Goal: Information Seeking & Learning: Learn about a topic

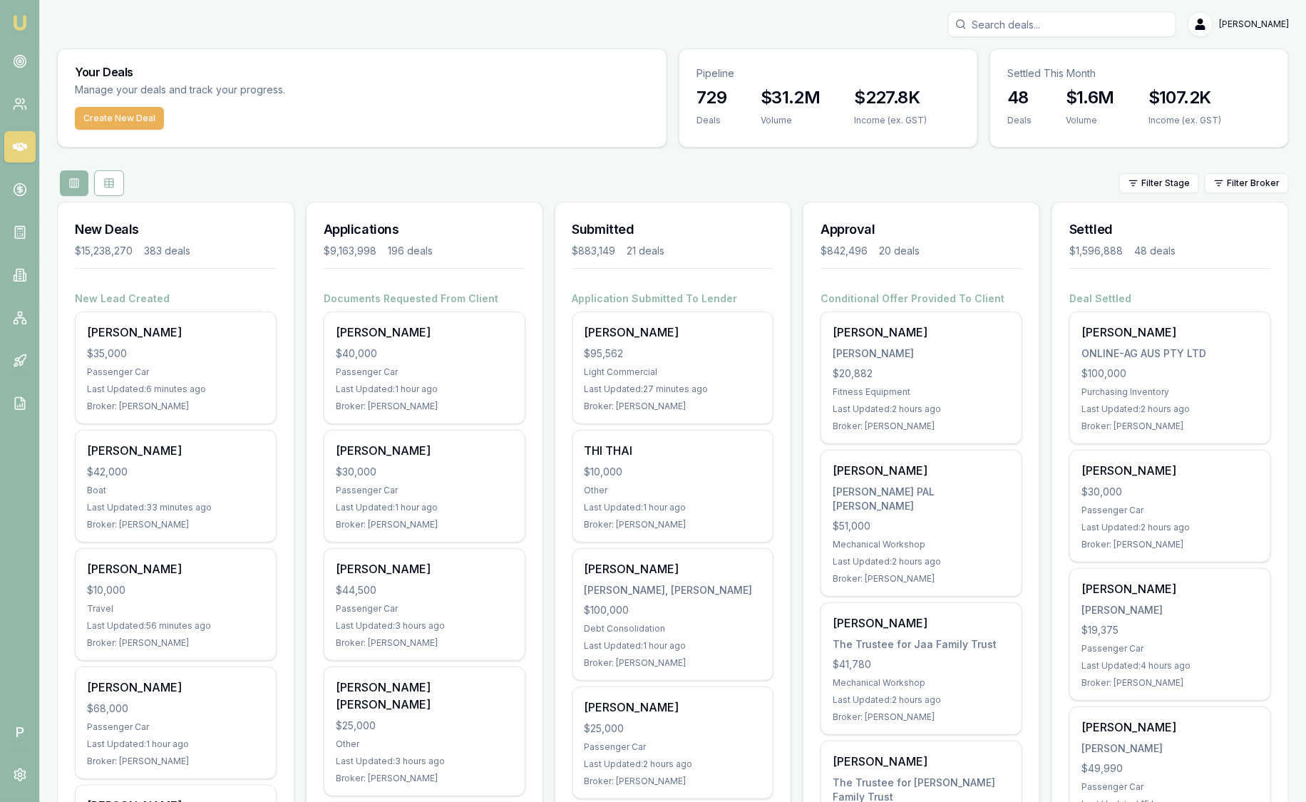
click at [1238, 182] on html "Emu Broker P Sam Crouch Toggle Menu Your Deals Manage your deals and track your…" at bounding box center [653, 401] width 1306 height 802
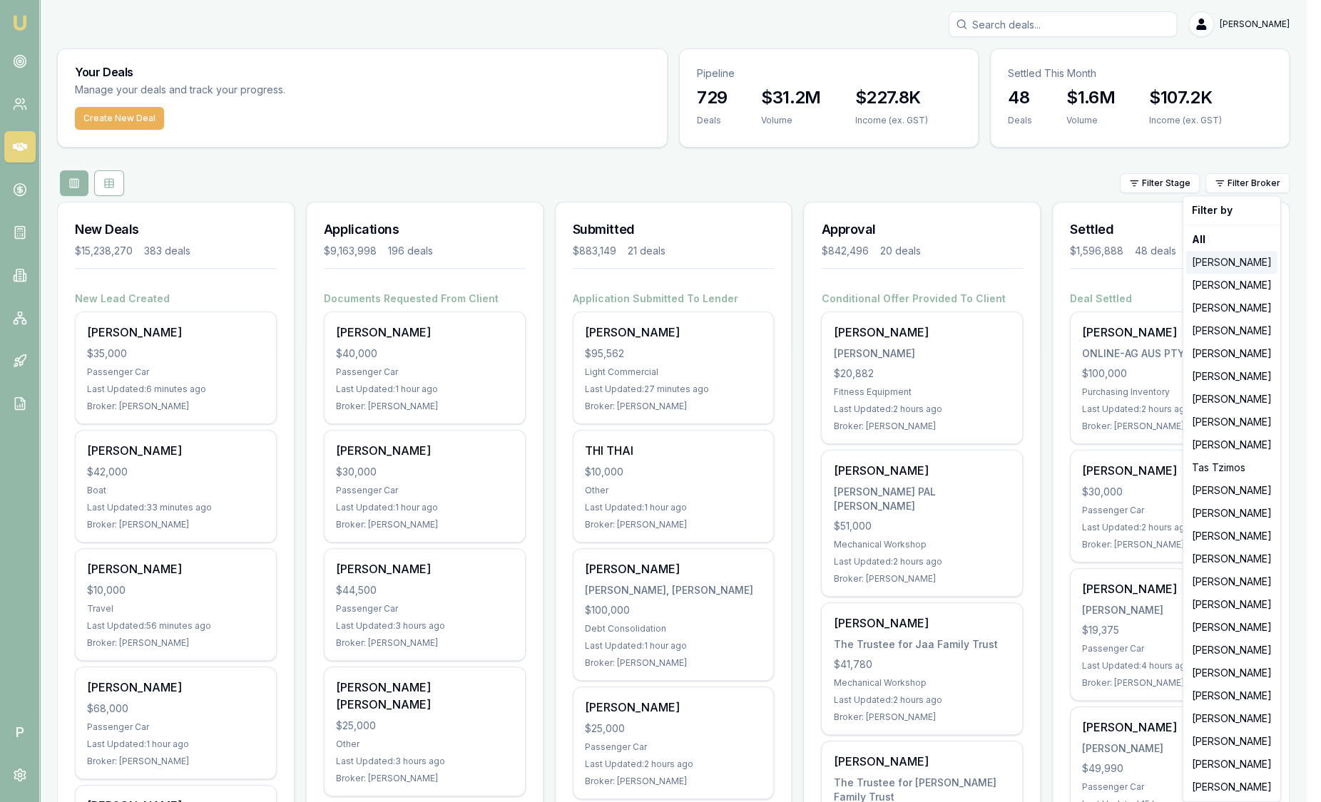
click at [1222, 259] on div "Jackson Fanfulla" at bounding box center [1231, 262] width 91 height 23
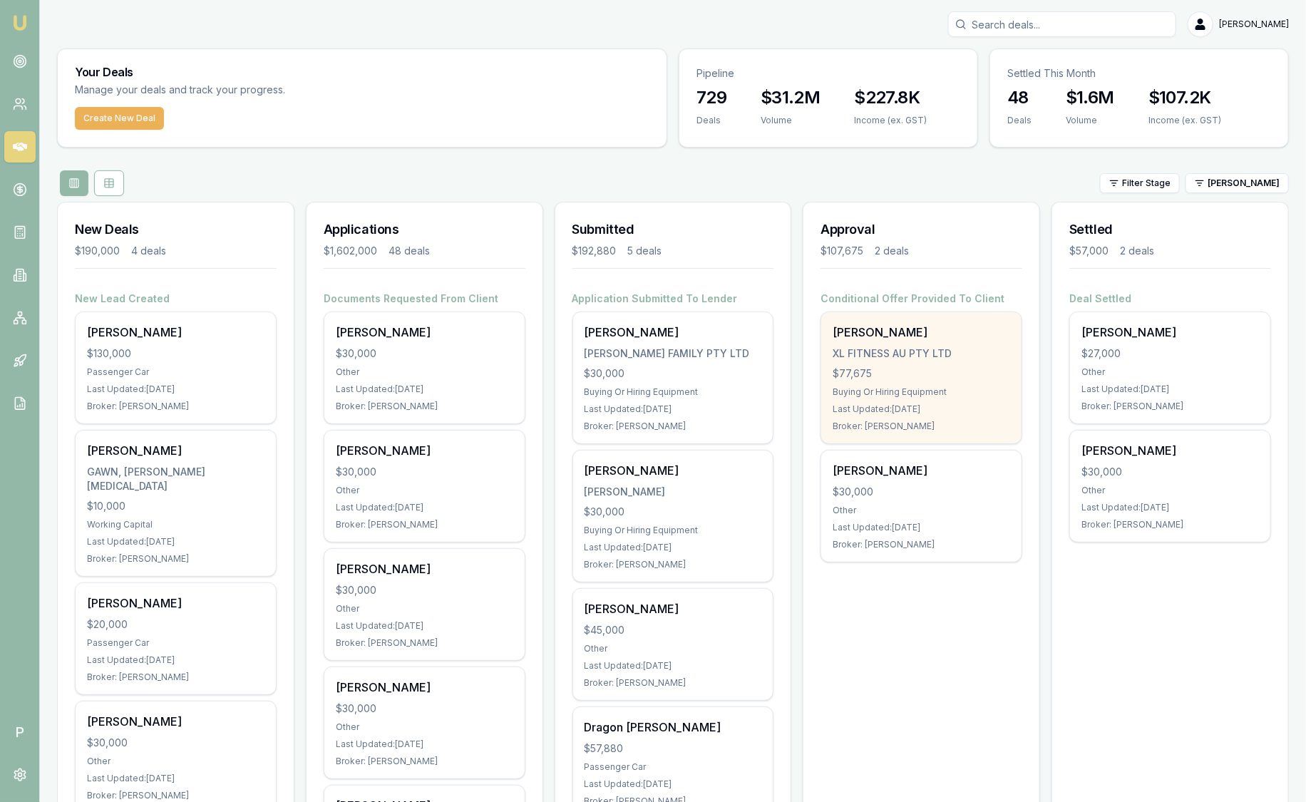
click at [860, 367] on div "$77,675" at bounding box center [922, 373] width 178 height 14
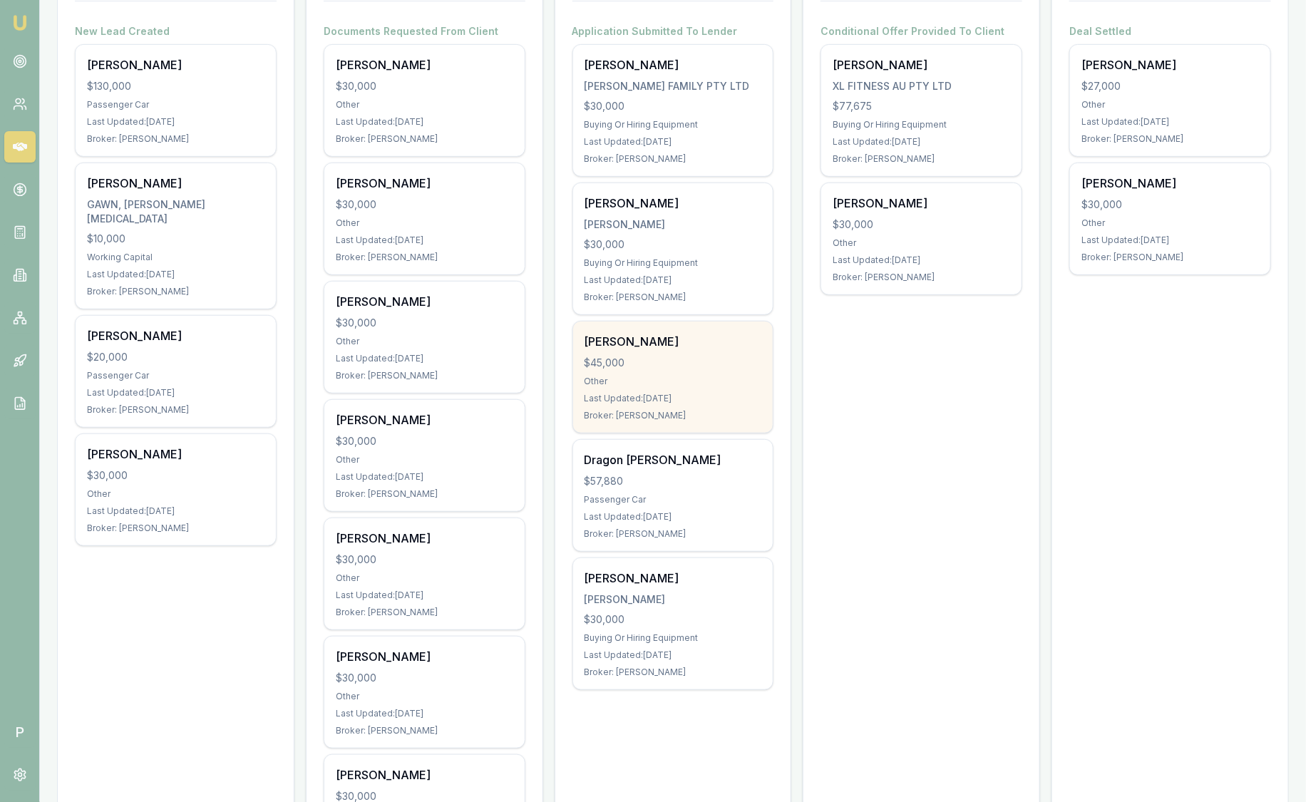
scroll to position [178, 0]
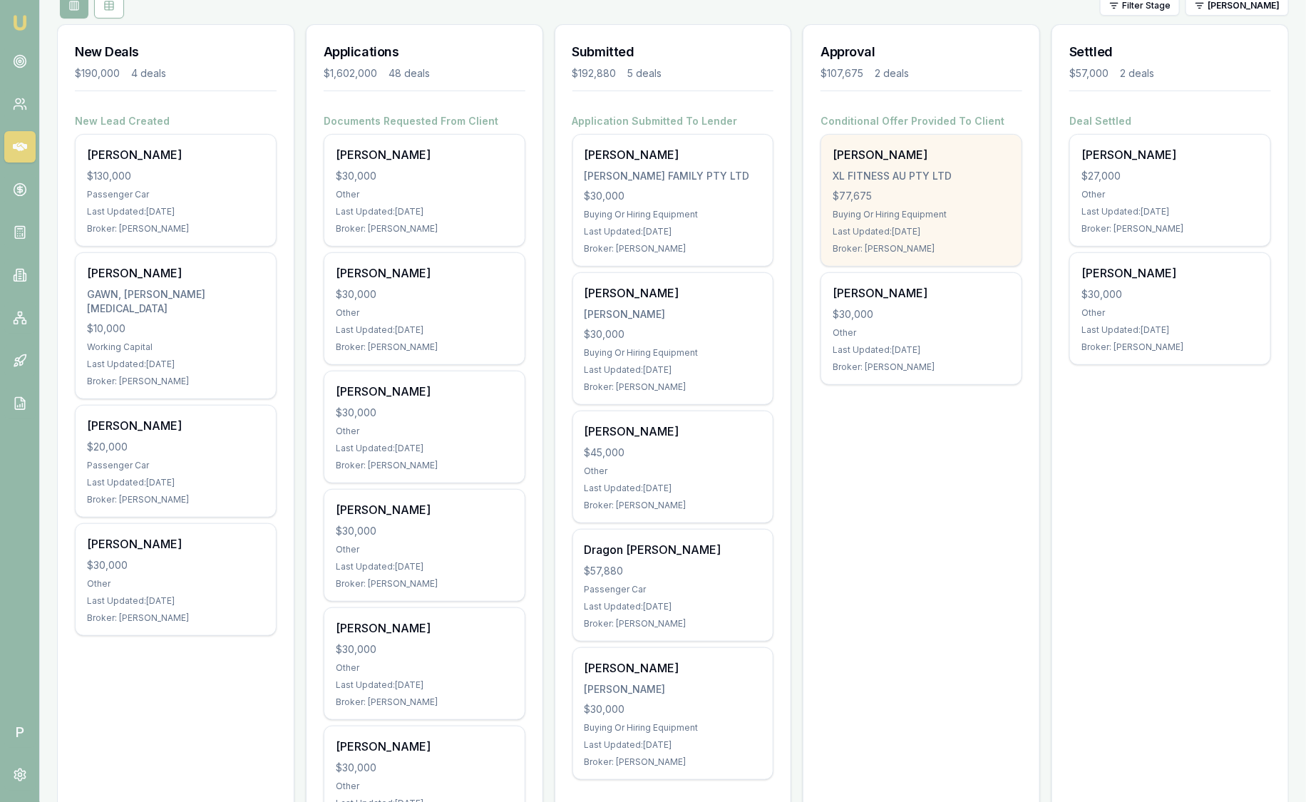
click at [879, 227] on div "Last Updated: 2 days ago" at bounding box center [922, 231] width 178 height 11
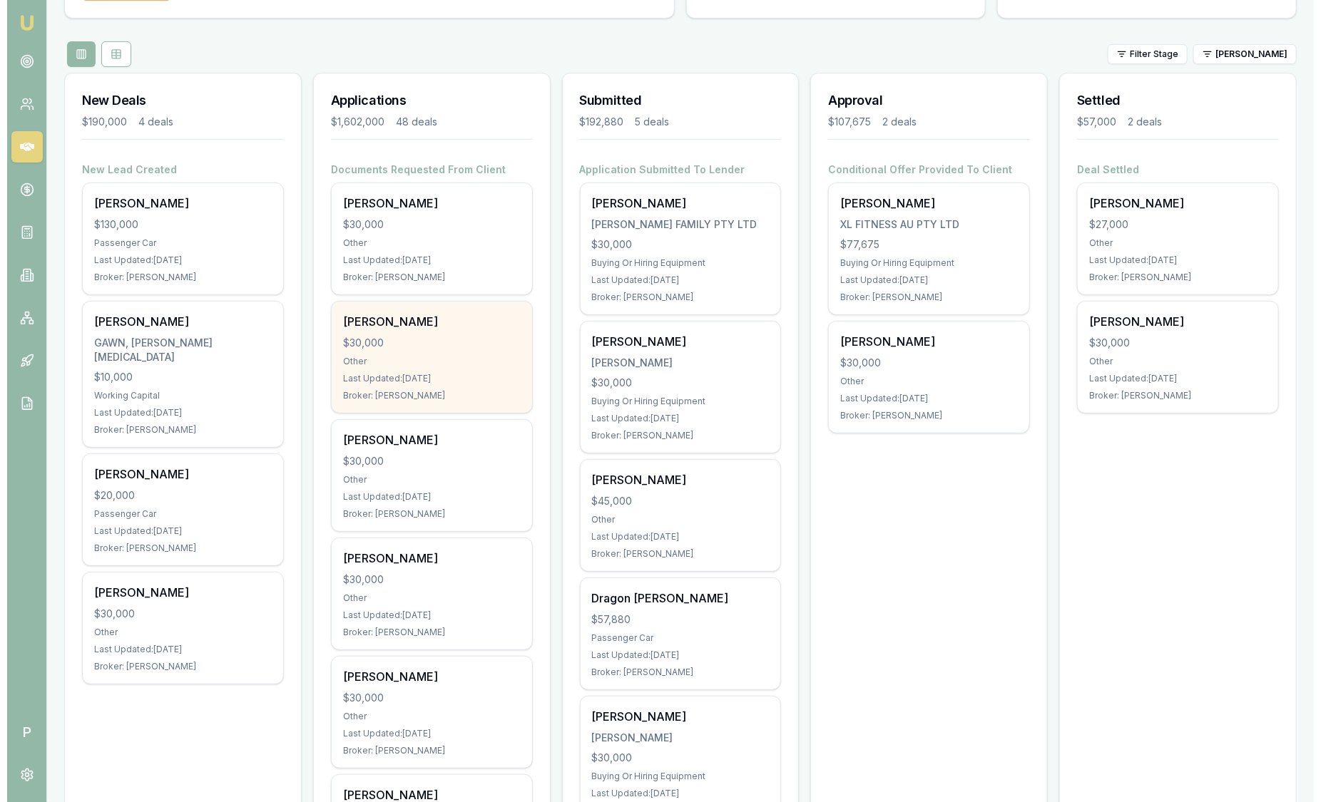
scroll to position [88, 0]
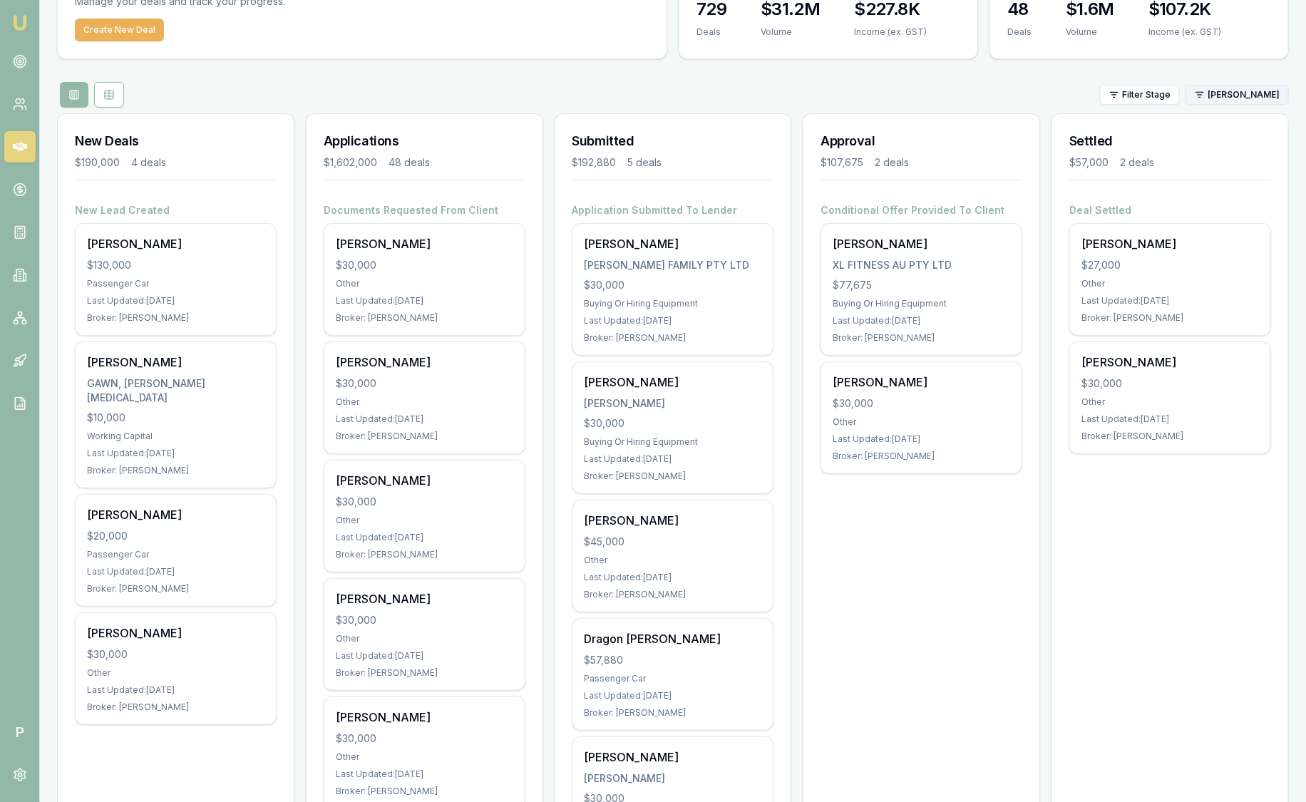
click at [1238, 95] on html "Emu Broker P Sam Crouch Toggle Menu Your Deals Manage your deals and track your…" at bounding box center [653, 313] width 1306 height 802
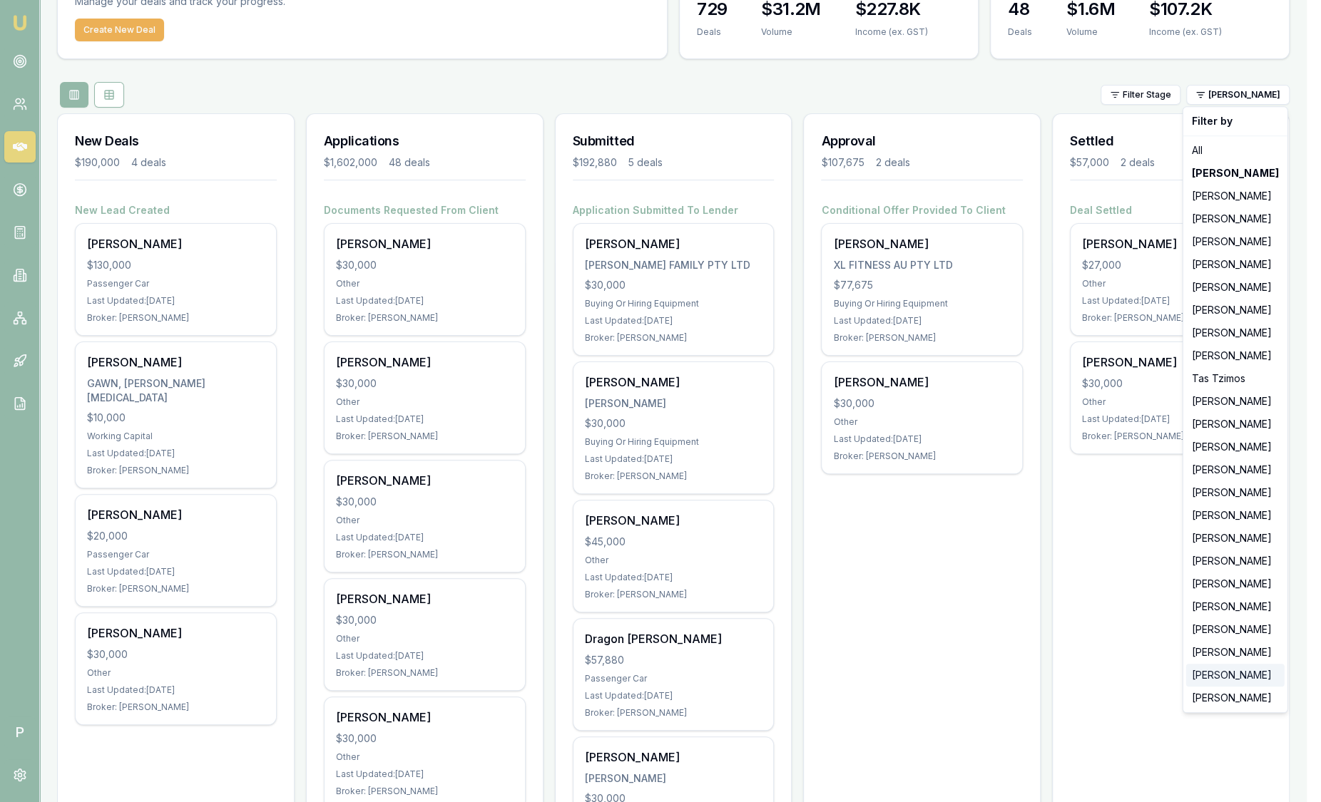
click at [1224, 675] on div "[PERSON_NAME]" at bounding box center [1235, 675] width 98 height 23
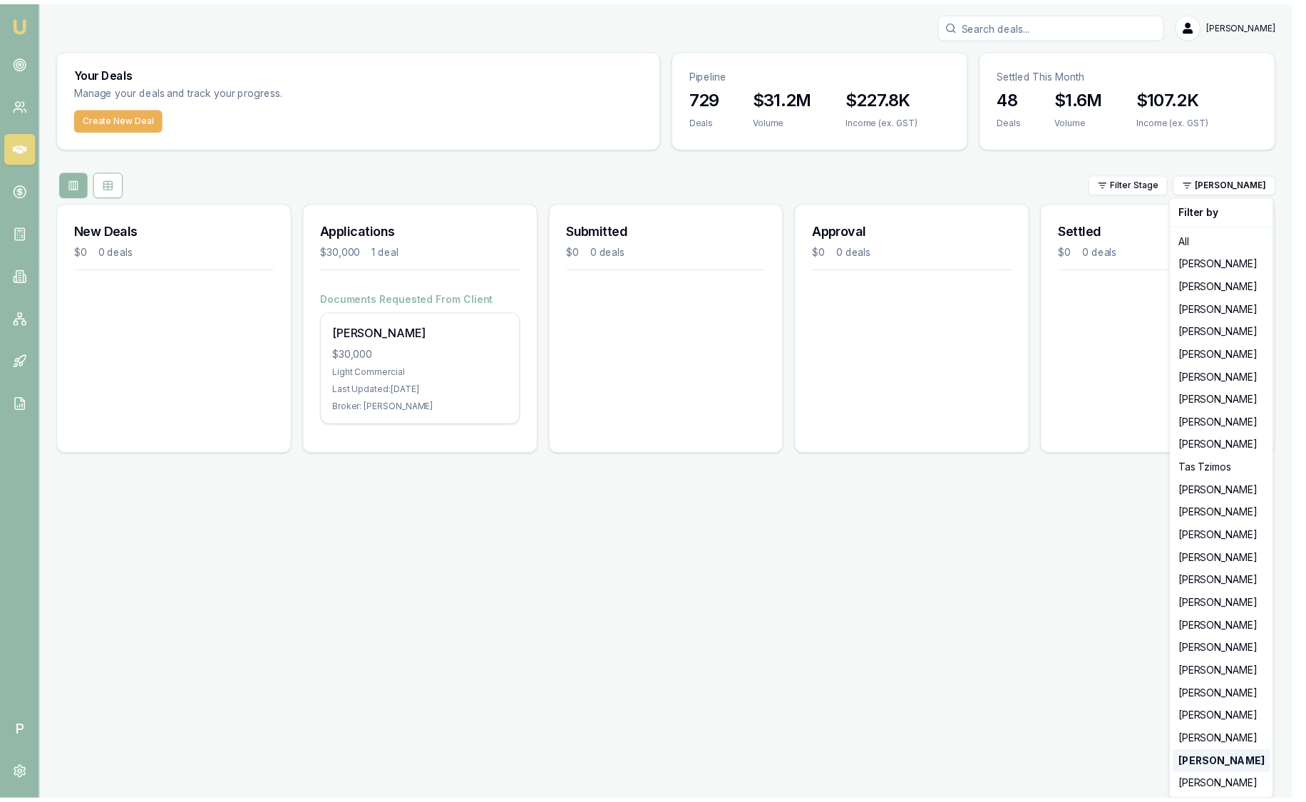
scroll to position [0, 0]
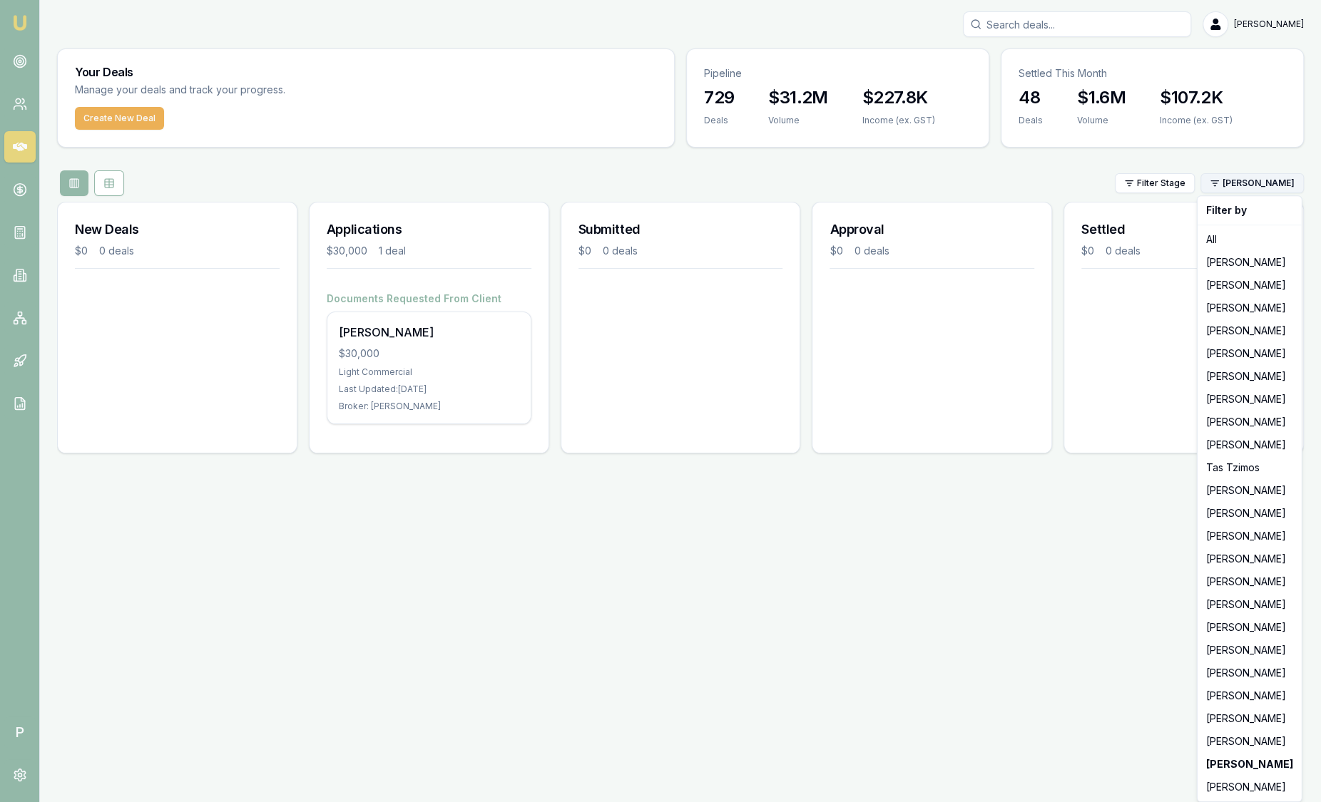
click at [1263, 179] on html "Emu Broker P Sam Crouch Toggle Menu Your Deals Manage your deals and track your…" at bounding box center [660, 401] width 1321 height 802
click at [1236, 788] on div "Ray Guan" at bounding box center [1249, 787] width 98 height 23
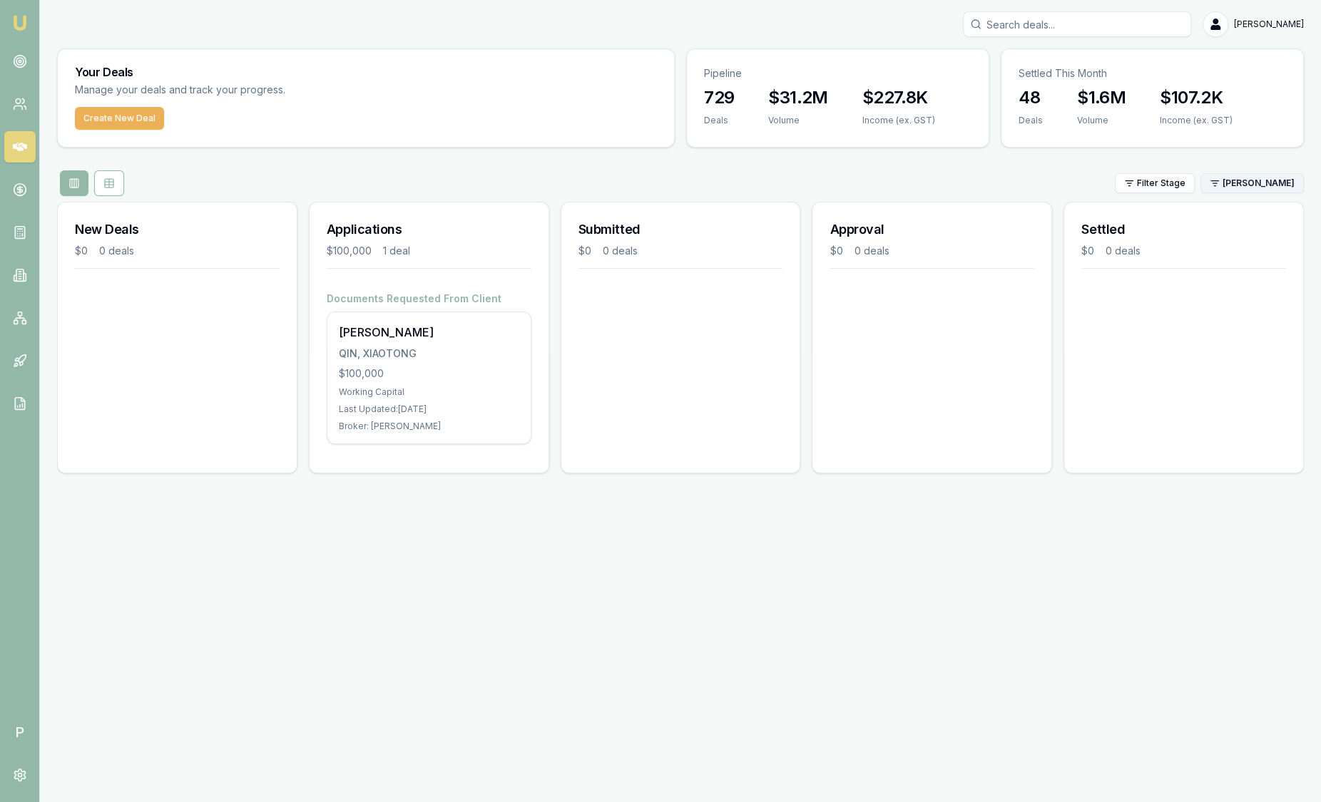
click at [1254, 183] on html "Emu Broker P Sam Crouch Toggle Menu Your Deals Manage your deals and track your…" at bounding box center [660, 401] width 1321 height 802
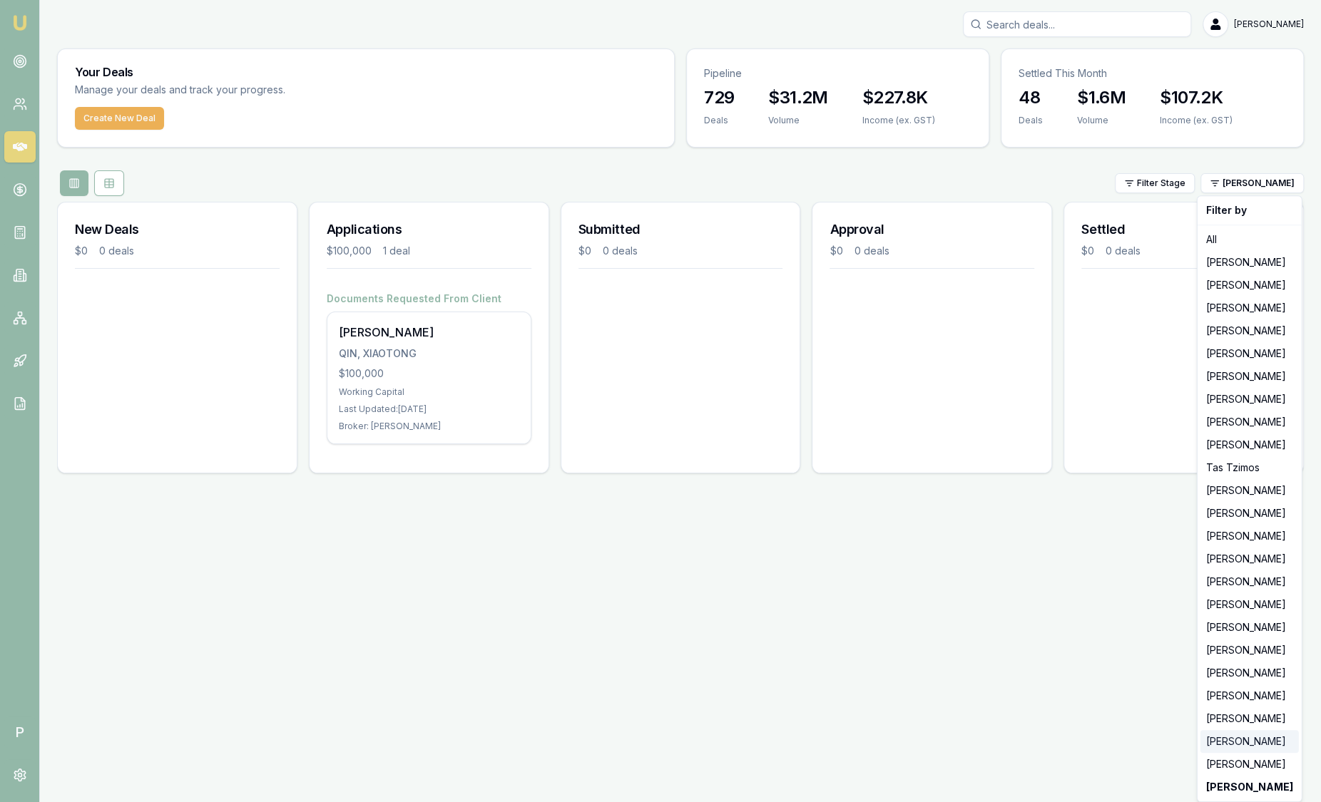
click at [1217, 747] on div "Laura La Micela" at bounding box center [1249, 741] width 98 height 23
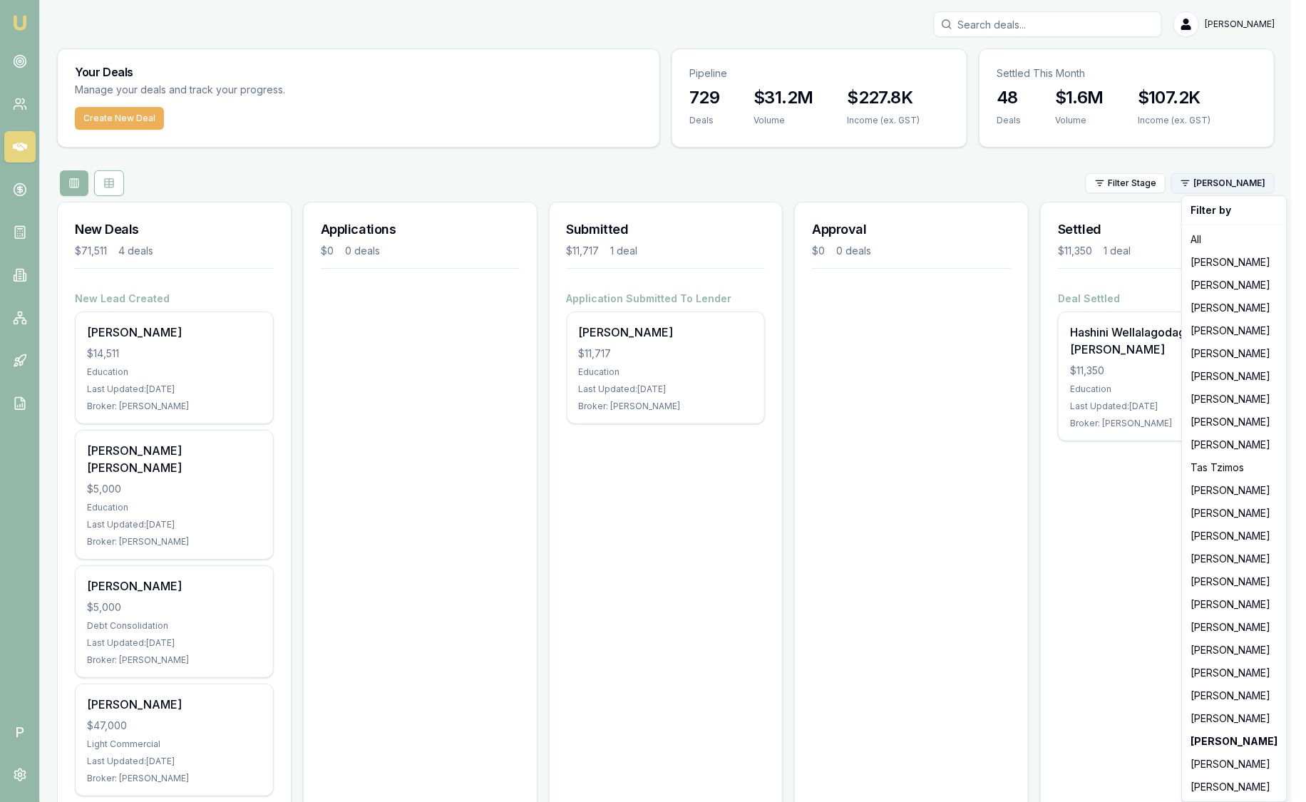
click at [1214, 185] on html "Emu Broker P Sam Crouch Toggle Menu Your Deals Manage your deals and track your…" at bounding box center [653, 401] width 1306 height 802
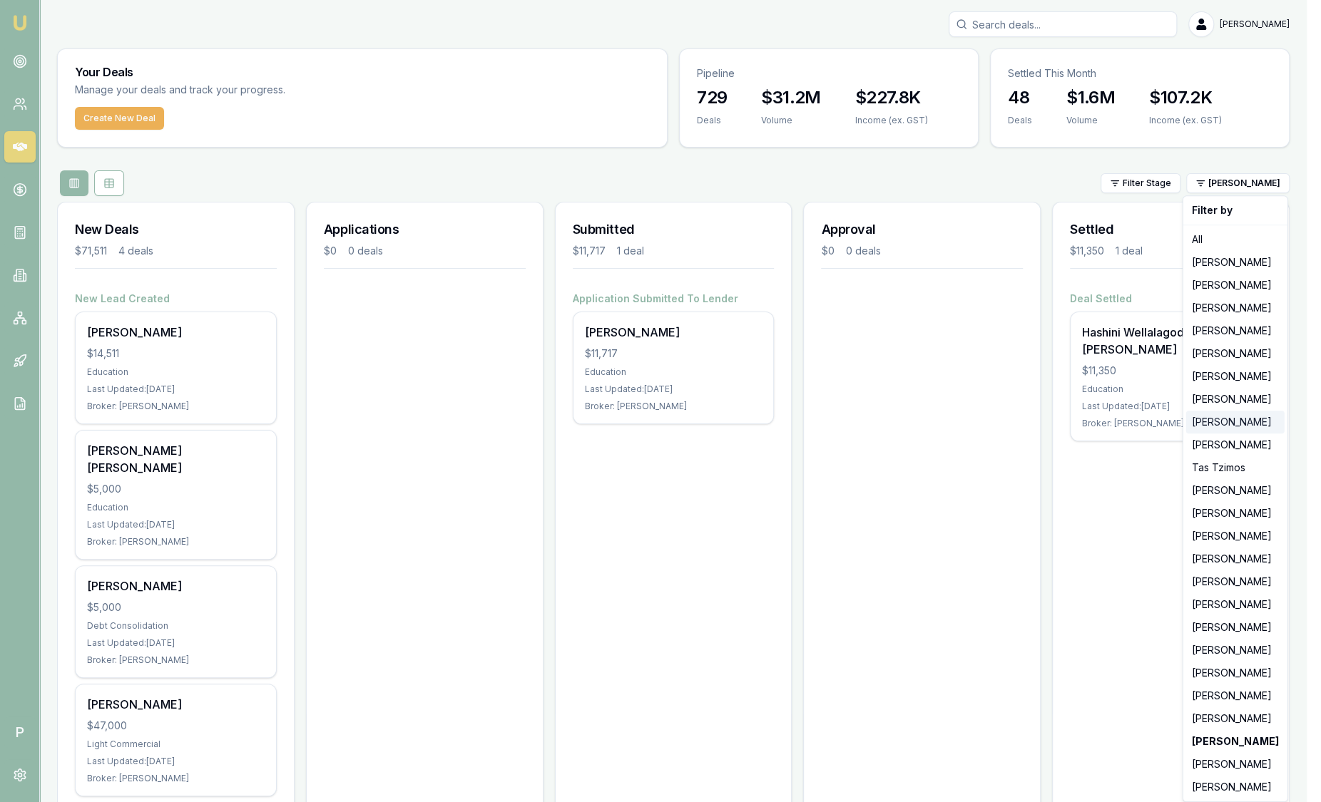
click at [1224, 425] on div "Wendy Fonseka" at bounding box center [1235, 422] width 98 height 23
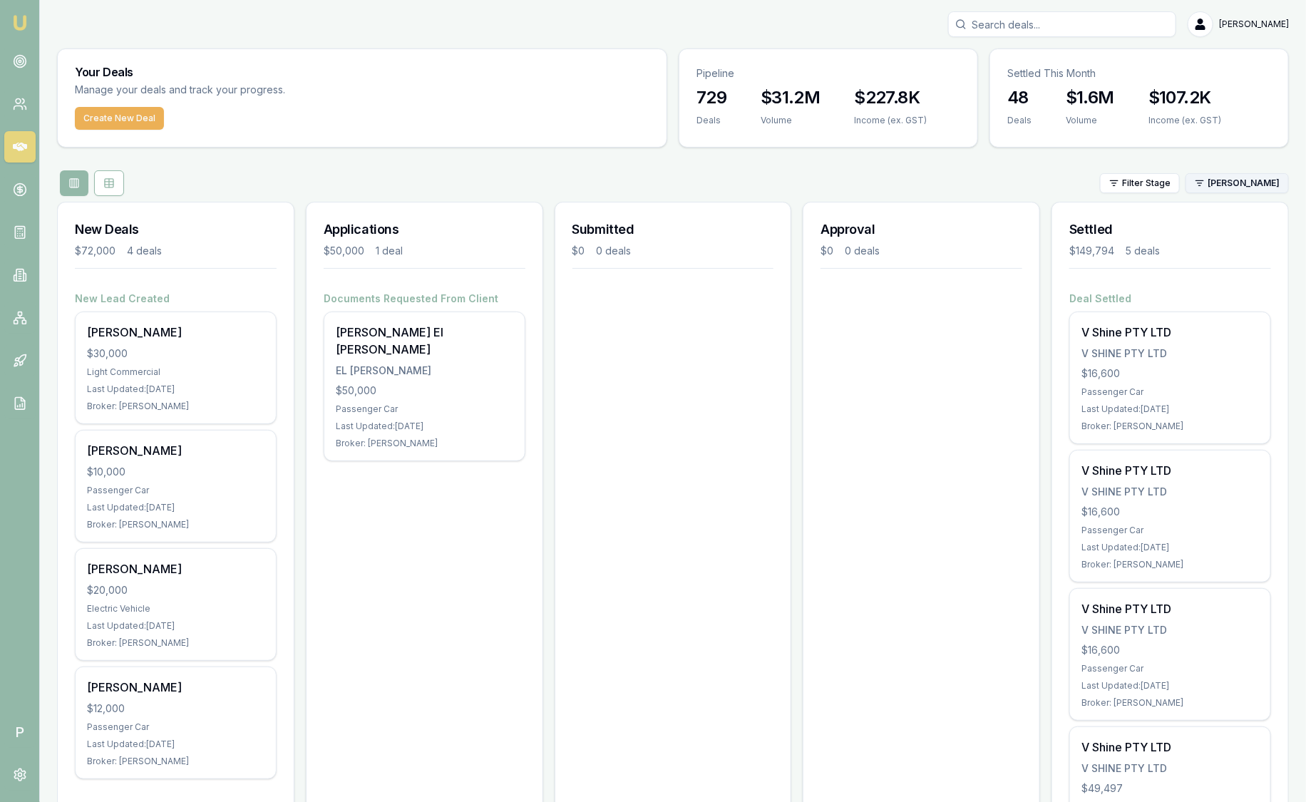
click at [1266, 177] on html "Emu Broker P Sam Crouch Toggle Menu Your Deals Manage your deals and track your…" at bounding box center [653, 401] width 1306 height 802
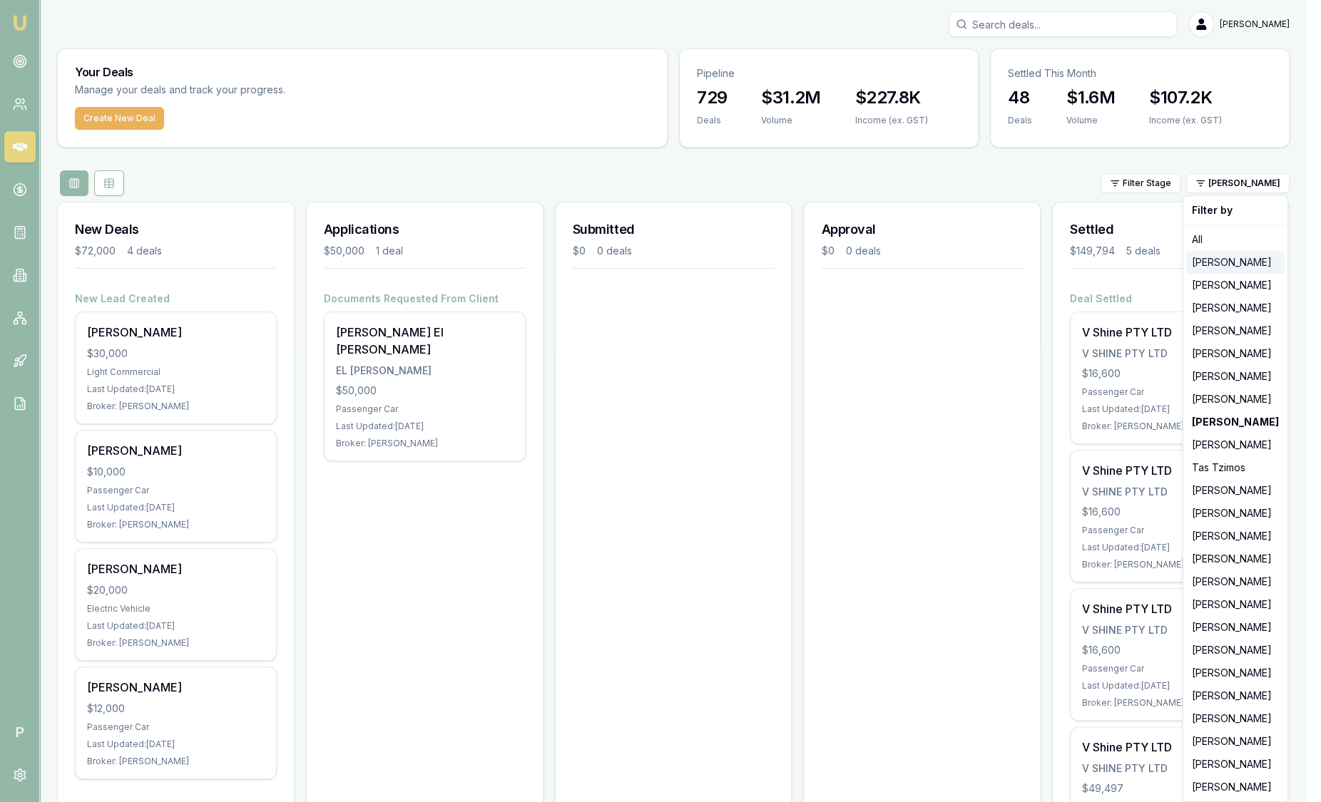
click at [1246, 267] on div "Jackson Fanfulla" at bounding box center [1235, 262] width 98 height 23
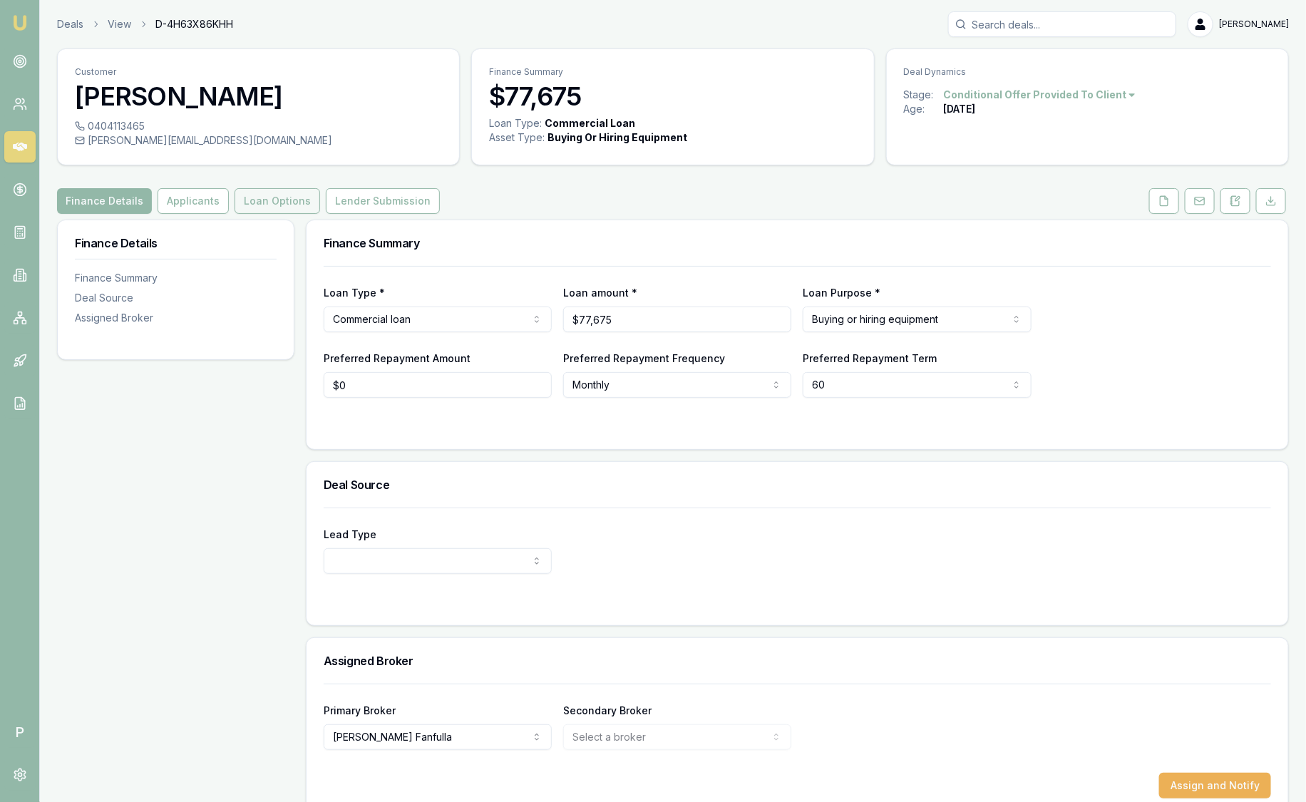
click at [283, 206] on button "Loan Options" at bounding box center [278, 201] width 86 height 26
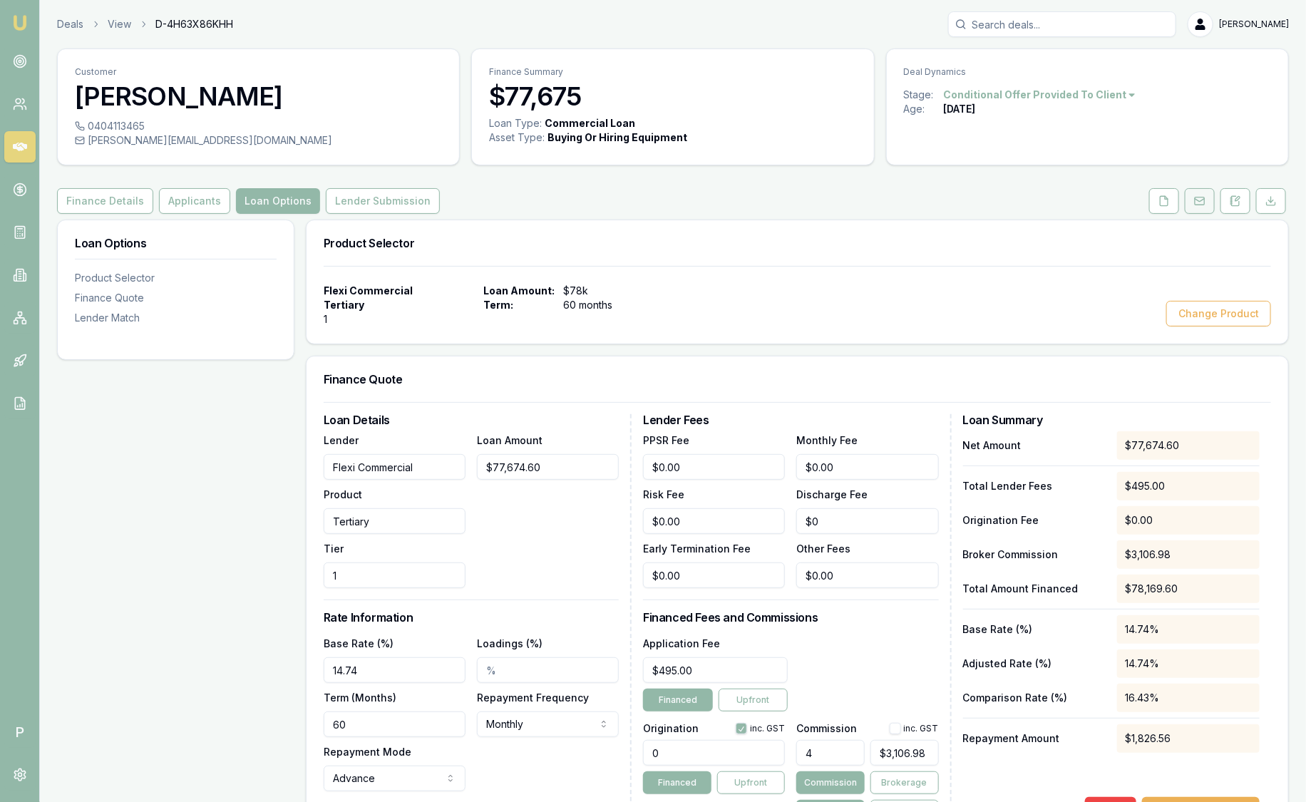
click at [1201, 205] on icon at bounding box center [1199, 200] width 11 height 11
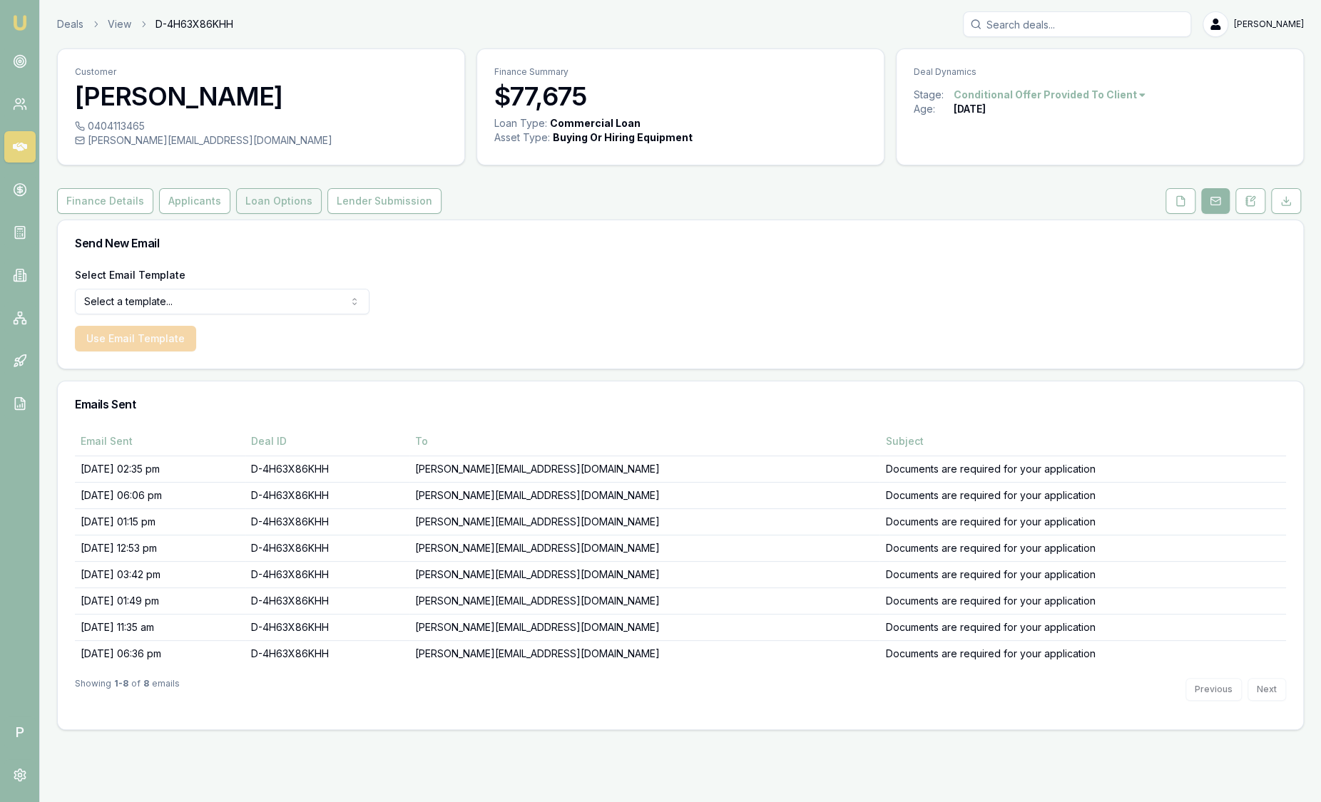
click at [278, 199] on button "Loan Options" at bounding box center [279, 201] width 86 height 26
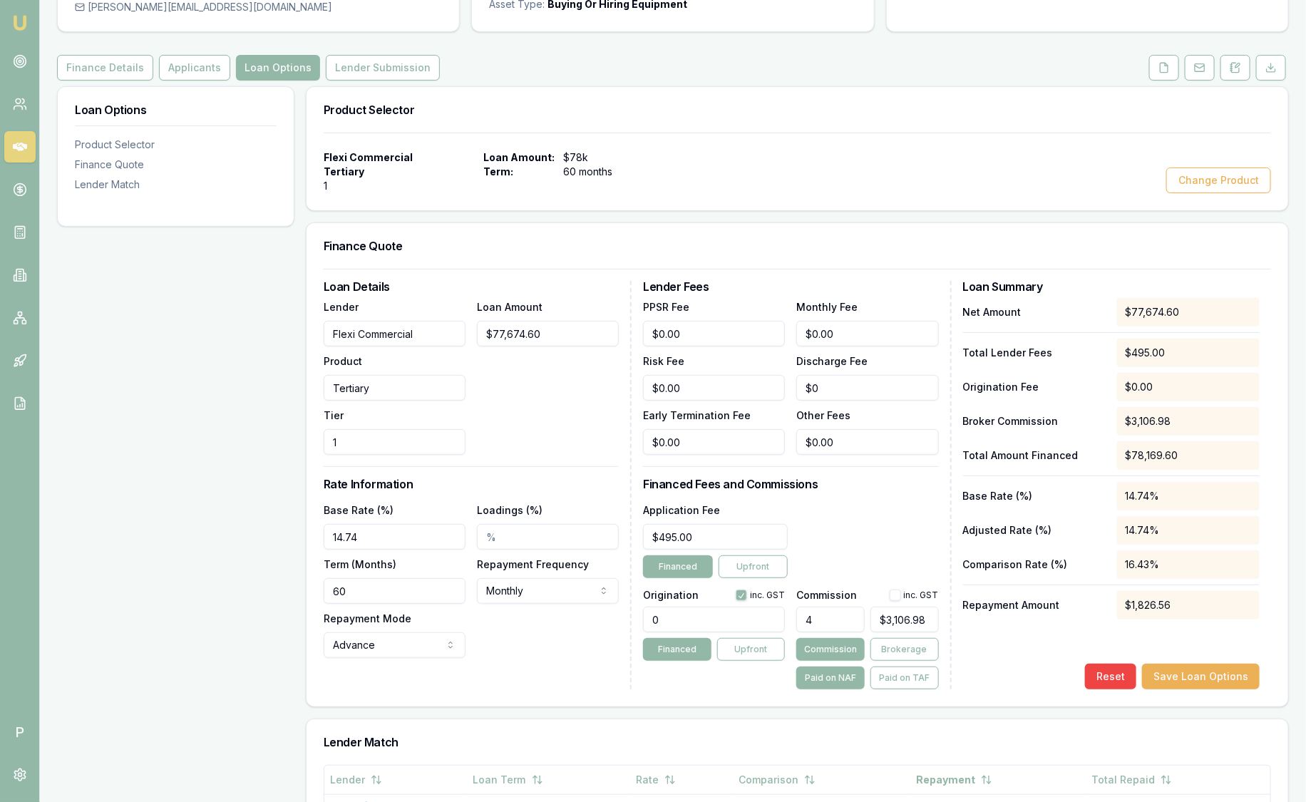
scroll to position [88, 0]
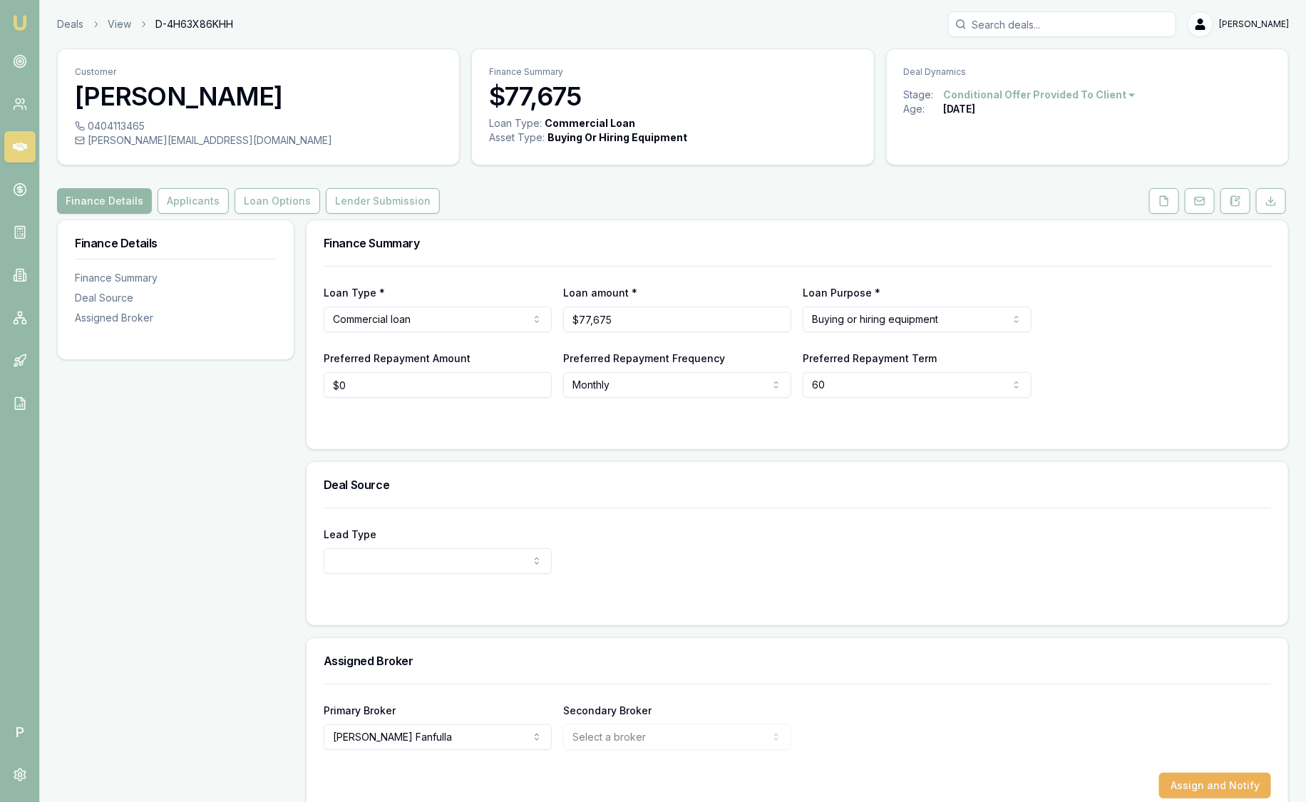
click at [16, 14] on img at bounding box center [19, 22] width 17 height 17
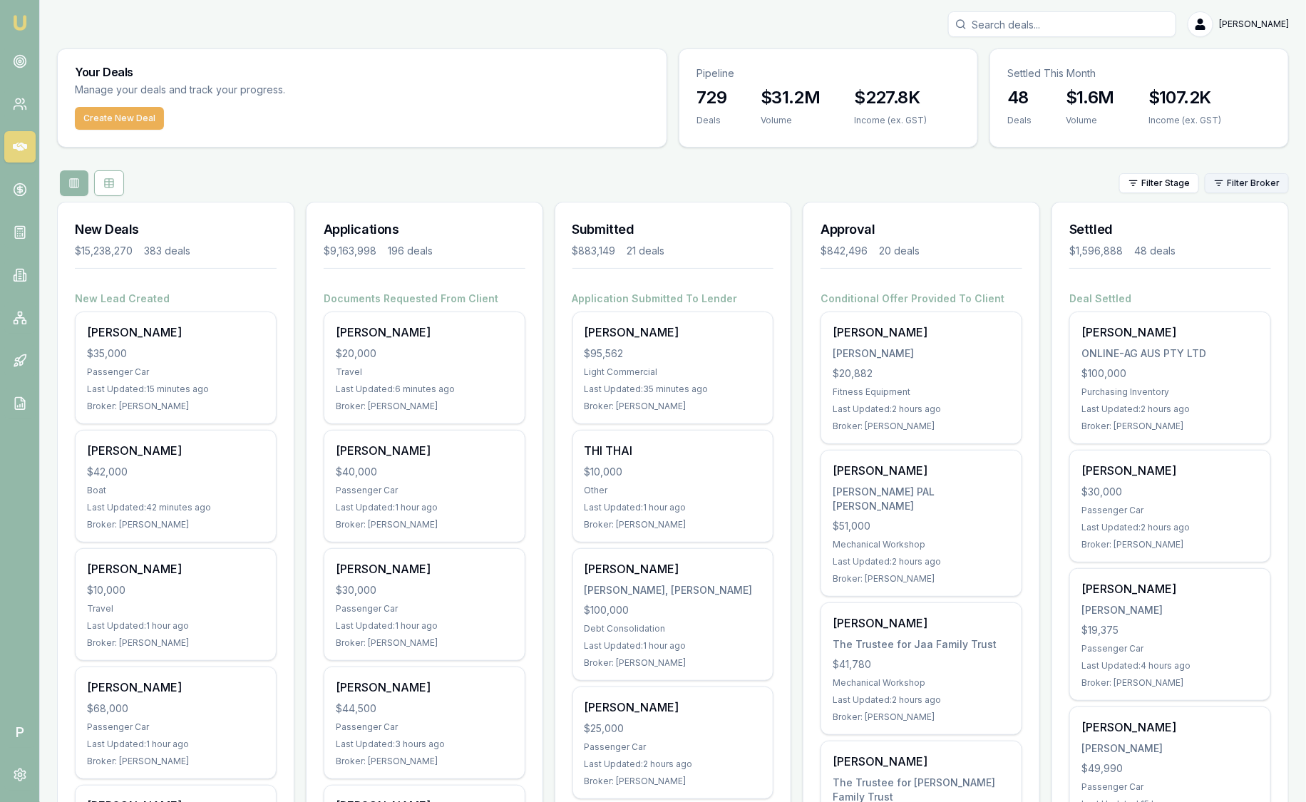
click at [1244, 181] on html "Emu Broker P Sam Crouch Toggle Menu Your Deals Manage your deals and track your…" at bounding box center [653, 401] width 1306 height 802
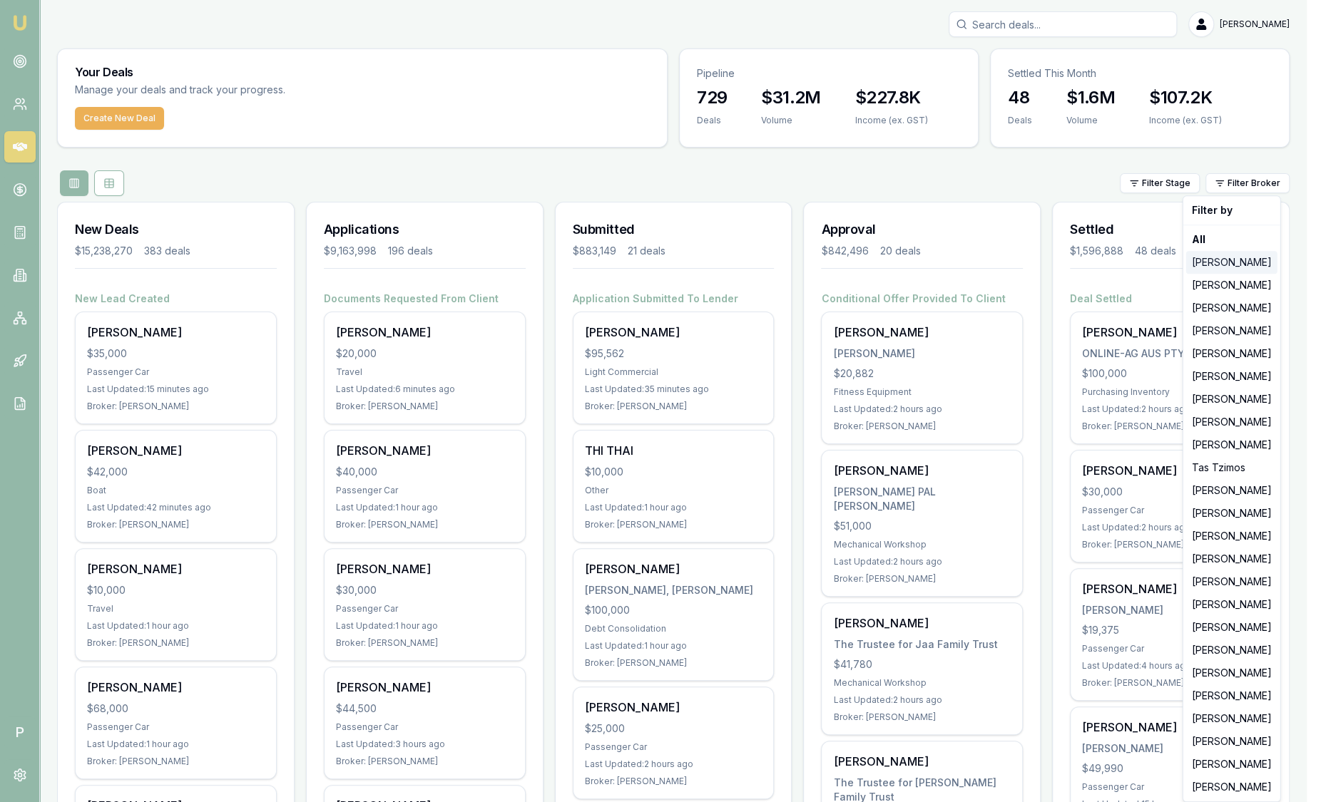
click at [1241, 258] on div "[PERSON_NAME]" at bounding box center [1231, 262] width 91 height 23
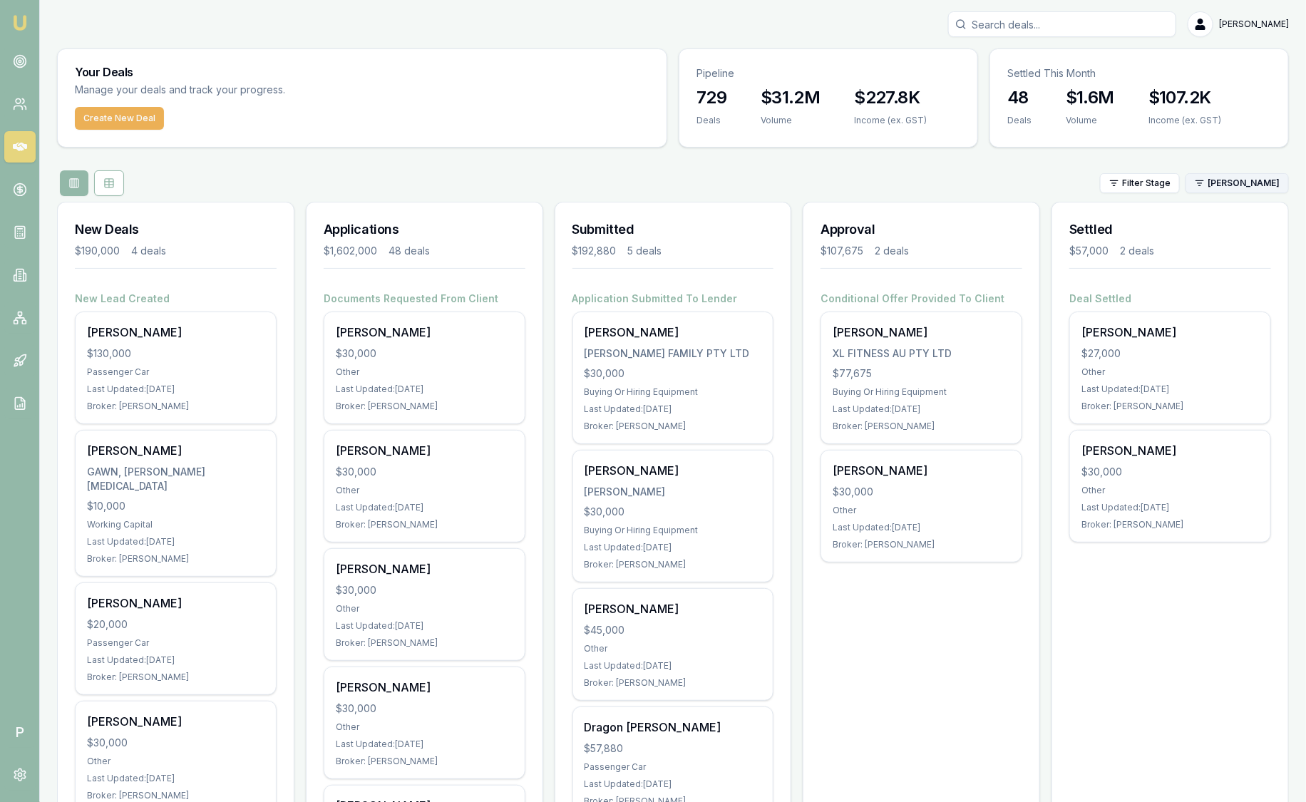
click at [1230, 181] on html "Emu Broker P [PERSON_NAME] Toggle Menu Your Deals Manage your deals and track y…" at bounding box center [653, 401] width 1306 height 802
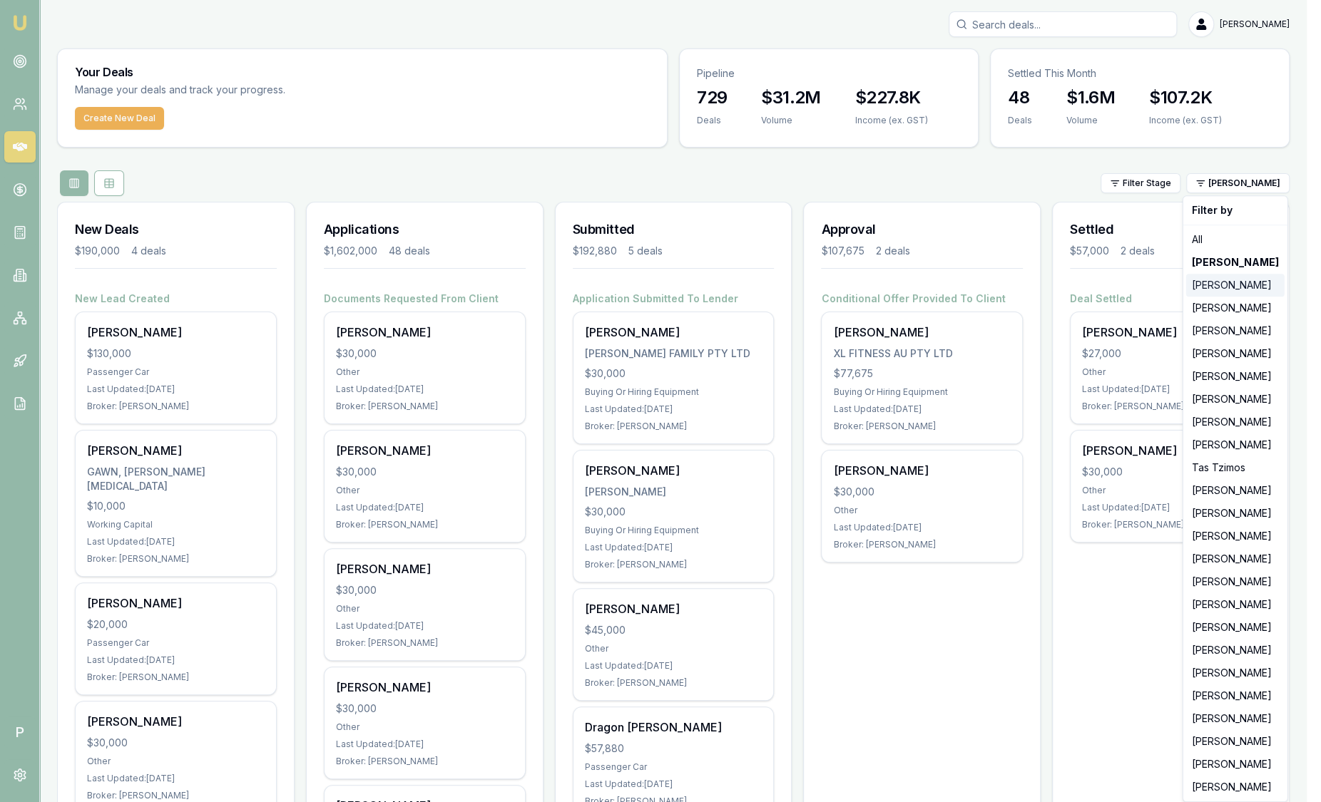
click at [1211, 282] on div "[PERSON_NAME]" at bounding box center [1235, 285] width 98 height 23
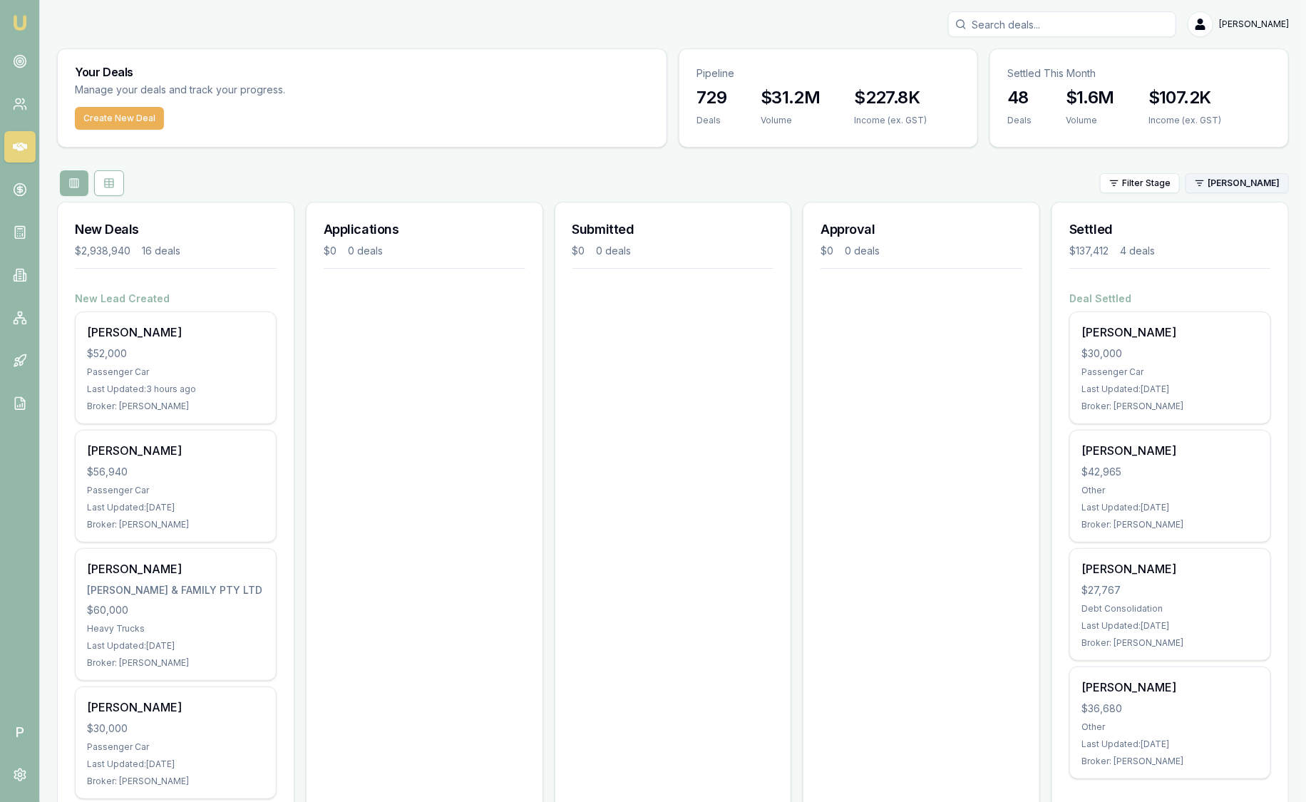
click at [1234, 182] on html "Emu Broker P Sam Crouch Toggle Menu Your Deals Manage your deals and track your…" at bounding box center [653, 401] width 1306 height 802
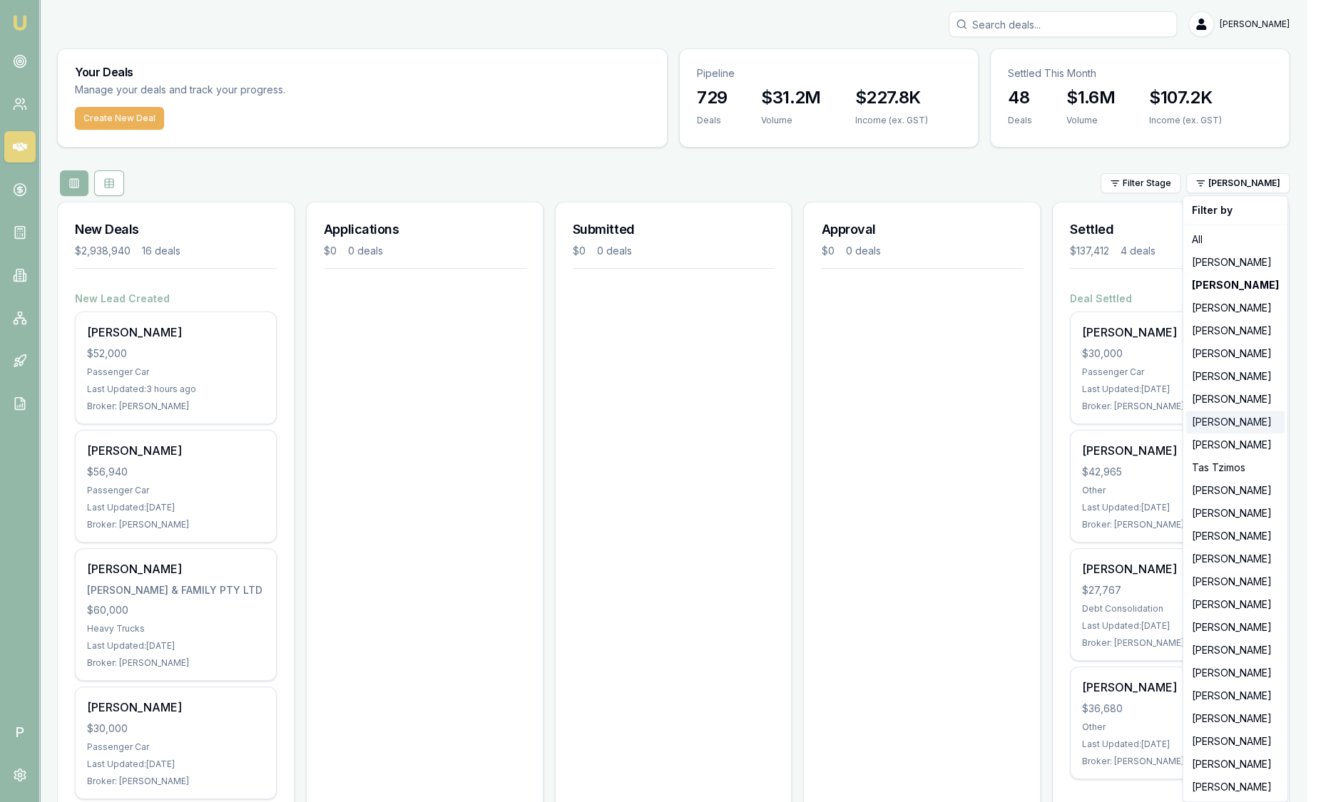
click at [1202, 426] on div "[PERSON_NAME]" at bounding box center [1235, 422] width 98 height 23
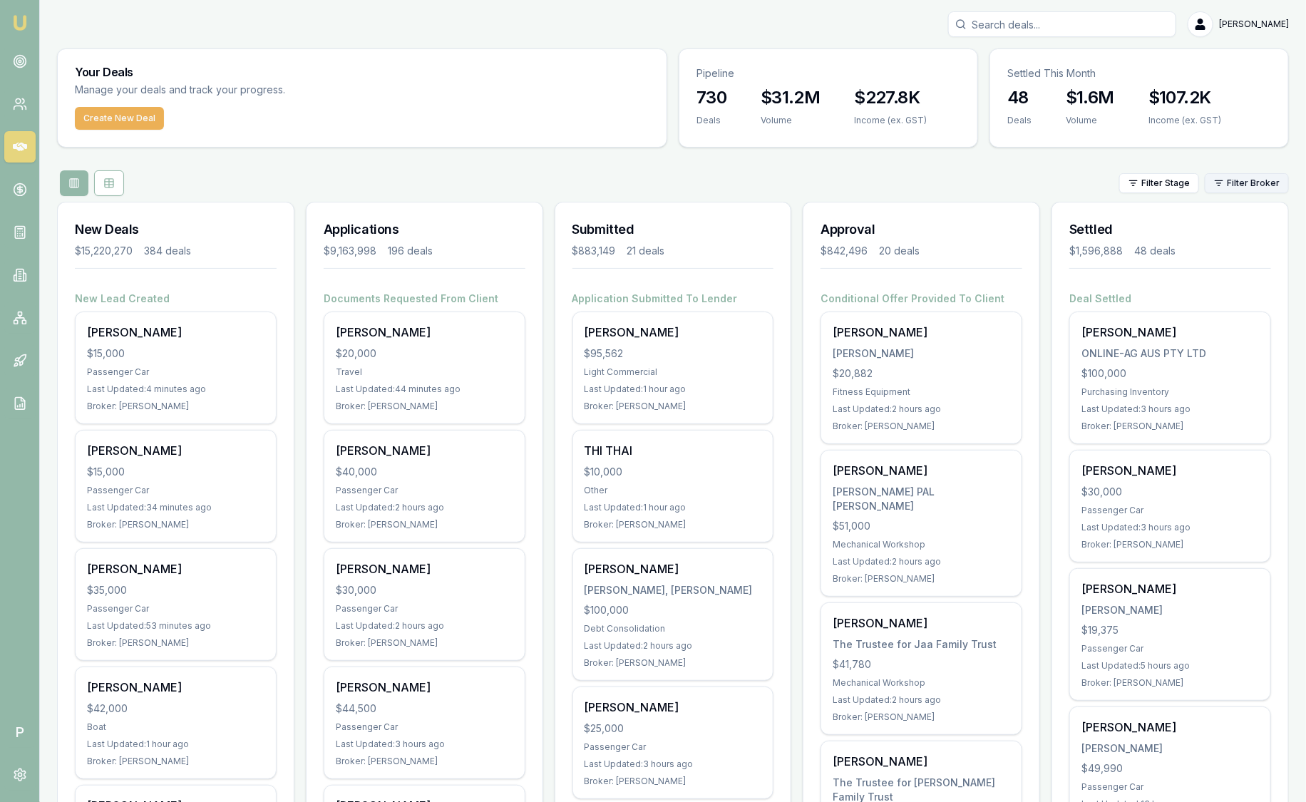
click at [1229, 184] on html "Emu Broker P [PERSON_NAME] Toggle Menu Your Deals Manage your deals and track y…" at bounding box center [653, 401] width 1306 height 802
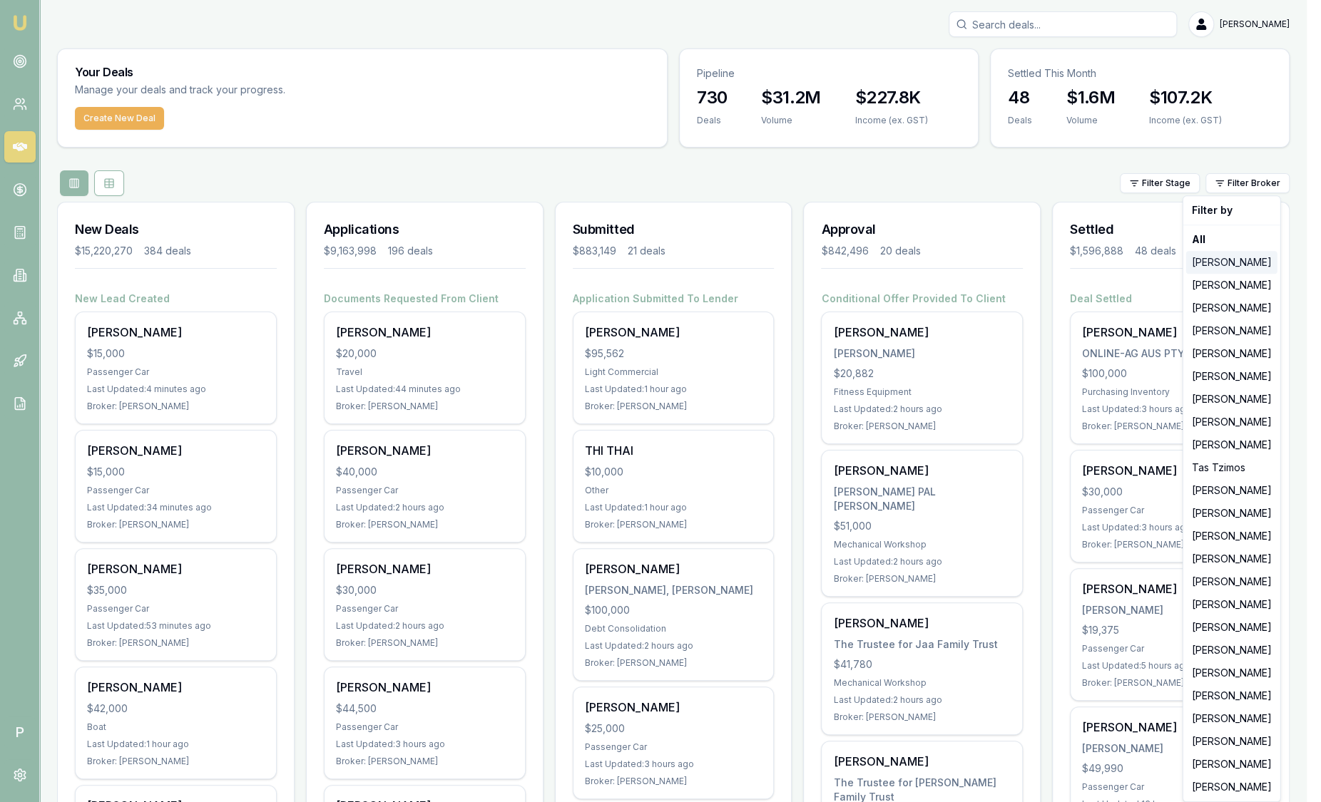
click at [1241, 257] on div "[PERSON_NAME]" at bounding box center [1231, 262] width 91 height 23
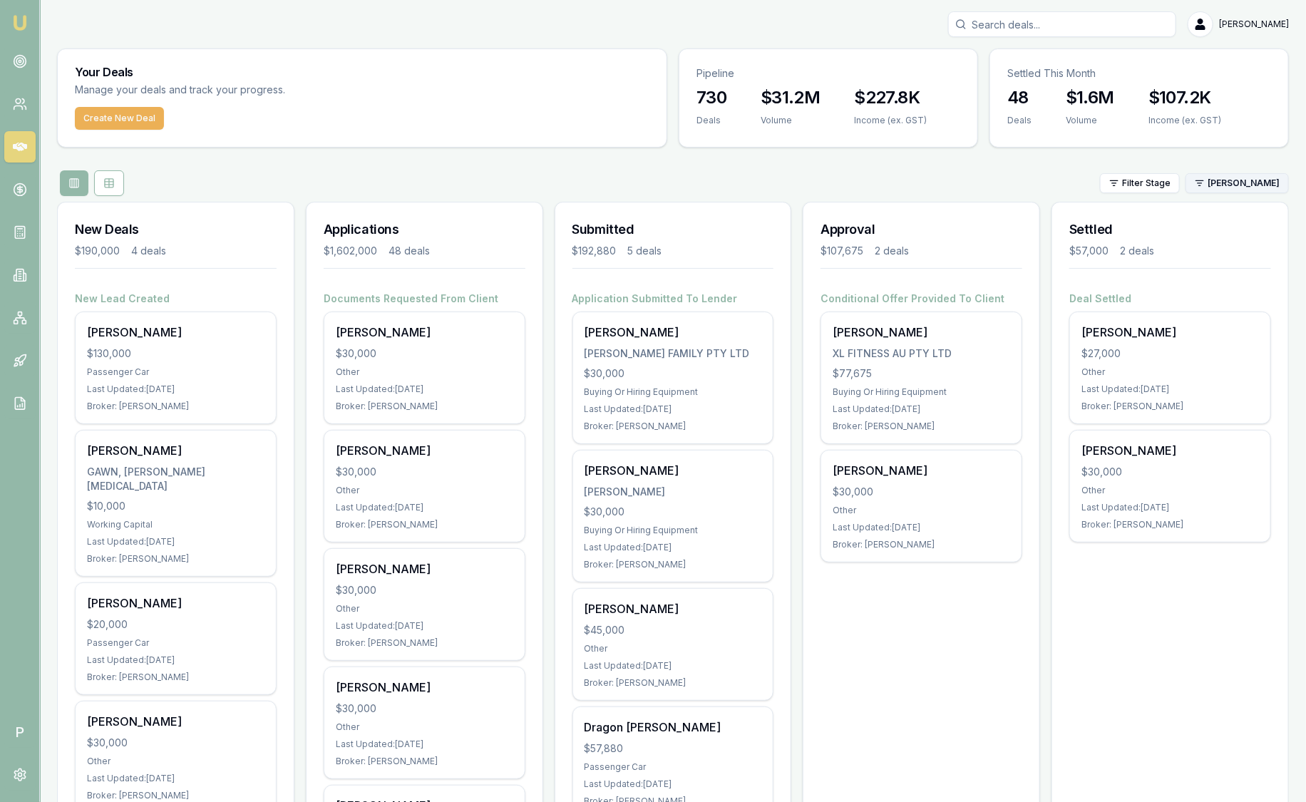
click at [1224, 185] on html "Emu Broker P Sam Crouch Toggle Menu Your Deals Manage your deals and track your…" at bounding box center [653, 401] width 1306 height 802
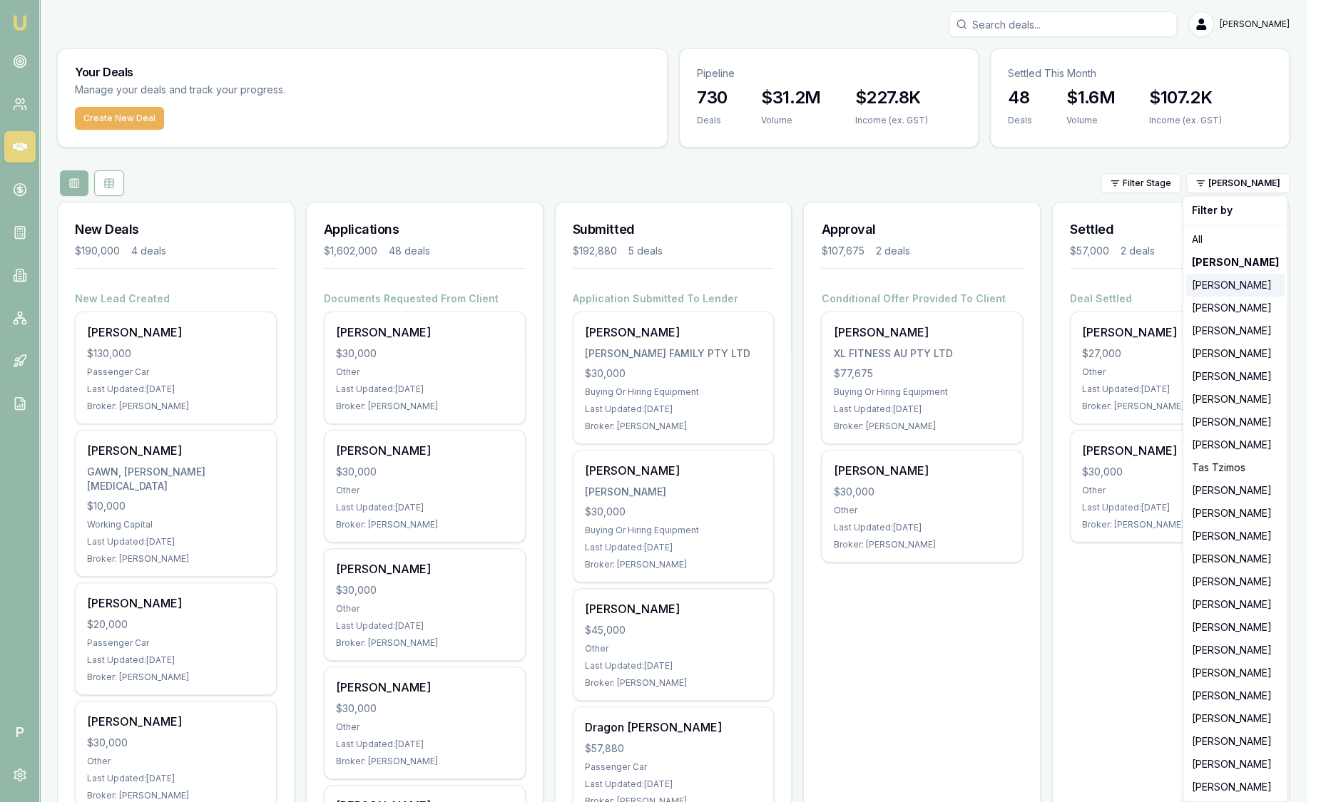
click at [1222, 282] on div "[PERSON_NAME]" at bounding box center [1235, 285] width 98 height 23
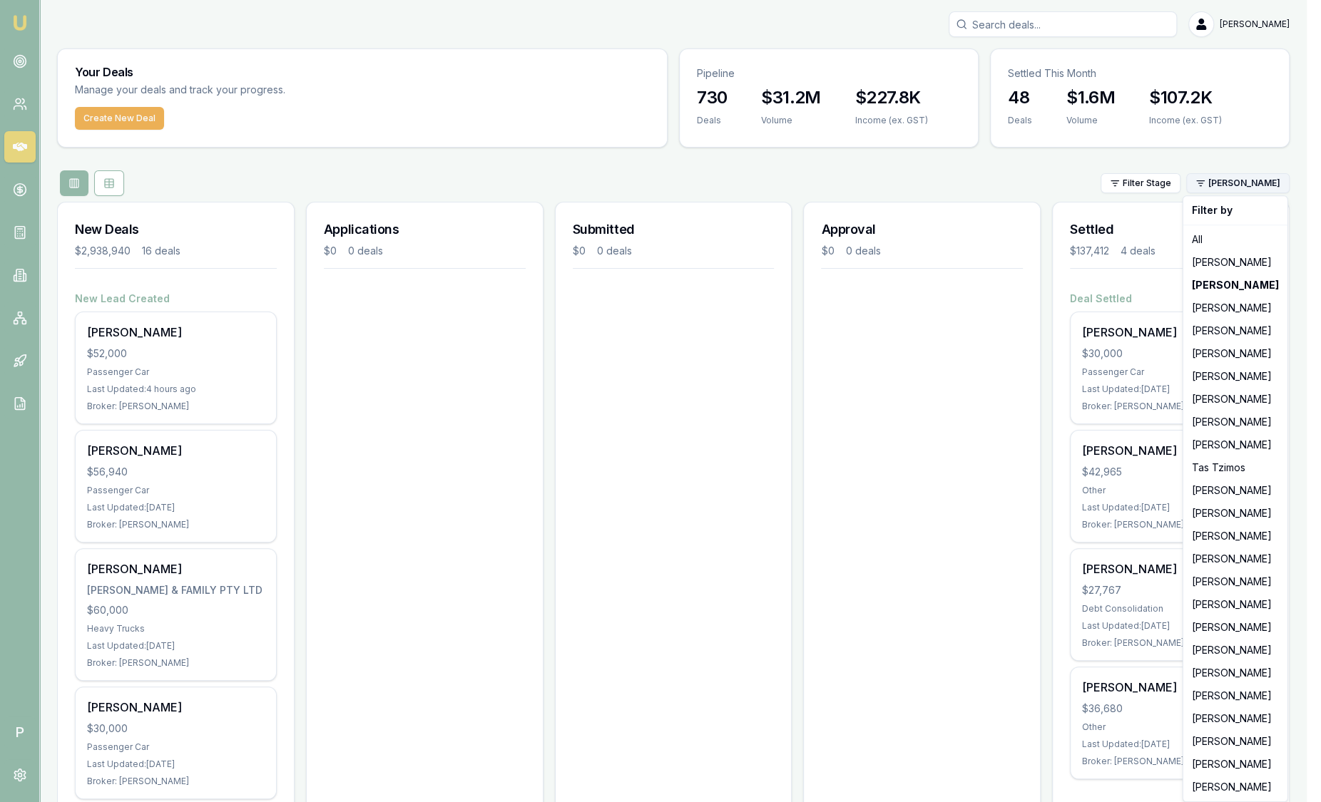
click at [1256, 185] on html "Emu Broker P Sam Crouch Toggle Menu Your Deals Manage your deals and track your…" at bounding box center [660, 401] width 1321 height 802
click at [1241, 260] on div "[PERSON_NAME]" at bounding box center [1235, 262] width 98 height 23
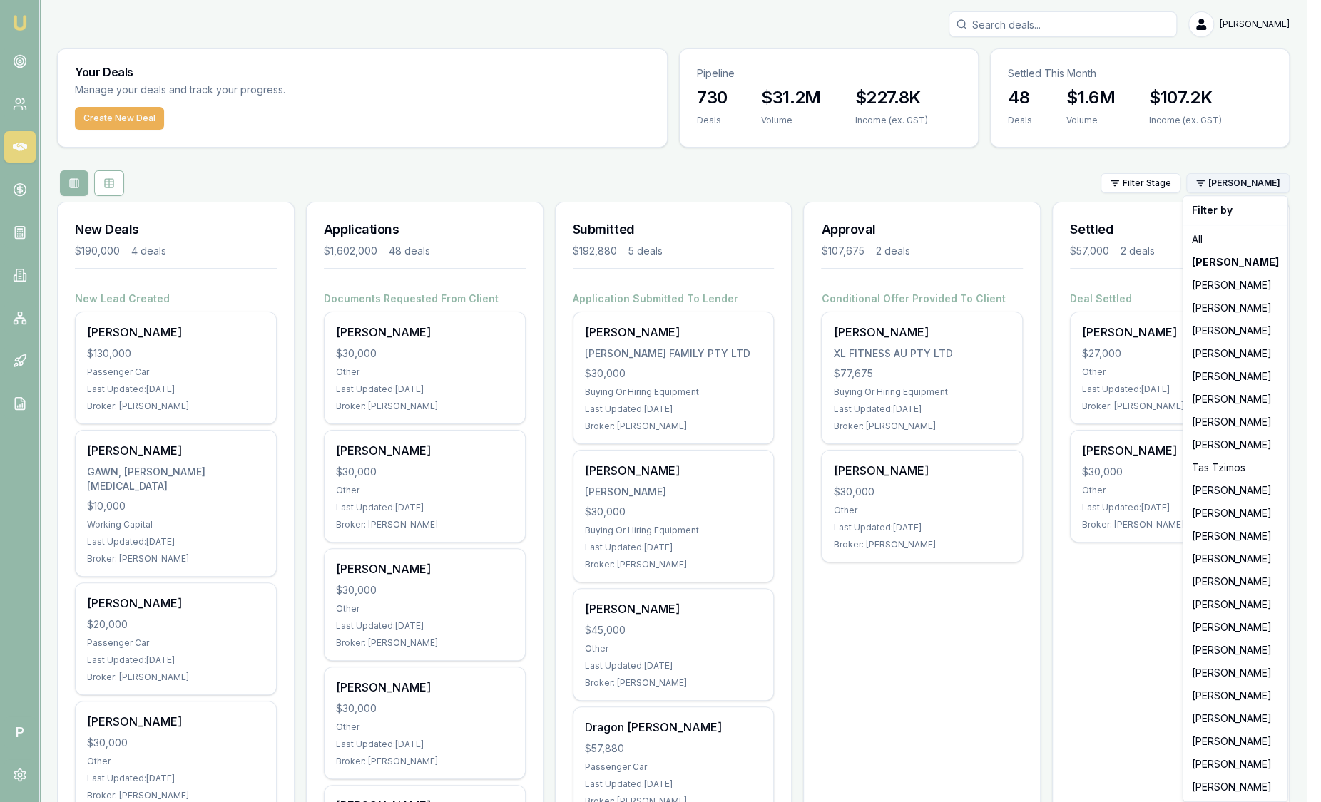
click at [1259, 187] on html "Emu Broker P Sam Crouch Toggle Menu Your Deals Manage your deals and track your…" at bounding box center [660, 401] width 1321 height 802
click at [1203, 353] on div "[PERSON_NAME]" at bounding box center [1235, 353] width 98 height 23
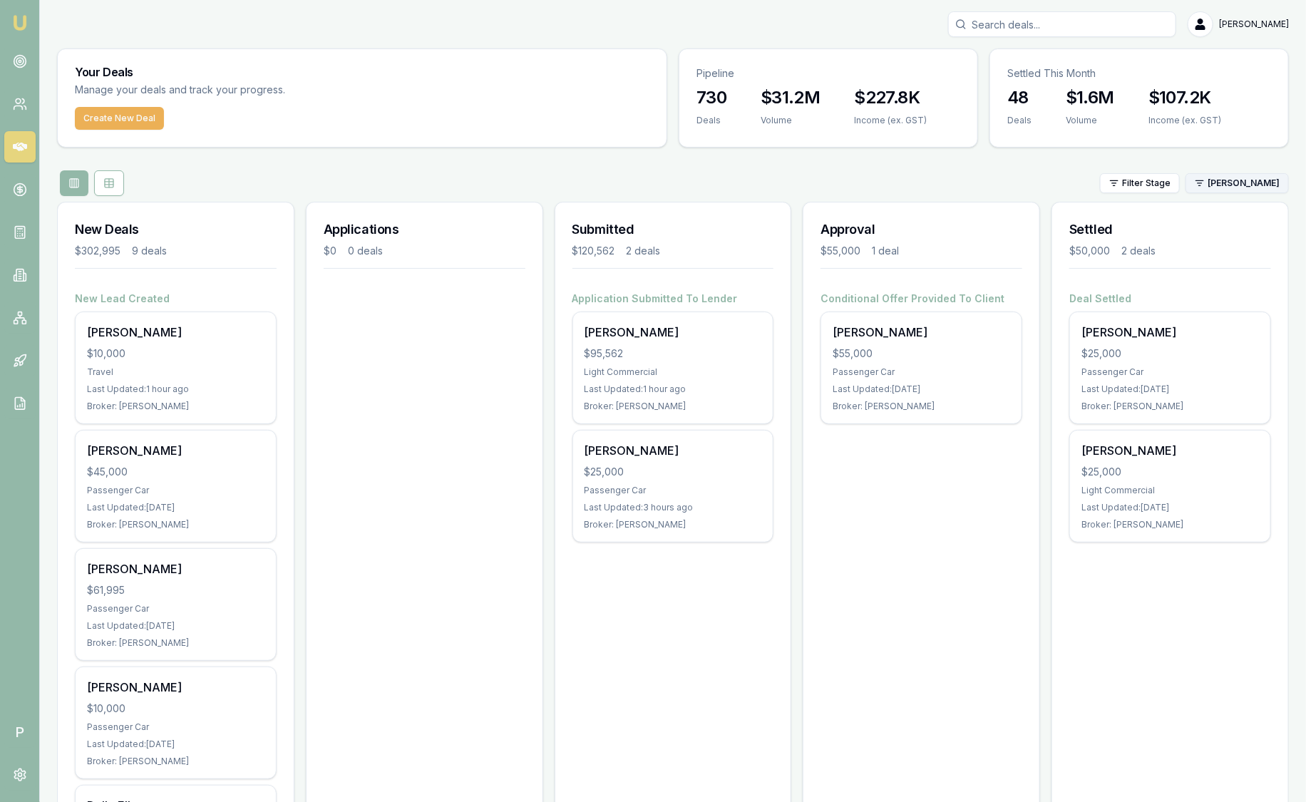
click at [1259, 190] on html "Emu Broker P Sam Crouch Toggle Menu Your Deals Manage your deals and track your…" at bounding box center [653, 401] width 1306 height 802
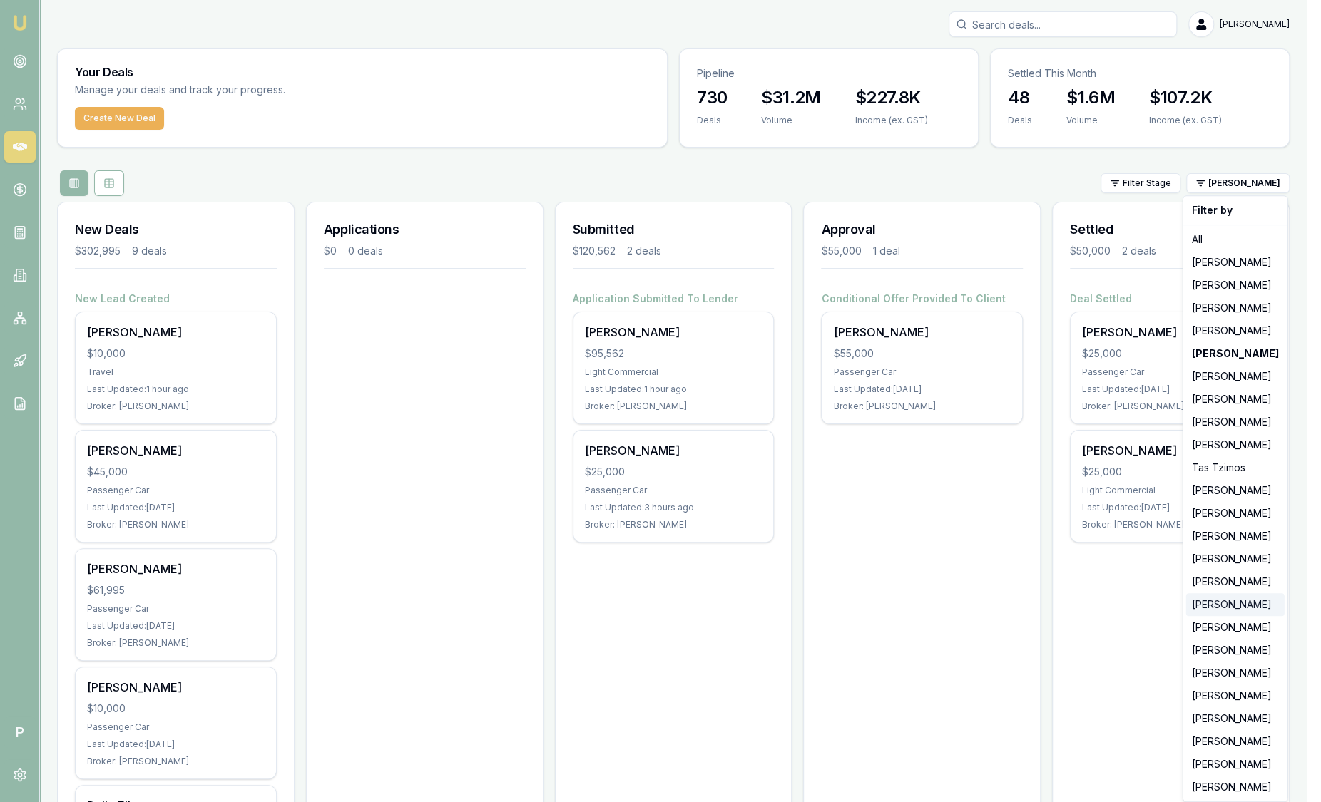
click at [1223, 608] on div "Rachael Connors" at bounding box center [1235, 604] width 98 height 23
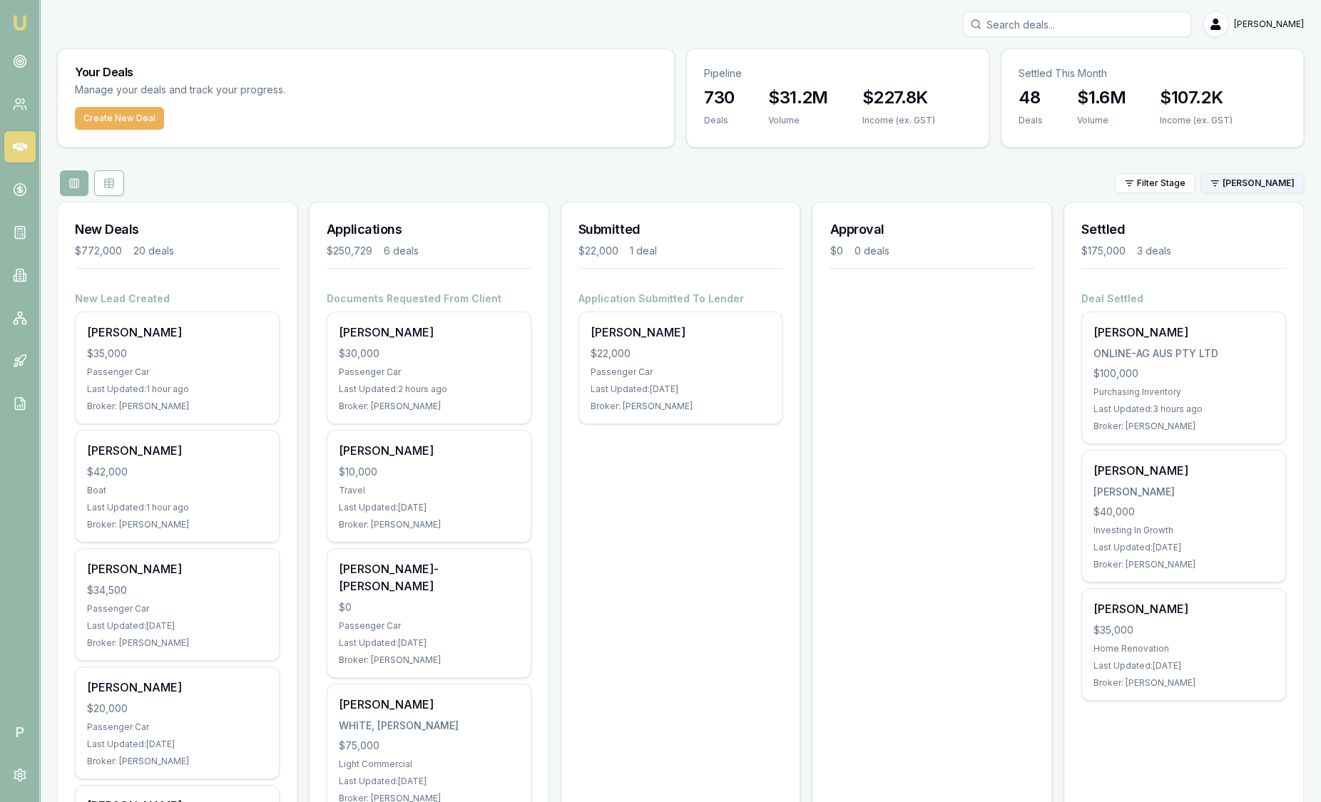
click at [1244, 180] on html "Emu Broker P Sam Crouch Toggle Menu Your Deals Manage your deals and track your…" at bounding box center [660, 401] width 1321 height 802
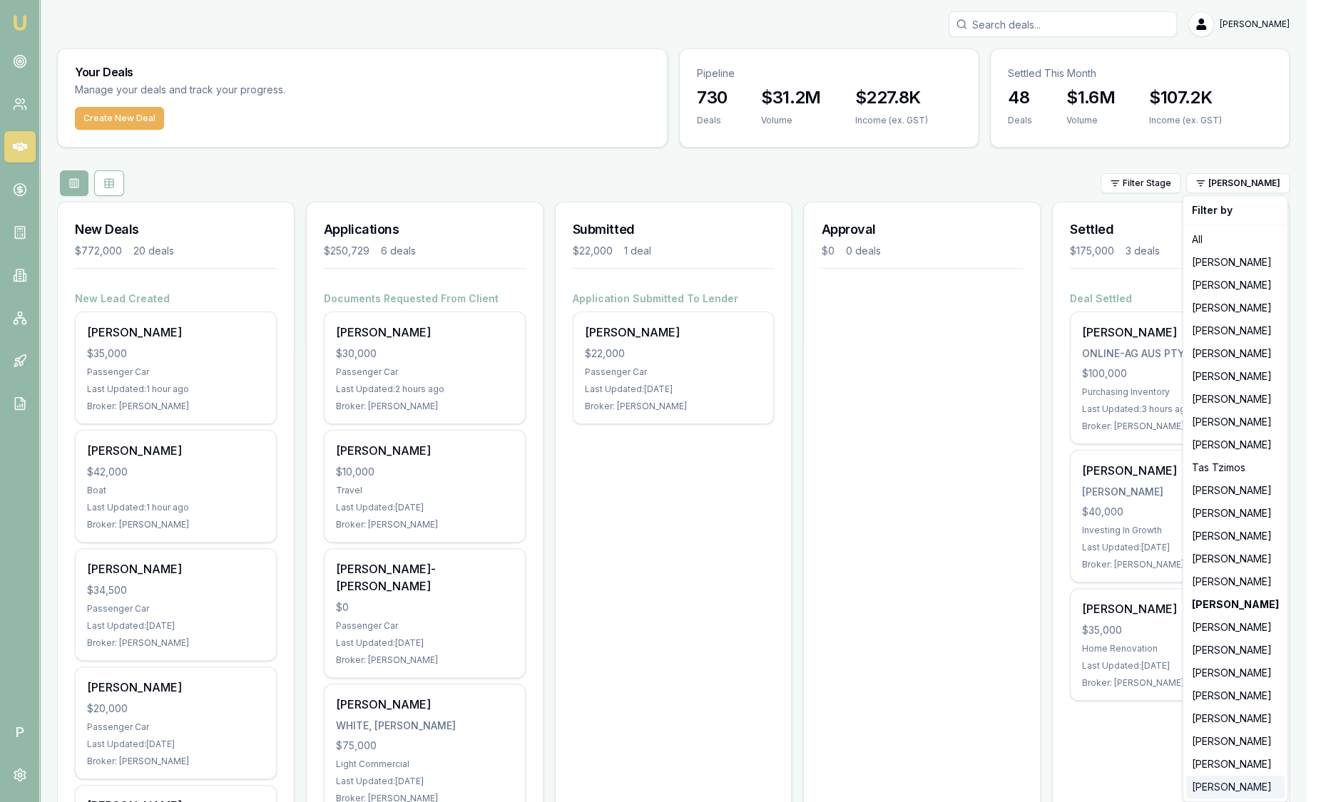
click at [1214, 789] on div "Ray Guan" at bounding box center [1235, 787] width 98 height 23
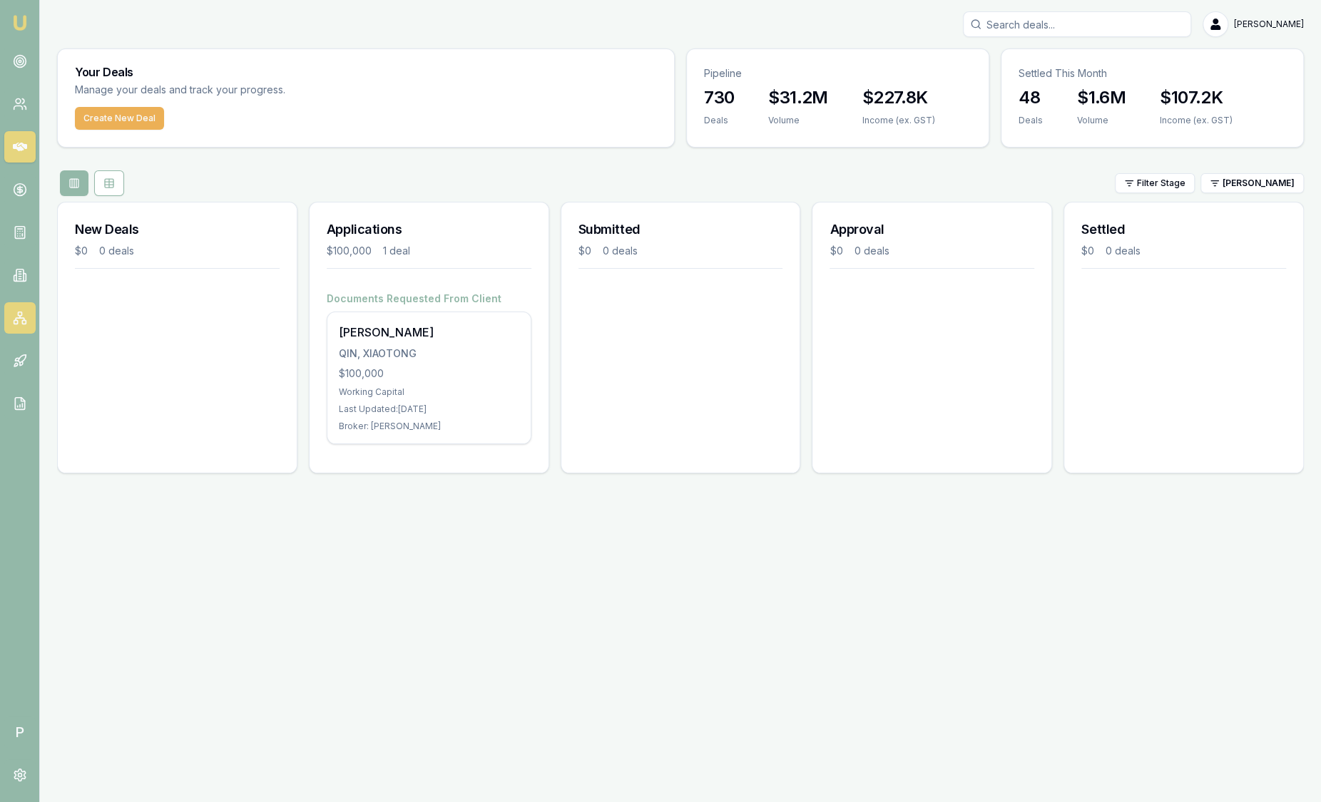
click at [20, 317] on icon at bounding box center [20, 317] width 0 height 2
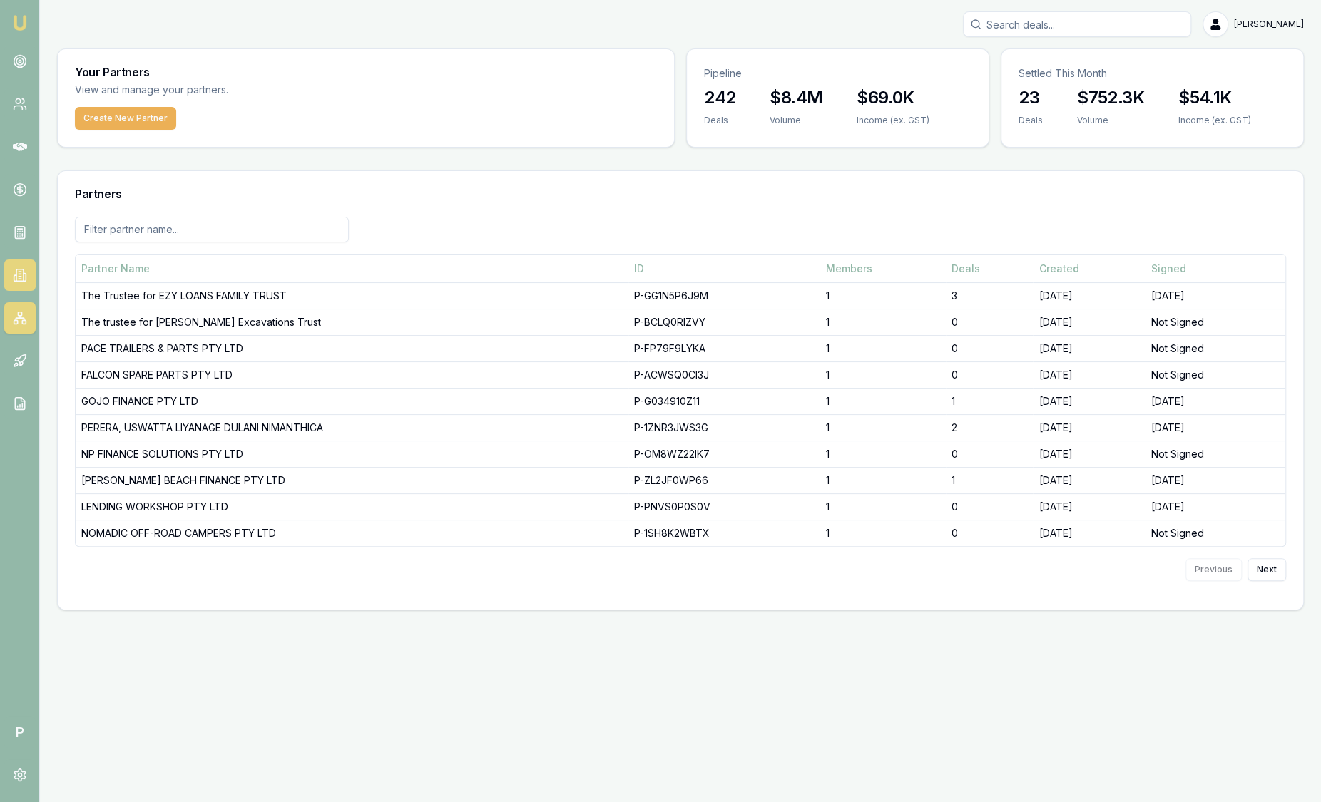
click at [18, 278] on icon at bounding box center [20, 275] width 14 height 14
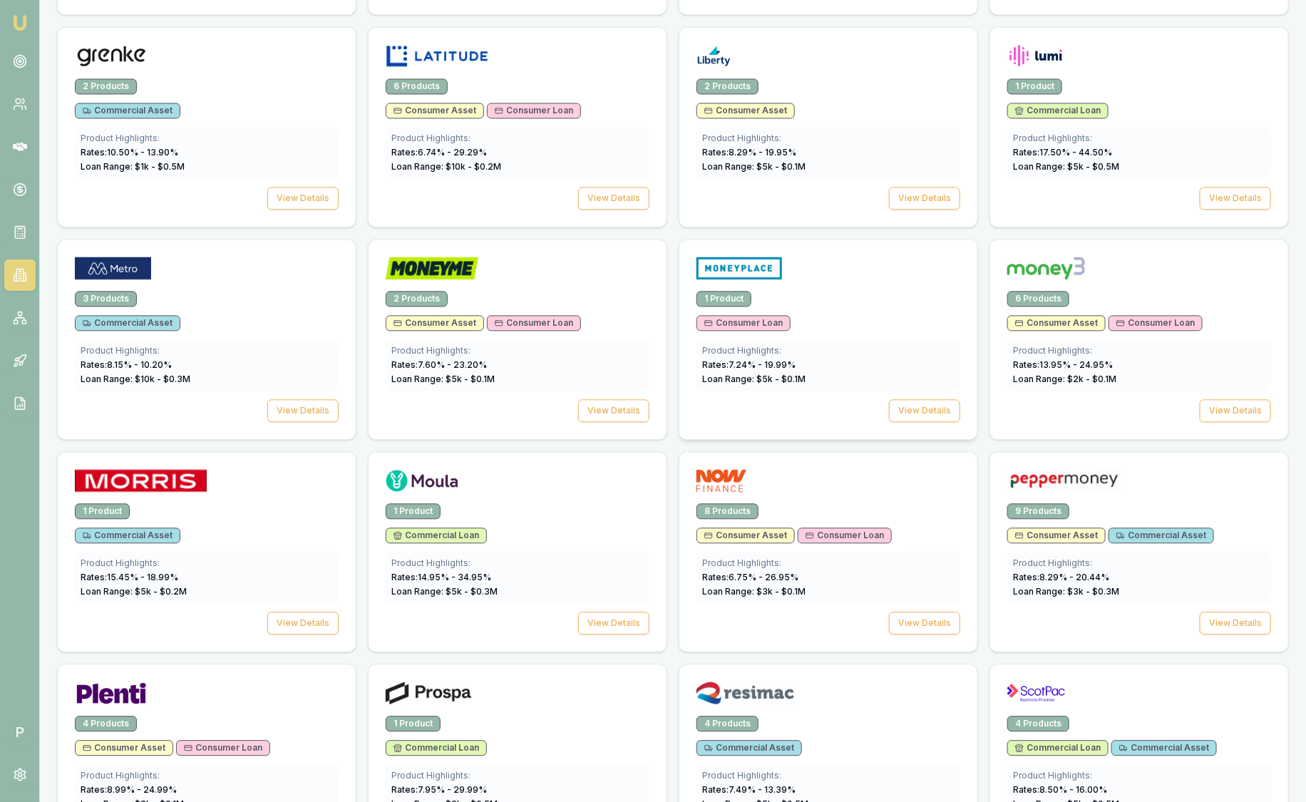
scroll to position [1693, 0]
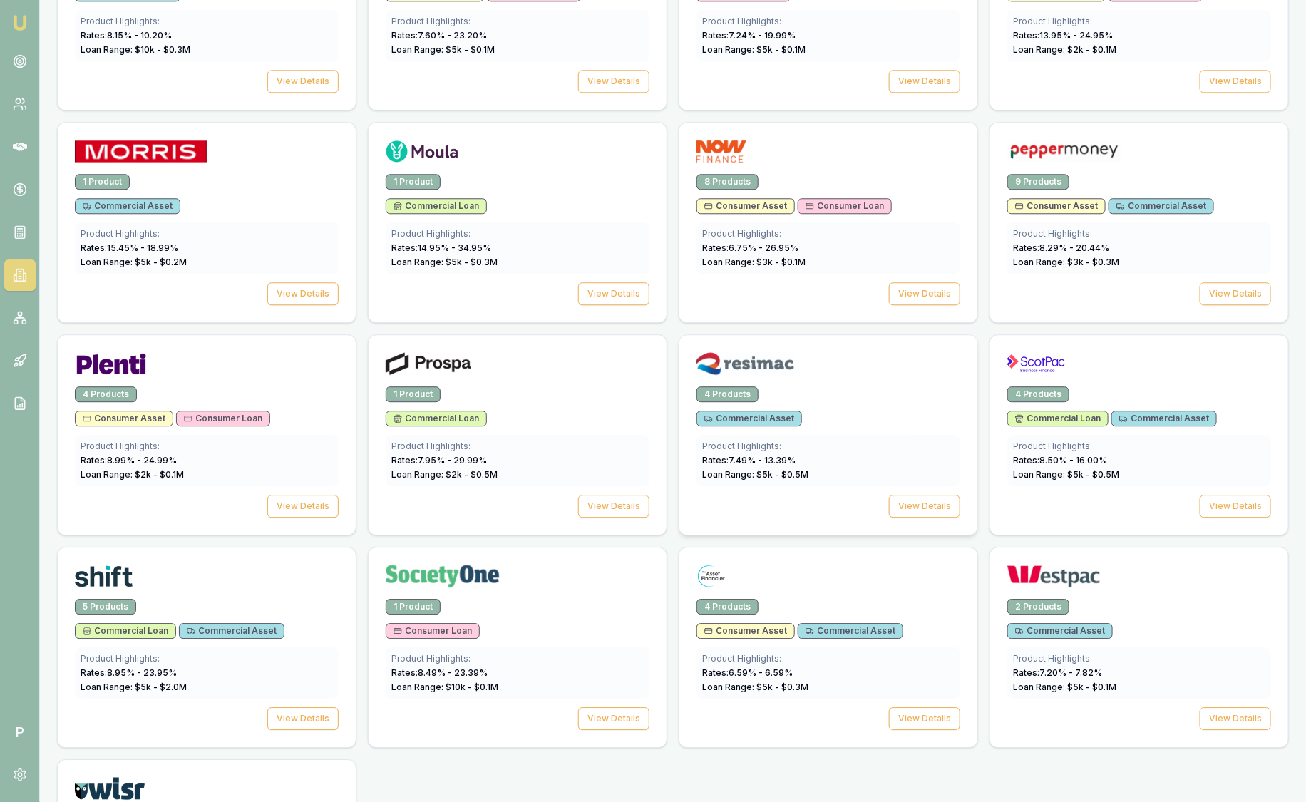
click at [905, 370] on div at bounding box center [829, 366] width 264 height 29
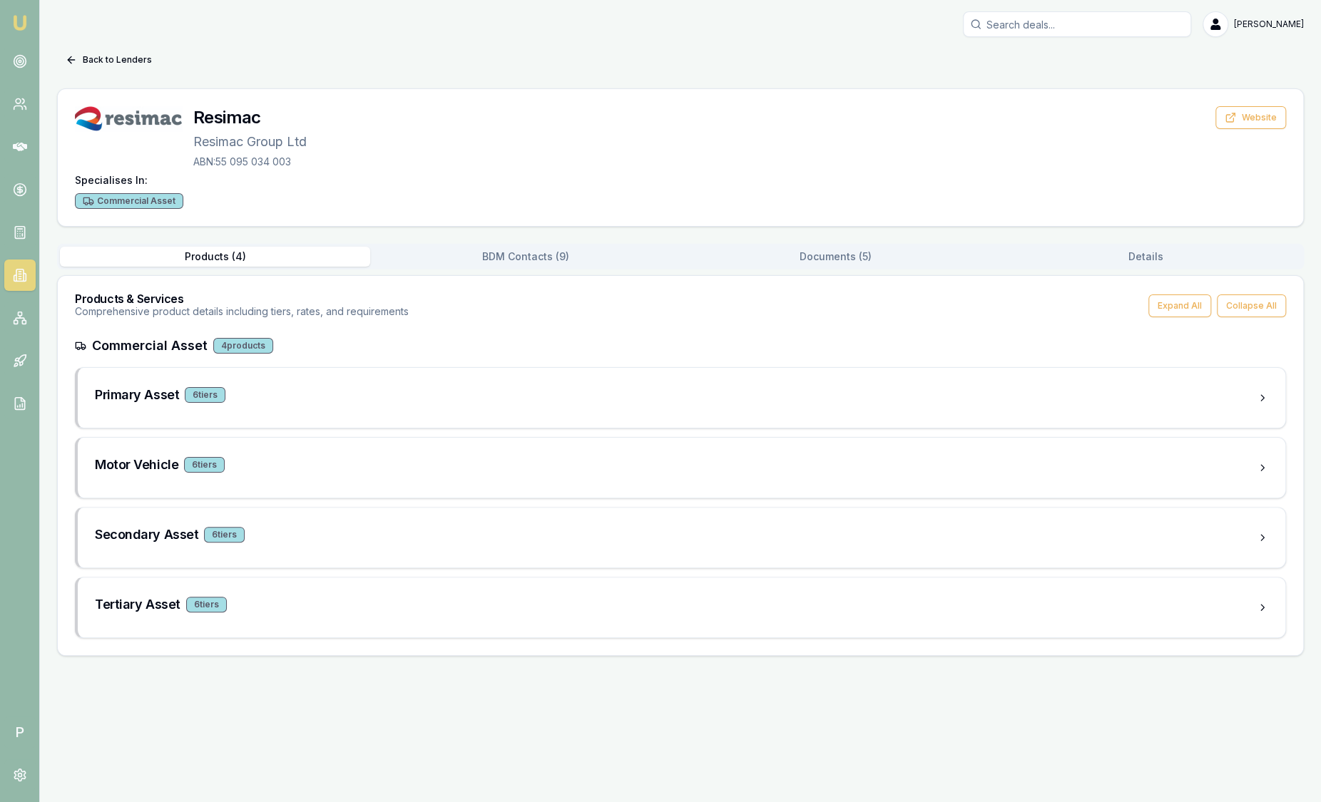
click at [828, 258] on button "Documents ( 5 )" at bounding box center [835, 257] width 310 height 20
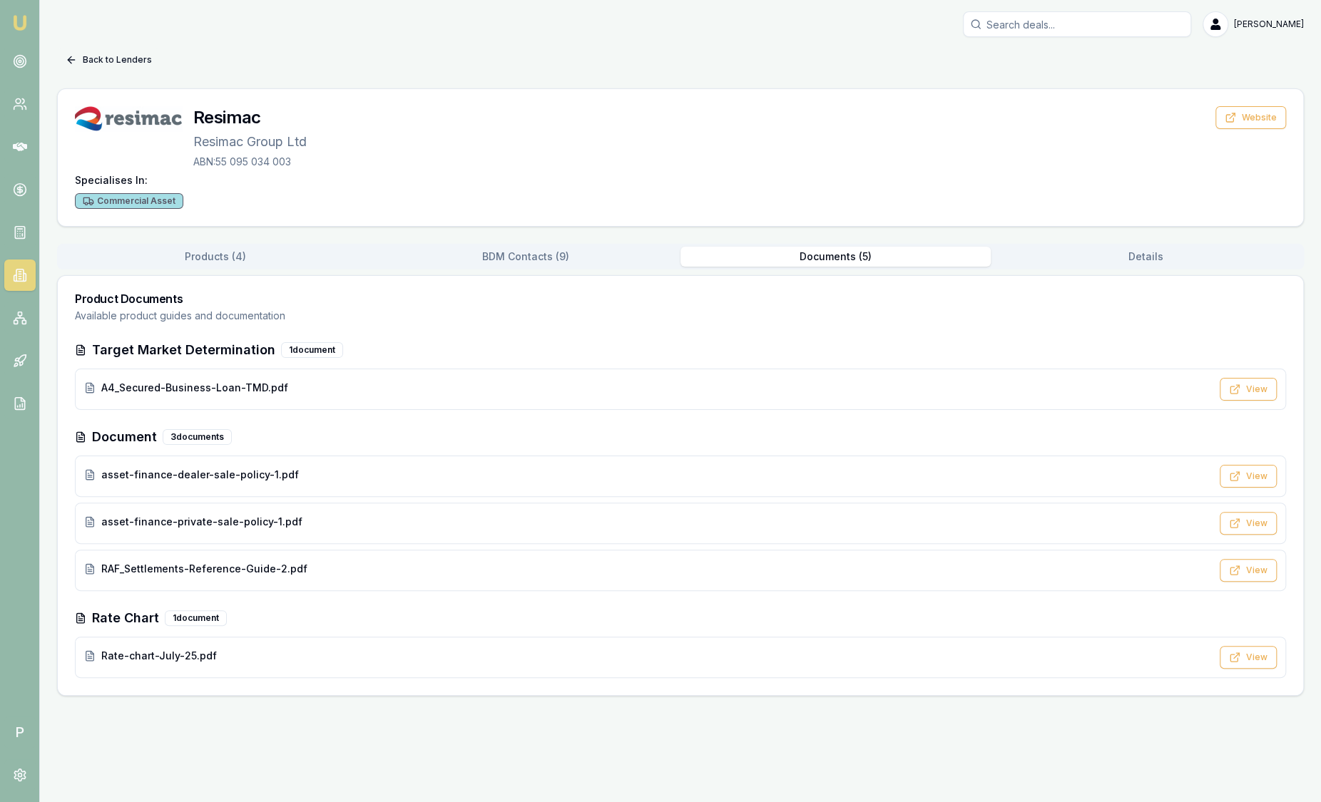
click at [100, 62] on button "Back to Lenders" at bounding box center [108, 59] width 103 height 23
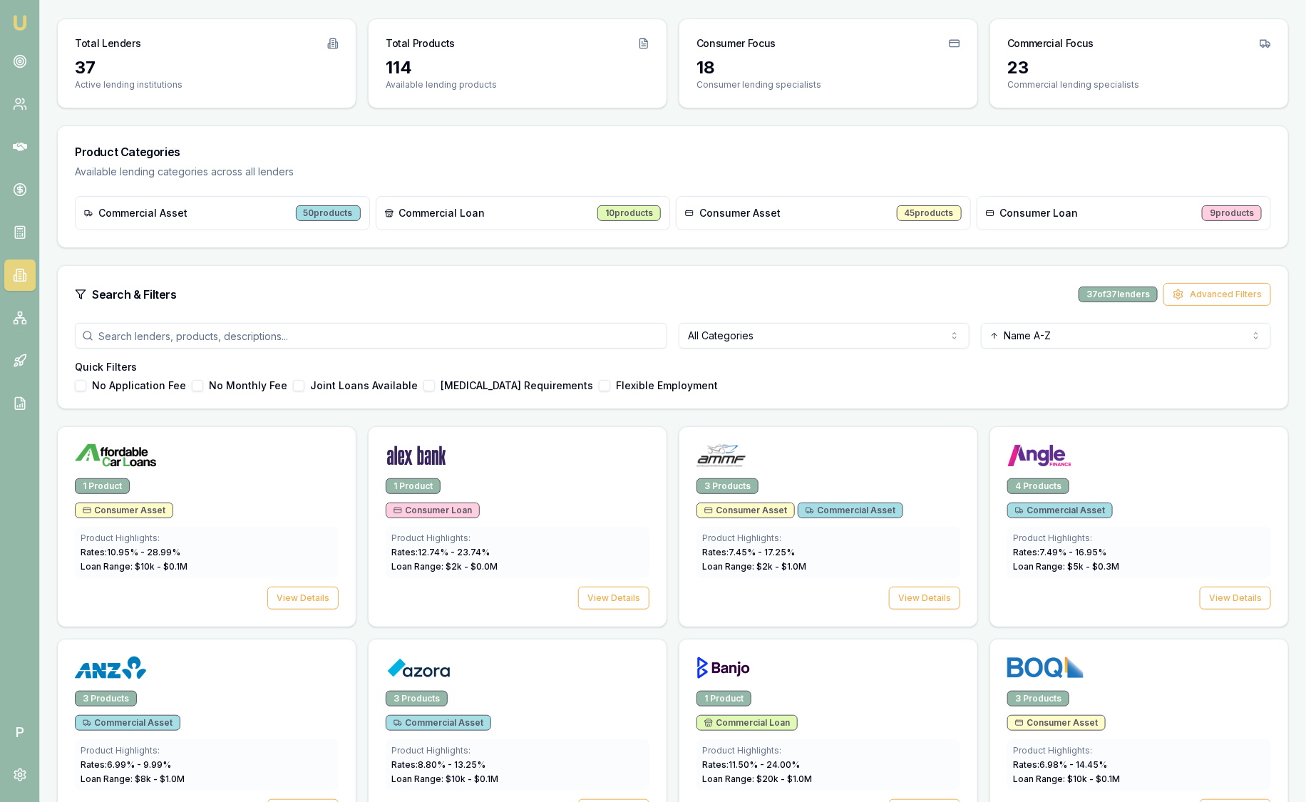
scroll to position [356, 0]
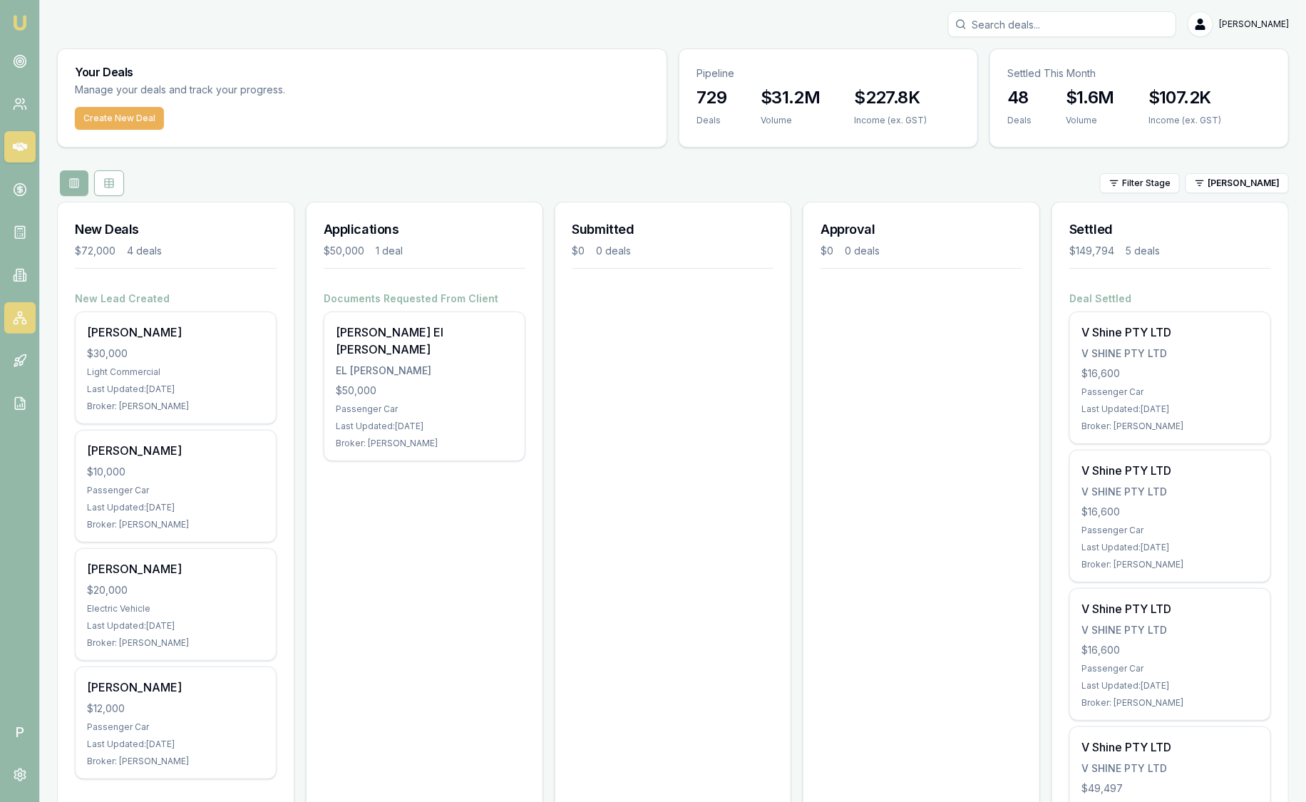
click at [19, 321] on icon at bounding box center [20, 318] width 14 height 14
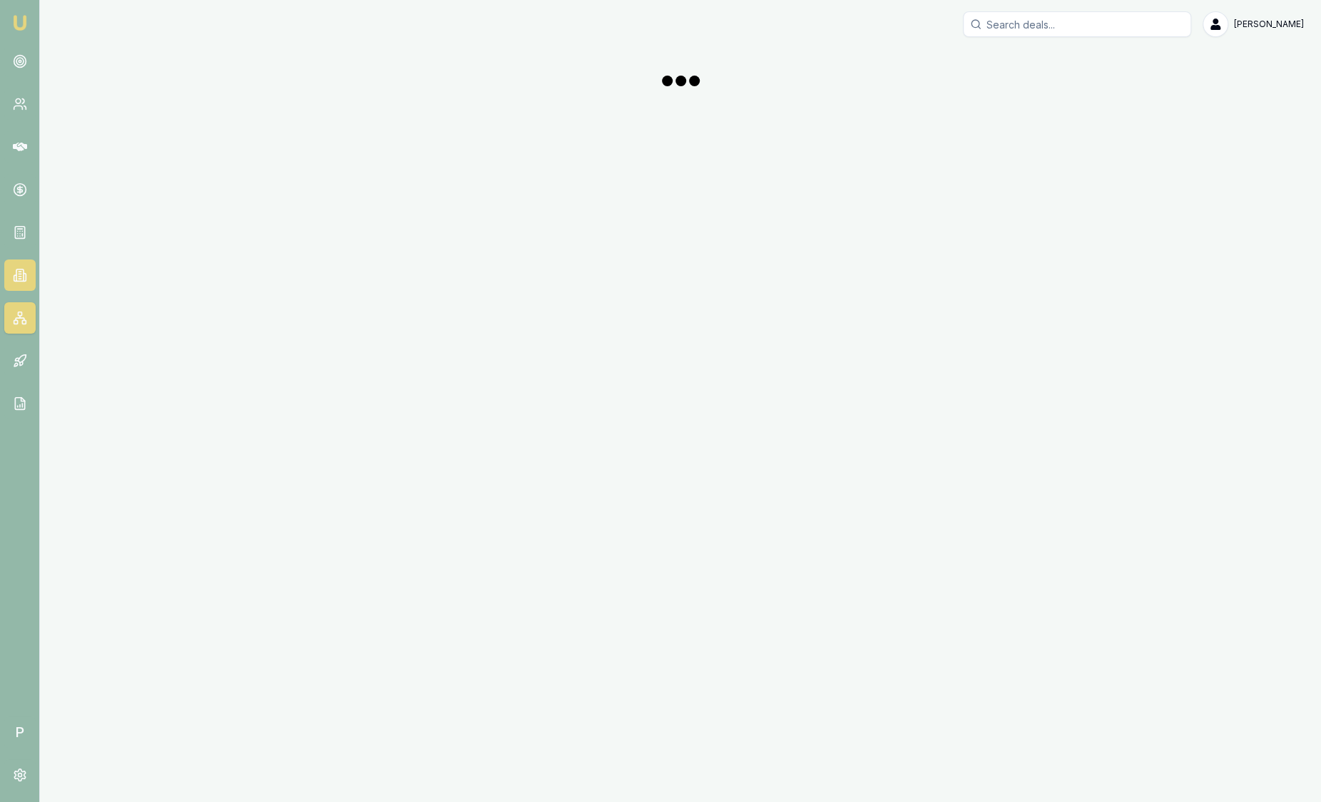
click at [19, 272] on icon at bounding box center [20, 275] width 14 height 14
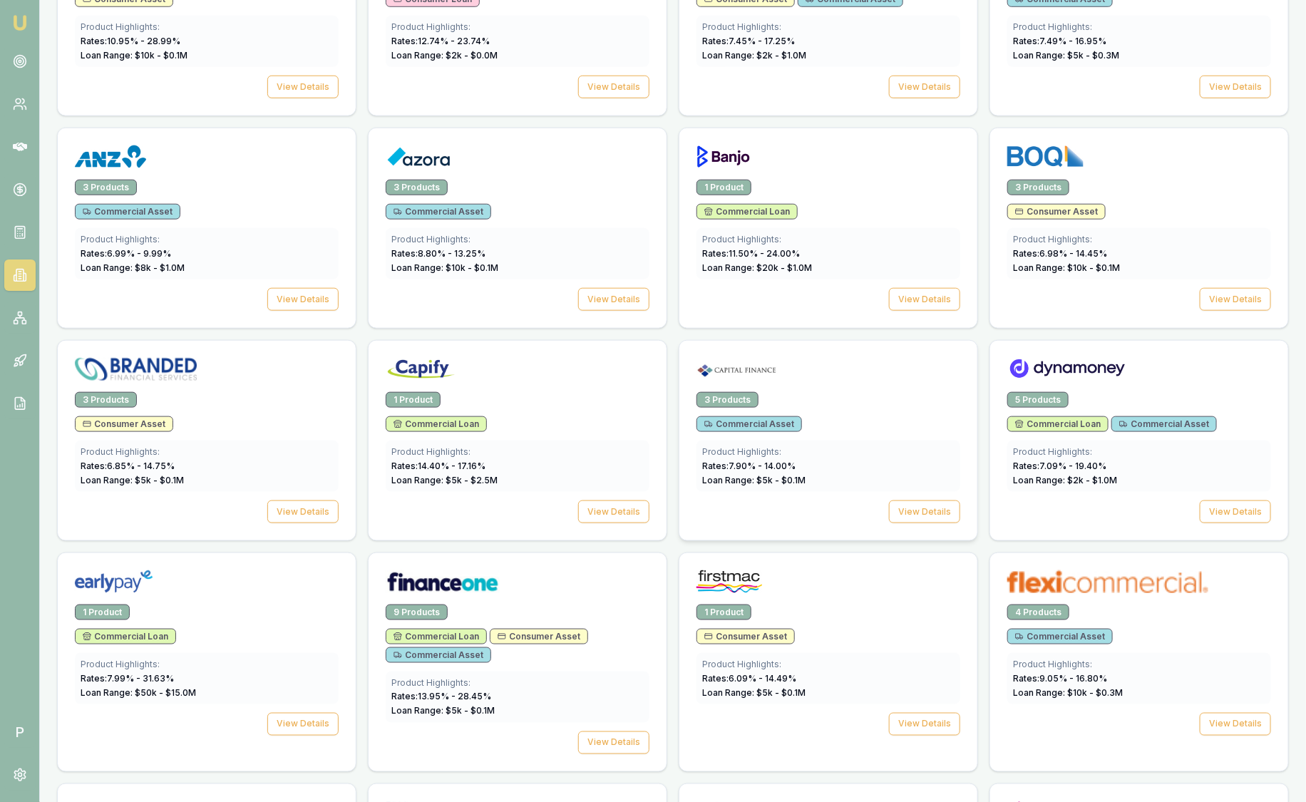
scroll to position [712, 0]
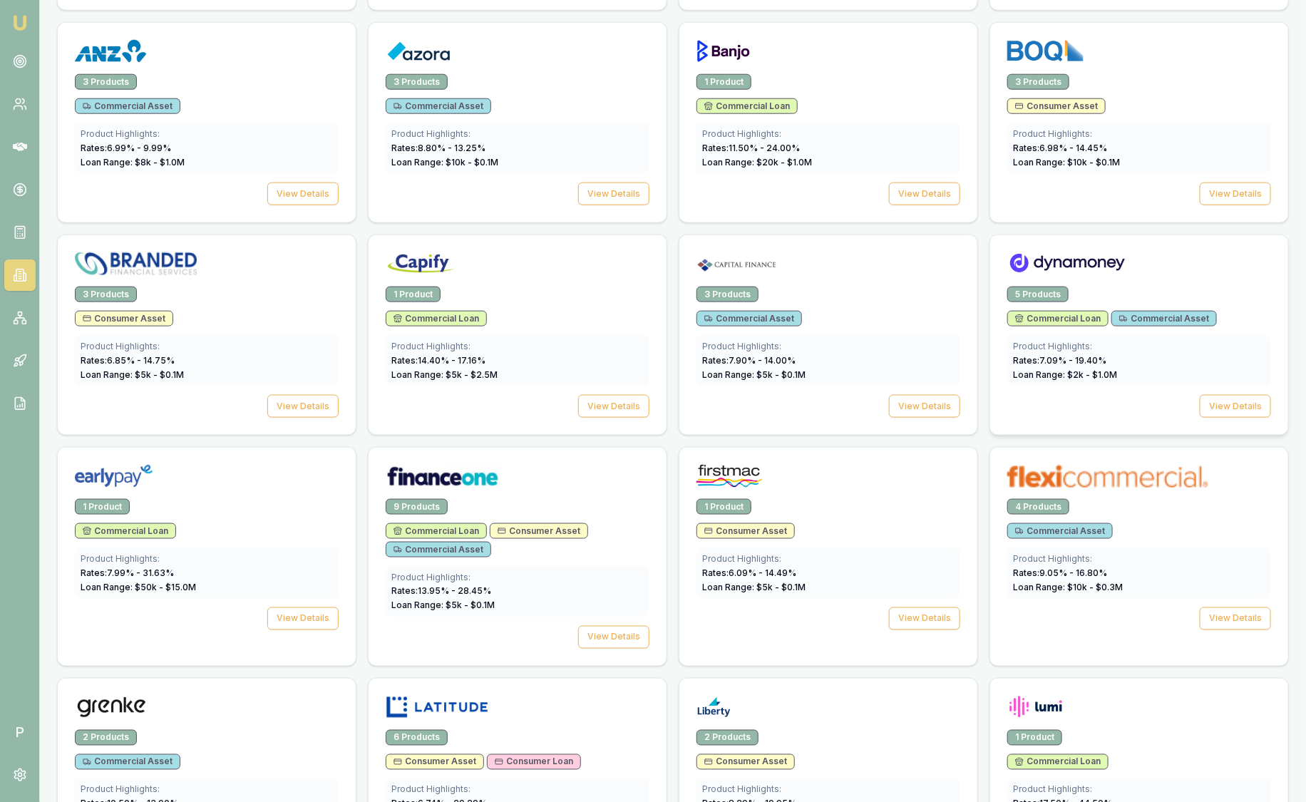
click at [1089, 294] on div "5 Products" at bounding box center [1140, 295] width 264 height 16
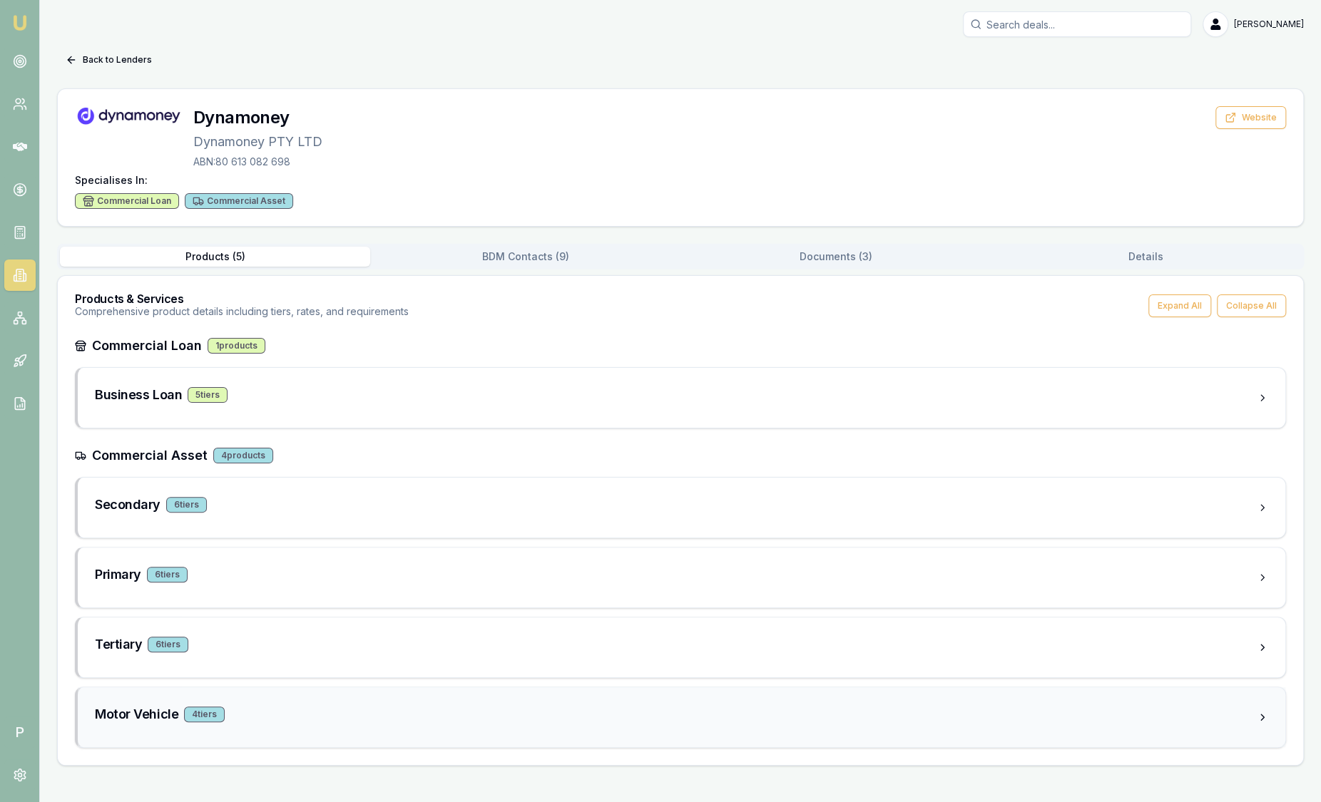
click at [411, 696] on div "Motor Vehicle 4 tier s" at bounding box center [681, 717] width 1207 height 60
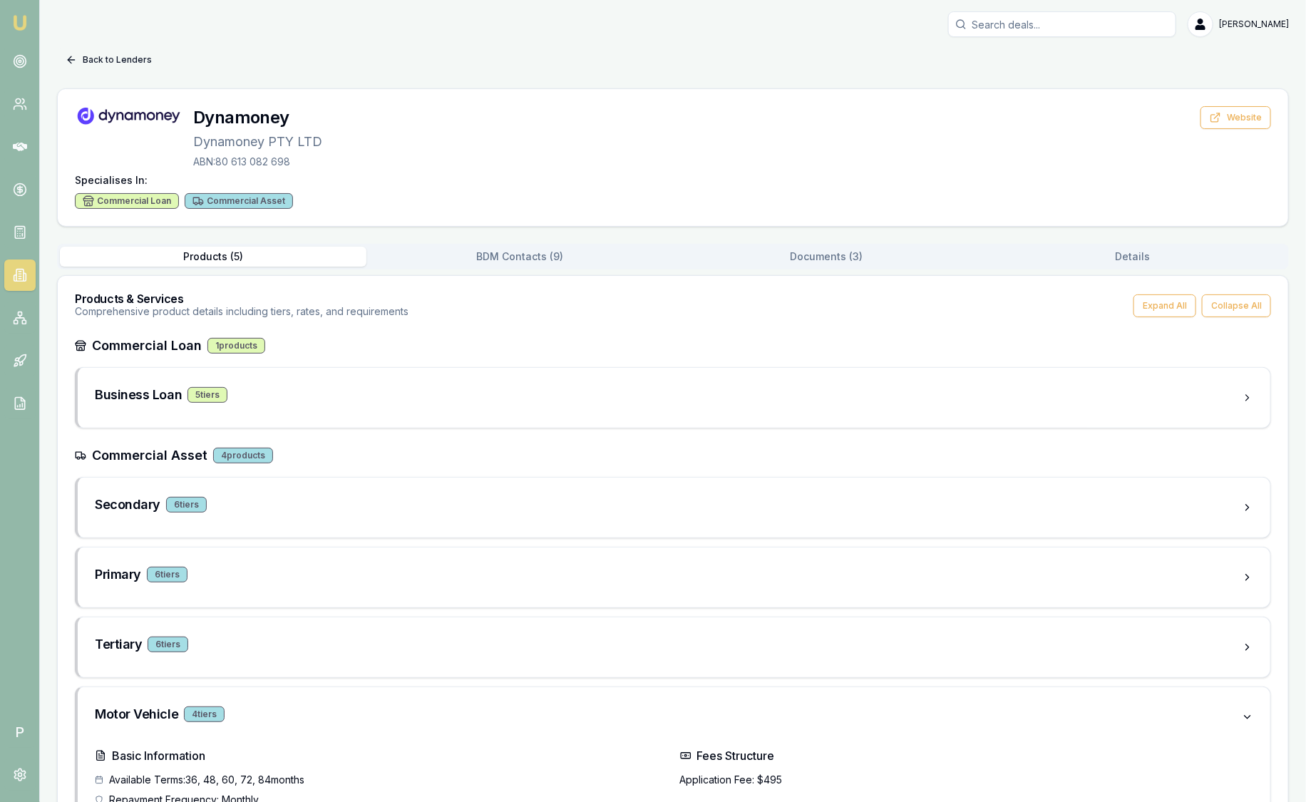
click at [112, 63] on button "Back to Lenders" at bounding box center [108, 59] width 103 height 23
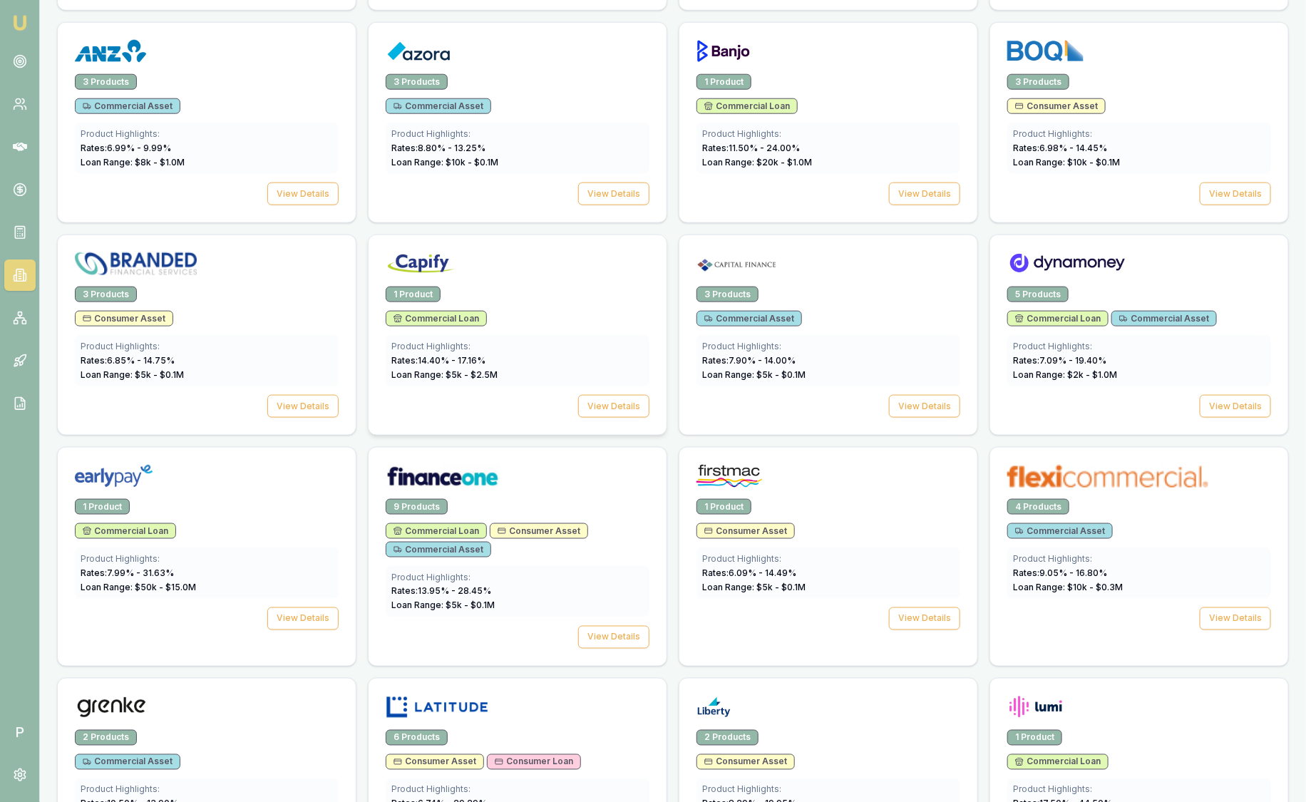
scroll to position [1070, 0]
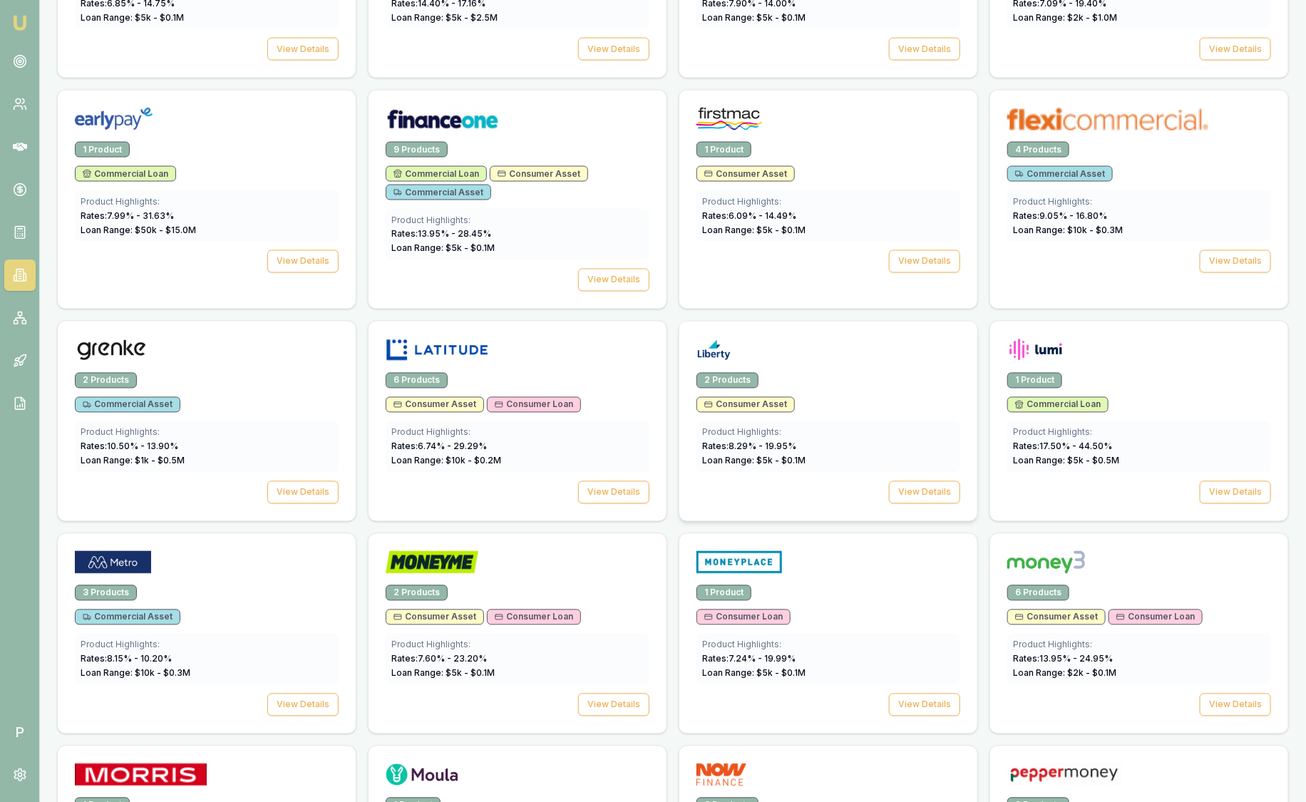
click at [849, 350] on div at bounding box center [829, 353] width 264 height 29
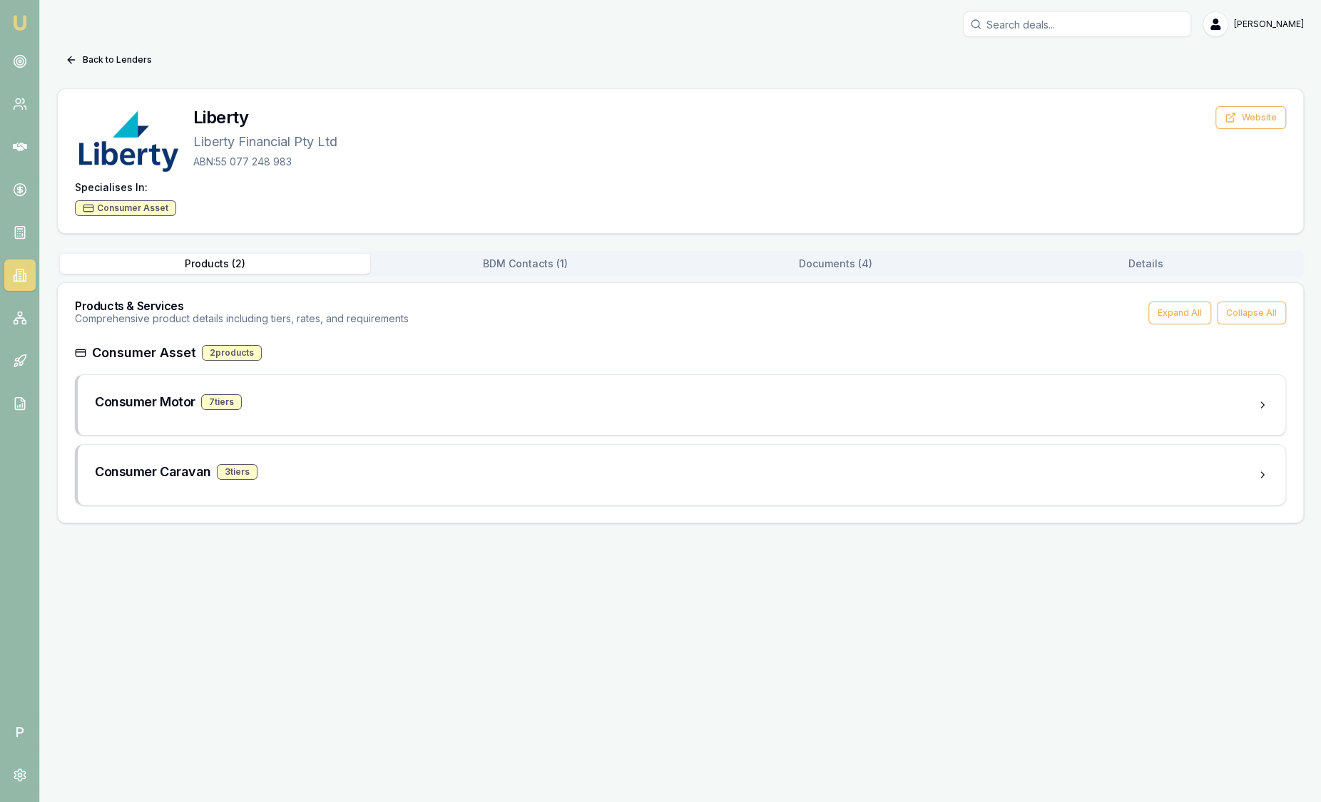
click at [838, 270] on button "Documents ( 4 )" at bounding box center [835, 264] width 310 height 20
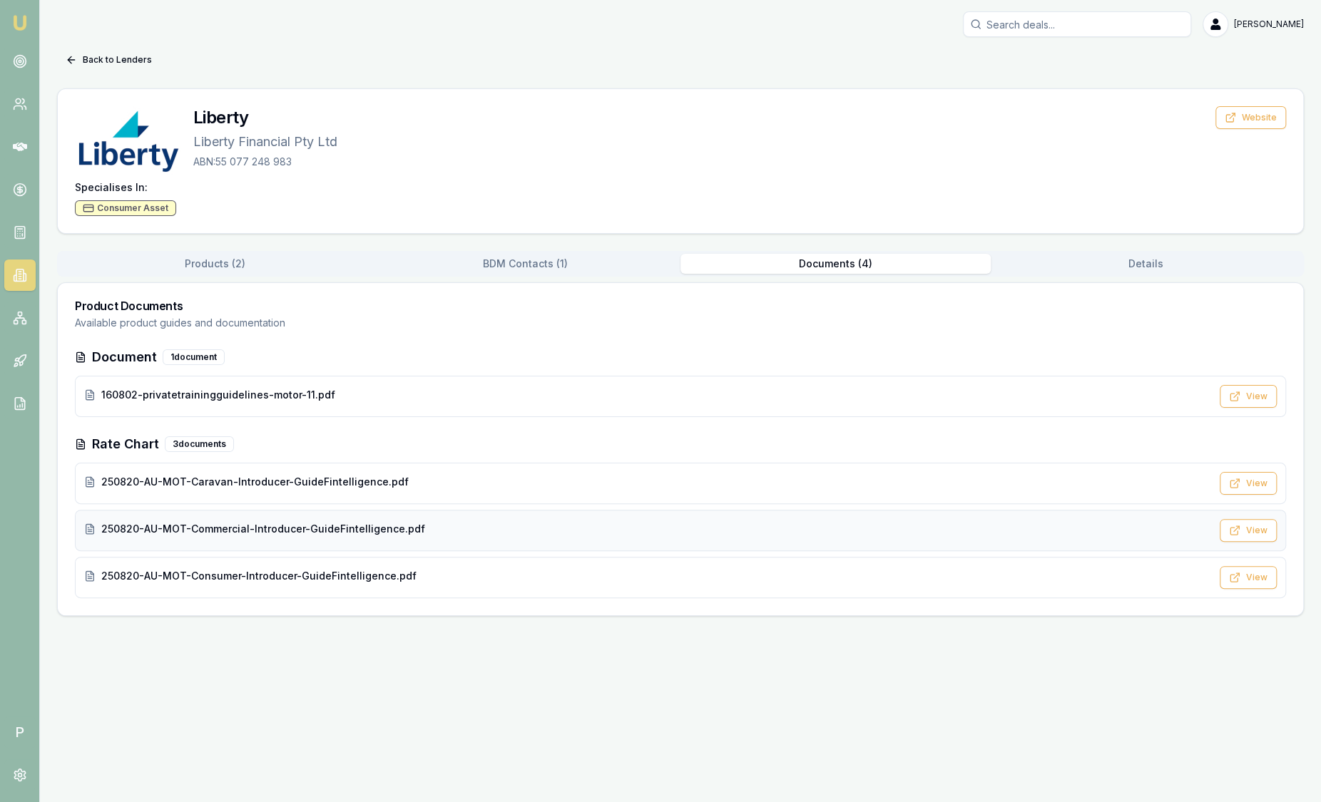
click at [415, 533] on div "250820-AU-MOT-Commercial-Introducer-GuideFintelligence.pdf" at bounding box center [647, 529] width 1127 height 14
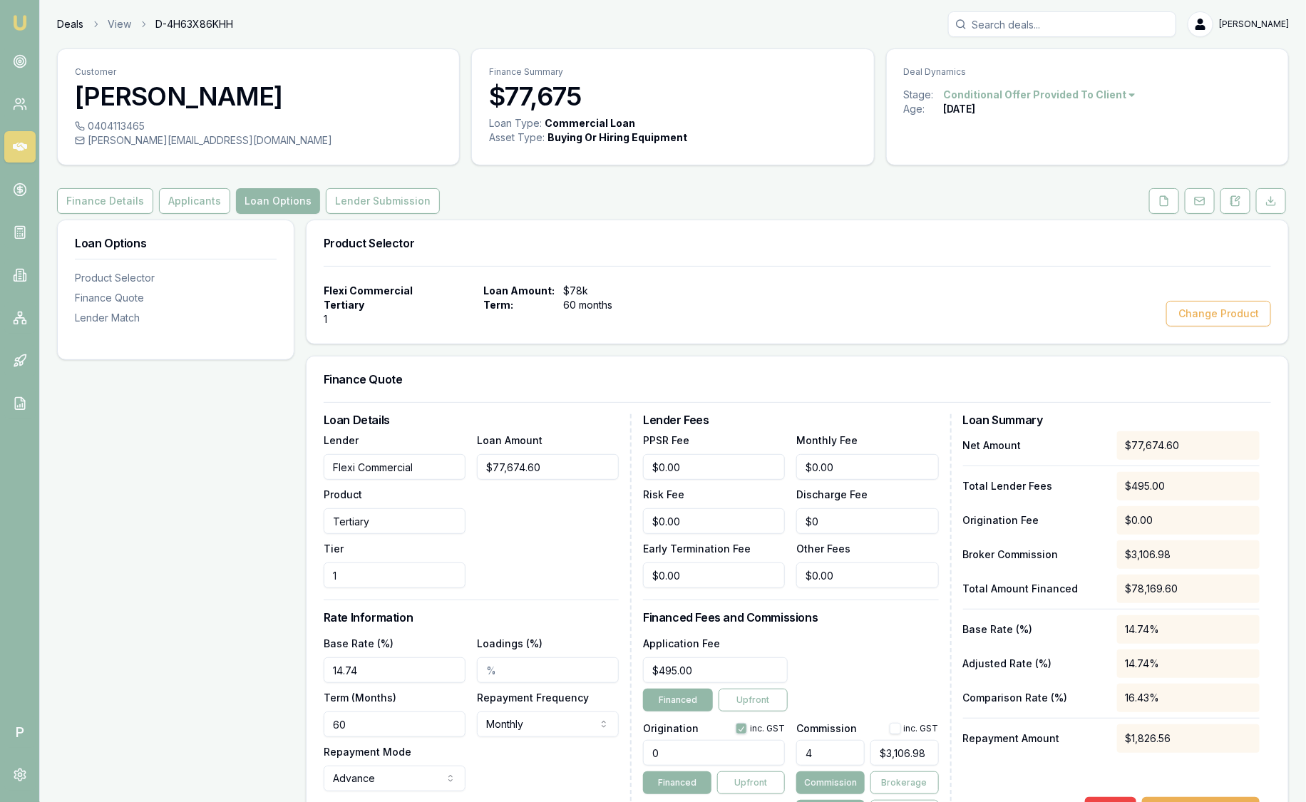
click at [66, 18] on link "Deals" at bounding box center [70, 24] width 26 height 14
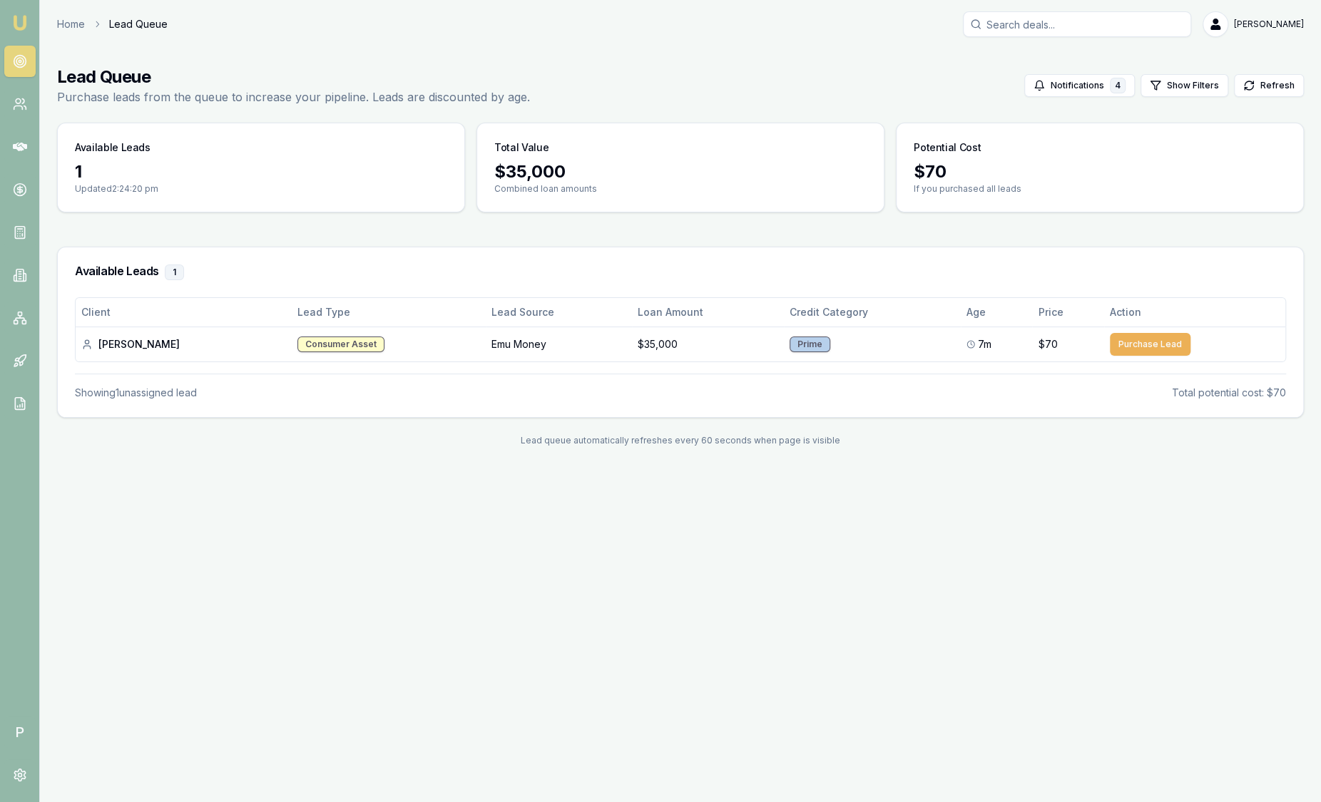
click at [19, 15] on img at bounding box center [19, 22] width 17 height 17
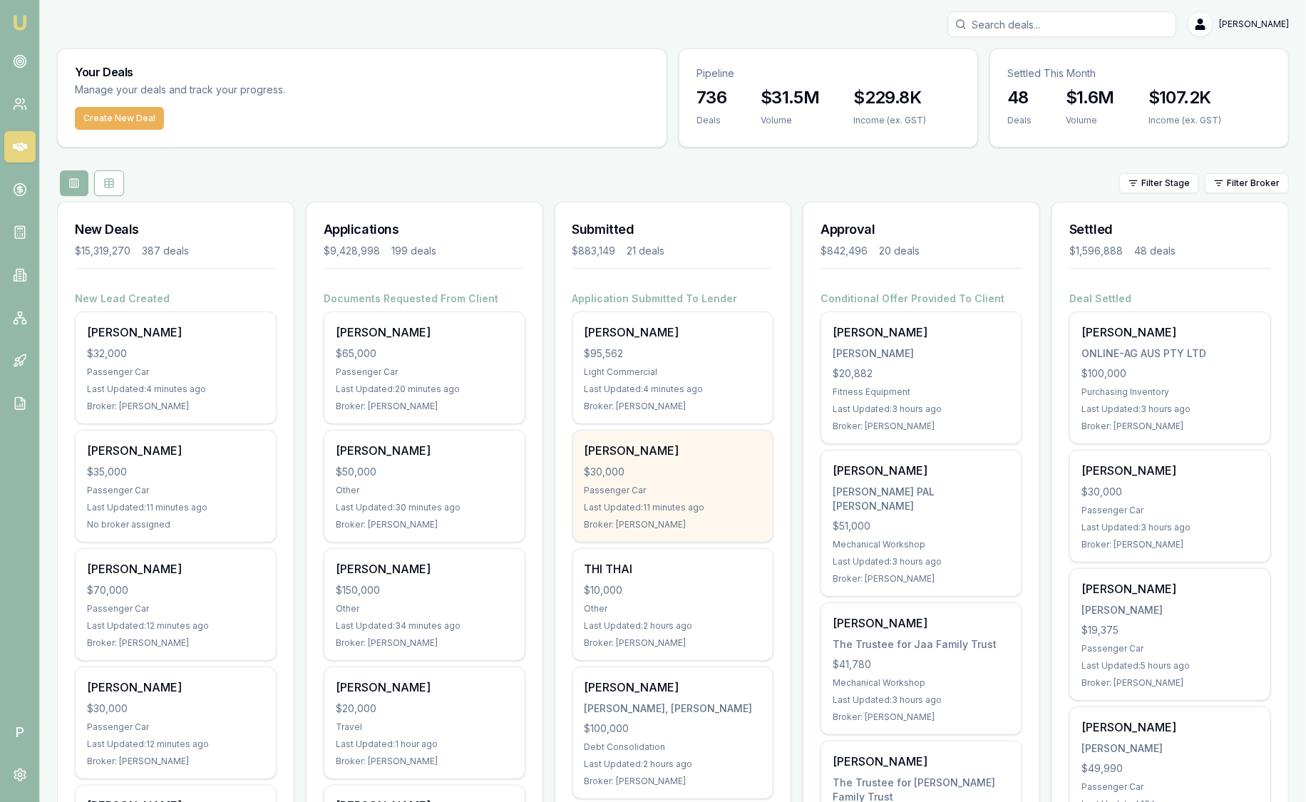
click at [637, 456] on div "[PERSON_NAME]" at bounding box center [674, 450] width 178 height 17
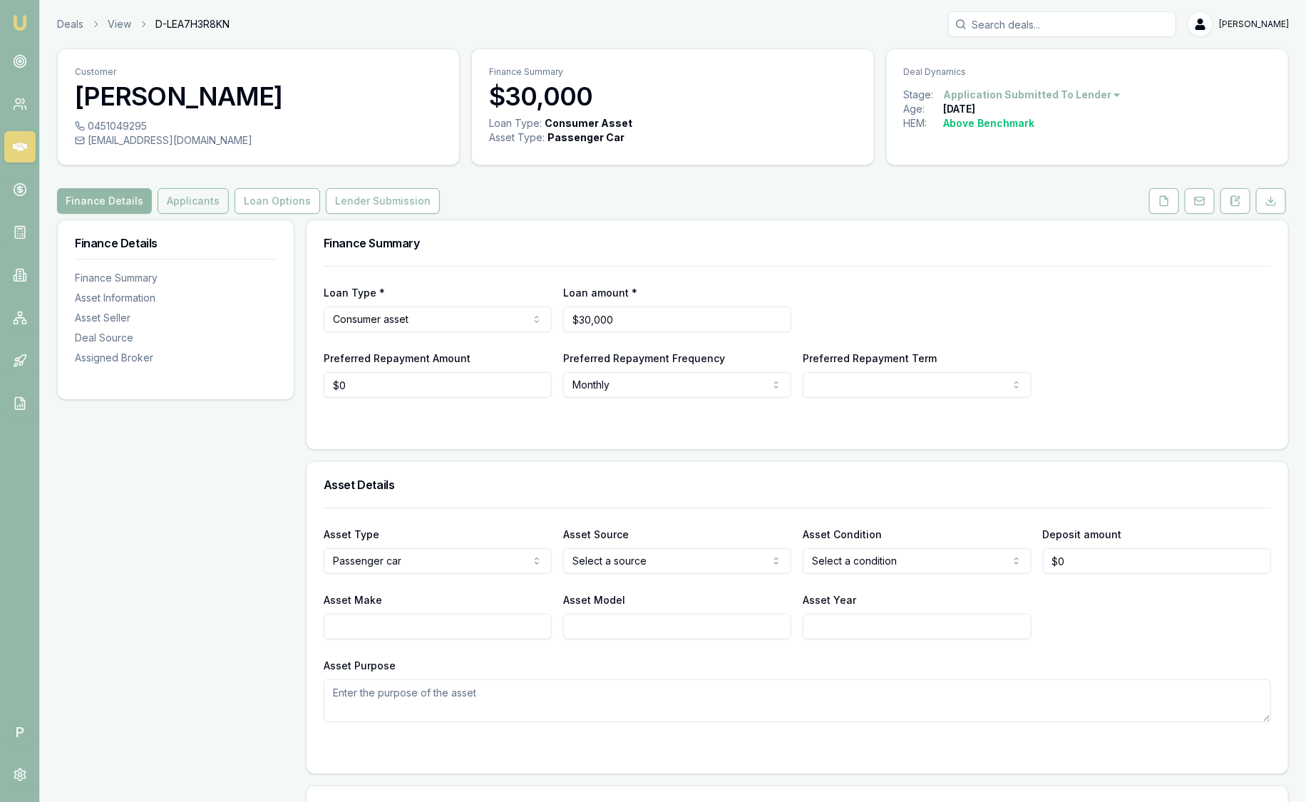
click at [205, 192] on button "Applicants" at bounding box center [193, 201] width 71 height 26
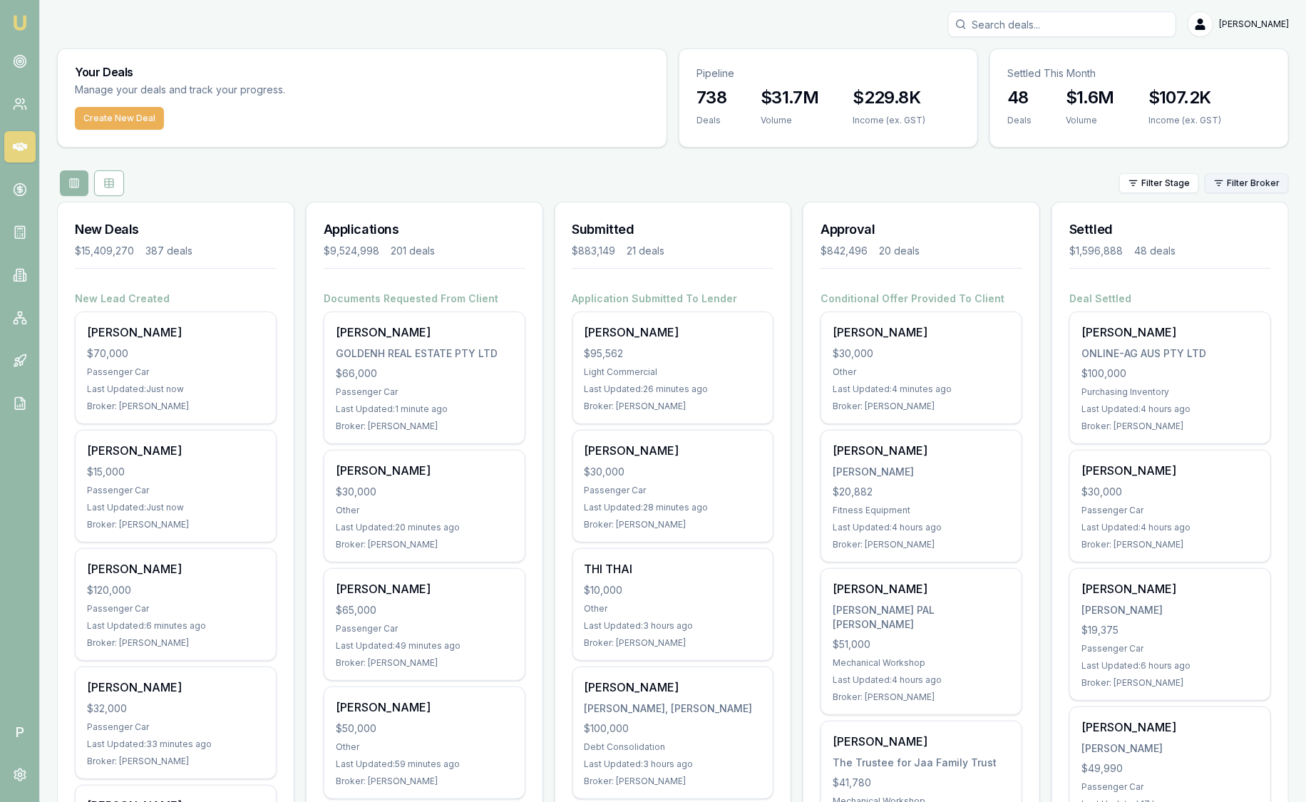
click at [1242, 185] on html "Emu Broker P [PERSON_NAME] Toggle Menu Your Deals Manage your deals and track y…" at bounding box center [653, 401] width 1306 height 802
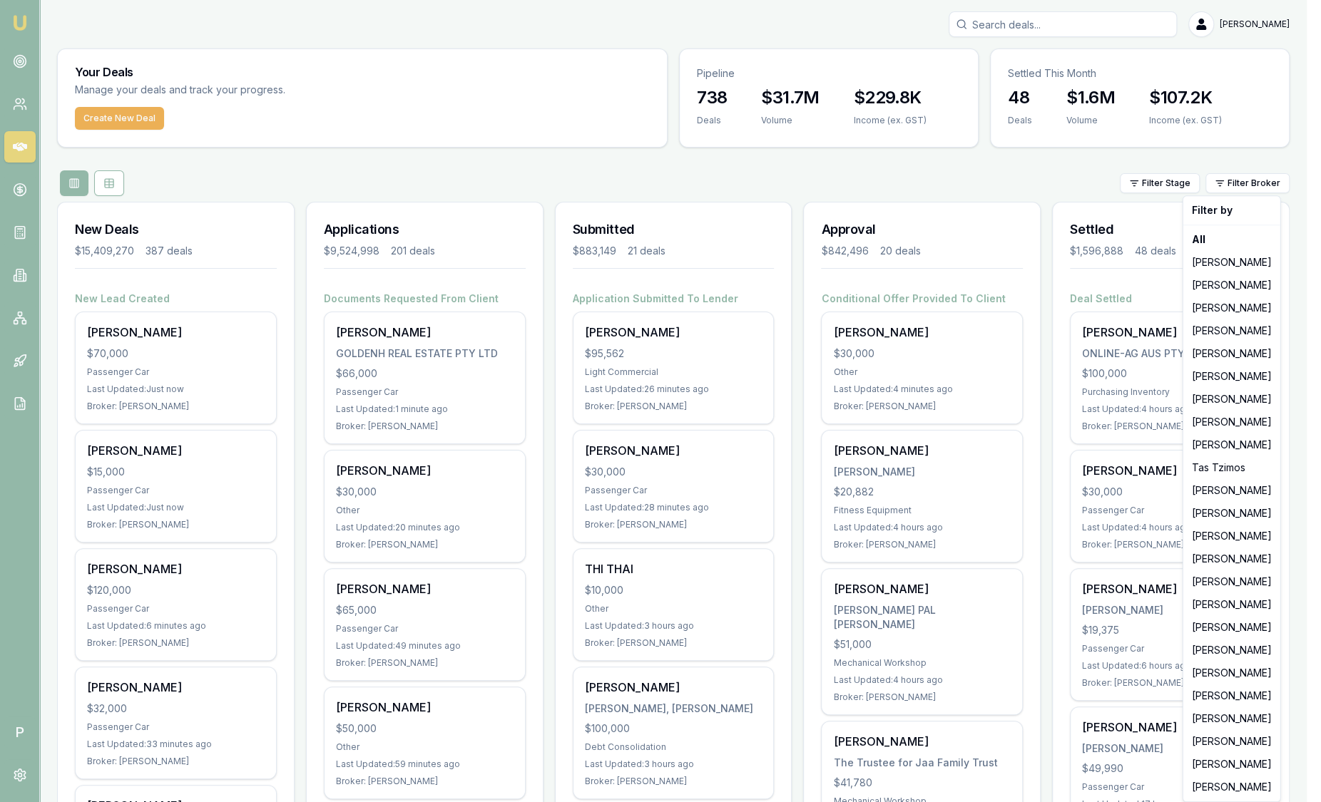
click at [718, 175] on html "Emu Broker P Sam Crouch Toggle Menu Your Deals Manage your deals and track your…" at bounding box center [660, 401] width 1321 height 802
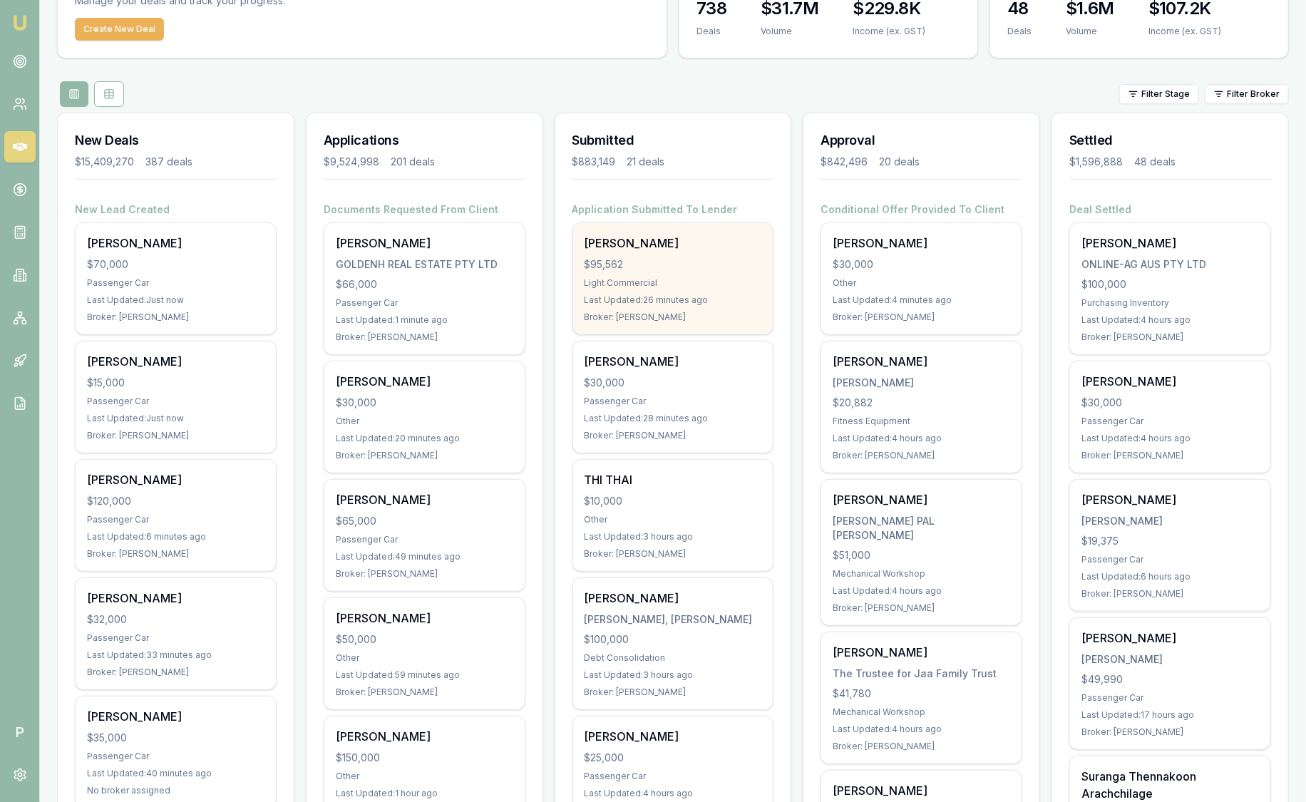
scroll to position [88, 0]
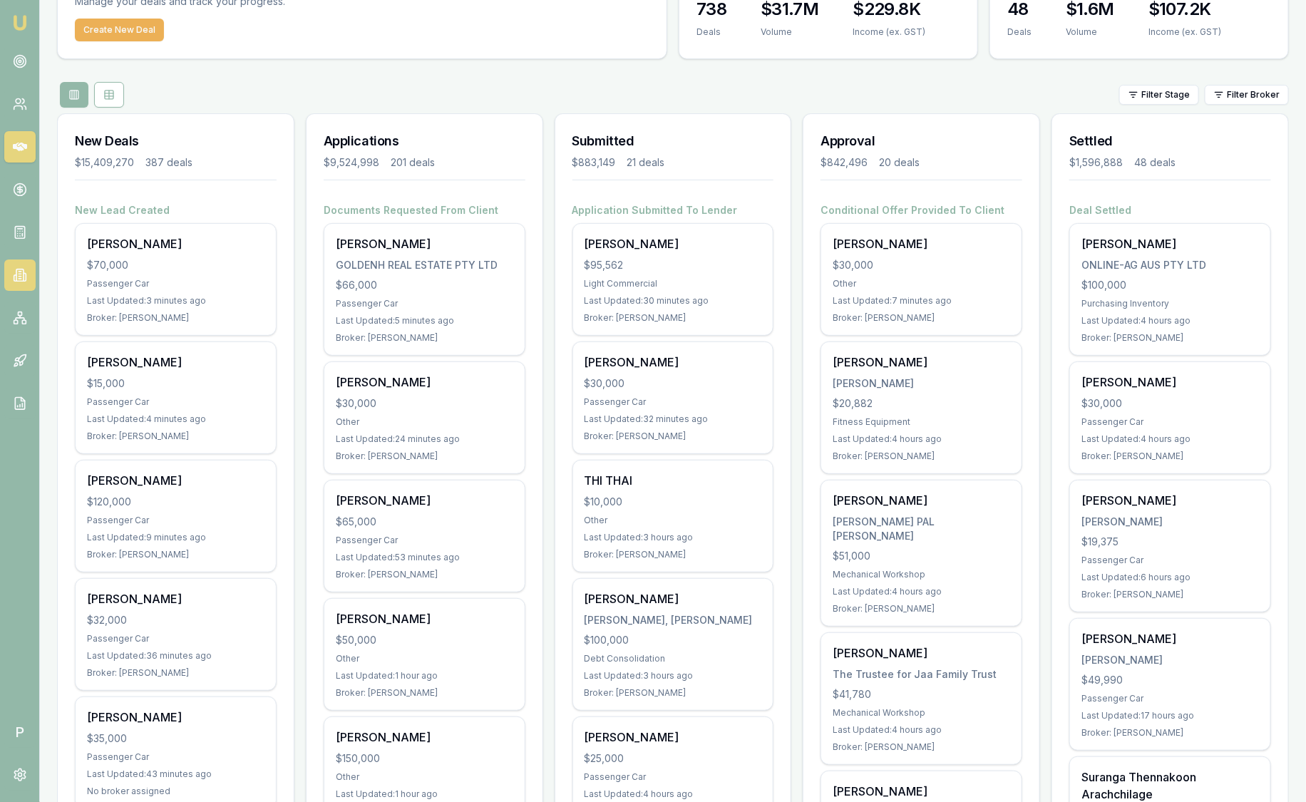
click at [24, 282] on icon at bounding box center [25, 278] width 2 height 8
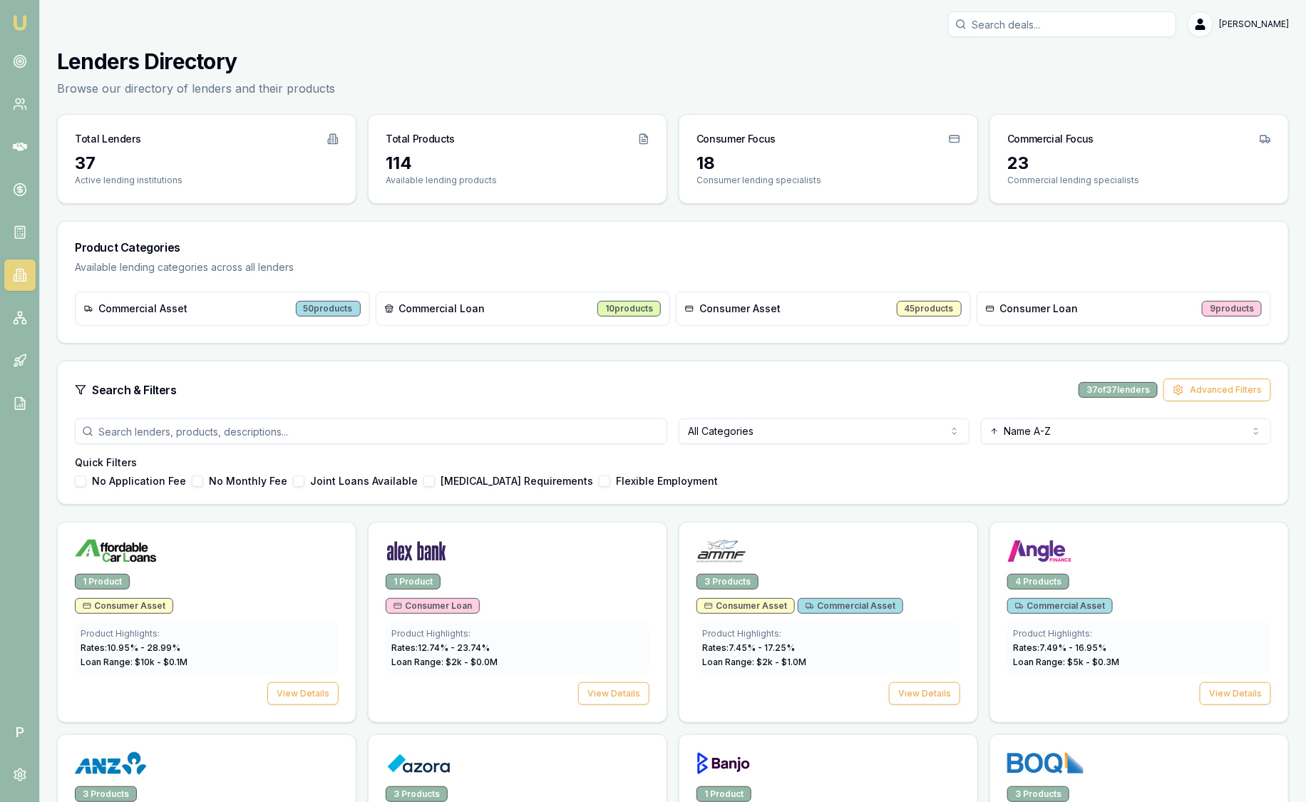
scroll to position [356, 0]
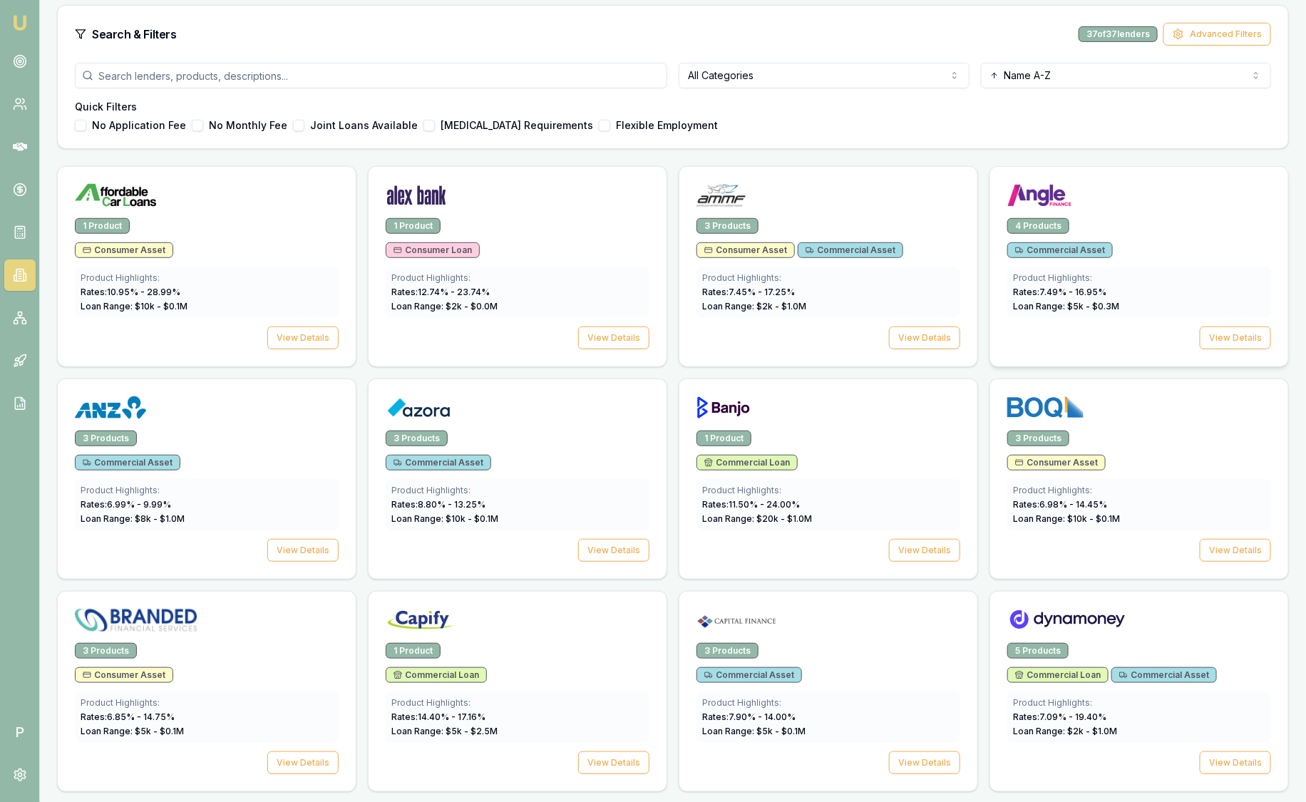
click at [1114, 203] on div at bounding box center [1140, 198] width 264 height 29
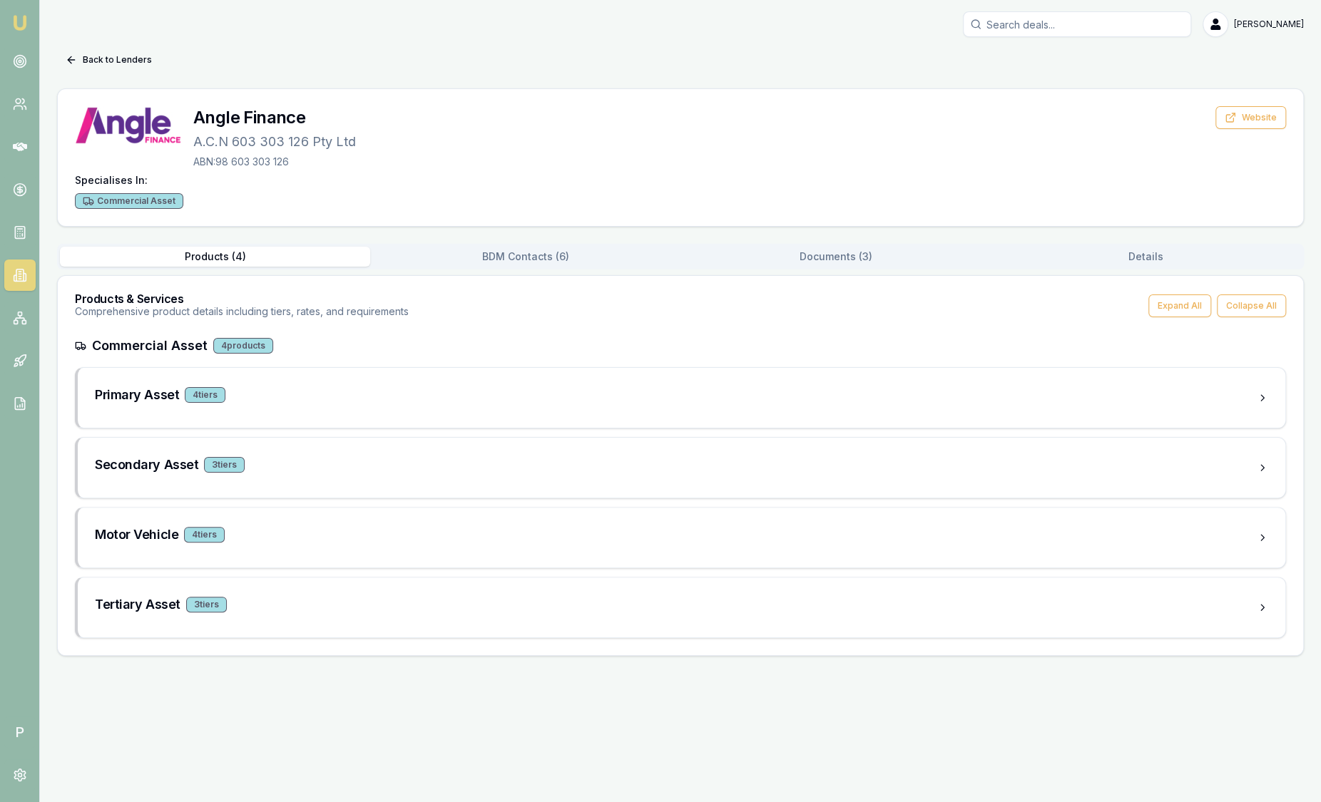
click at [818, 262] on button "Documents ( 3 )" at bounding box center [835, 257] width 310 height 20
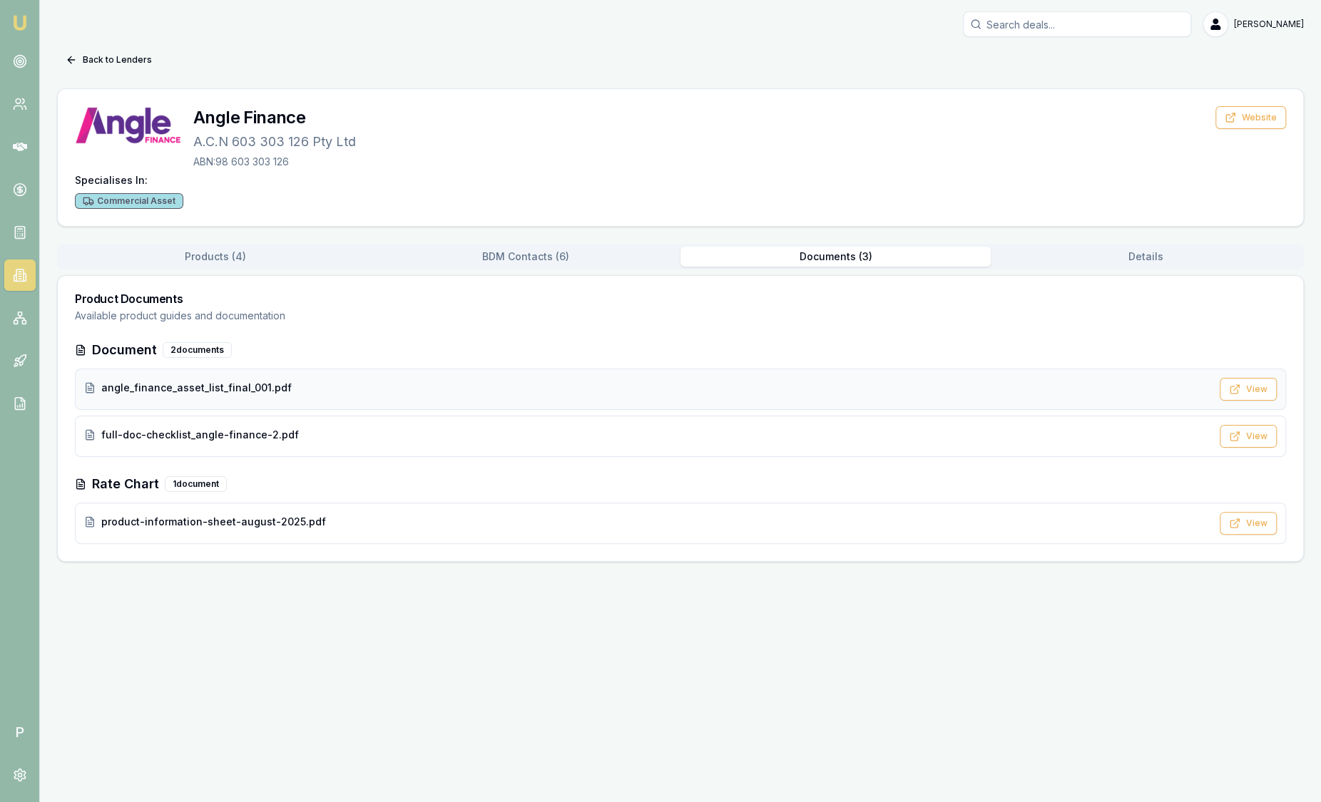
click at [285, 385] on div "angle_finance_asset_list_final_001.pdf" at bounding box center [647, 388] width 1127 height 14
click at [408, 389] on div "angle_finance_asset_list_final_001.pdf" at bounding box center [647, 388] width 1127 height 14
click at [86, 62] on button "Back to Lenders" at bounding box center [108, 59] width 103 height 23
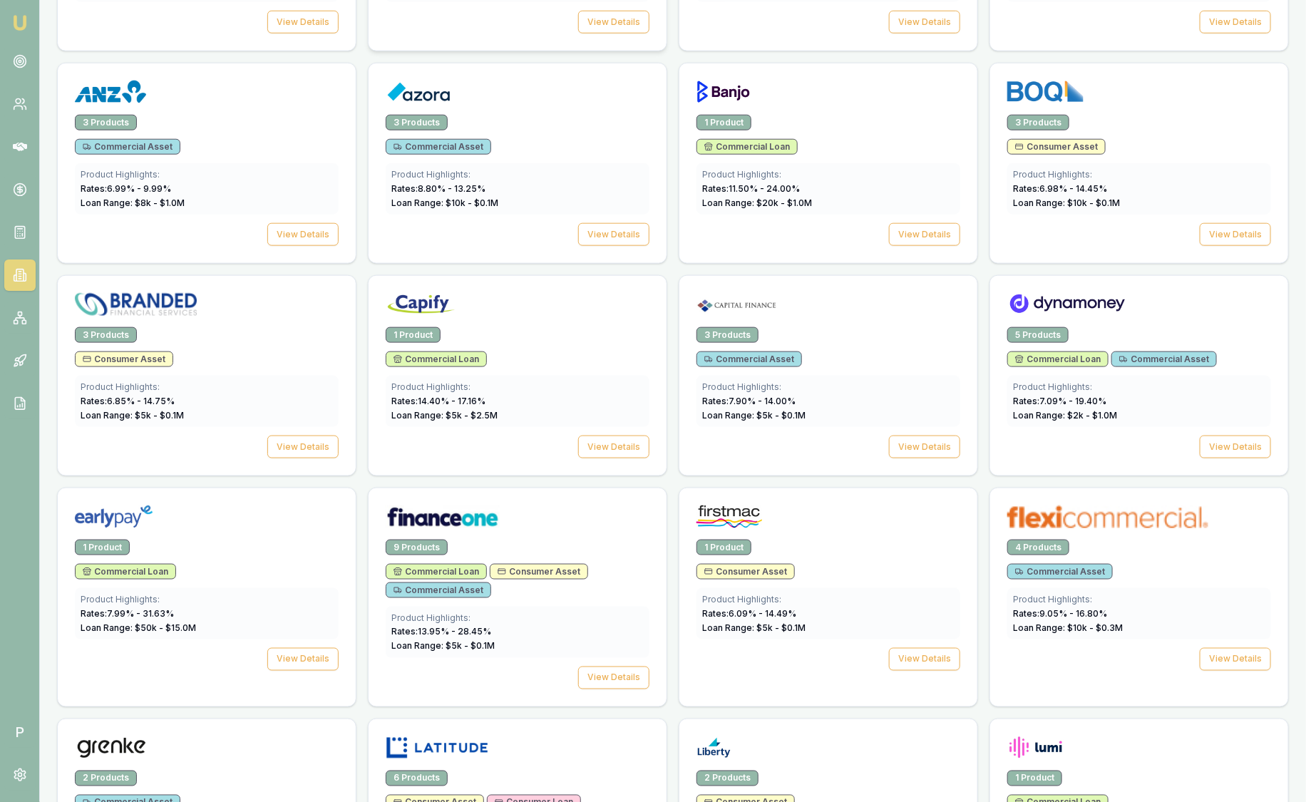
scroll to position [712, 0]
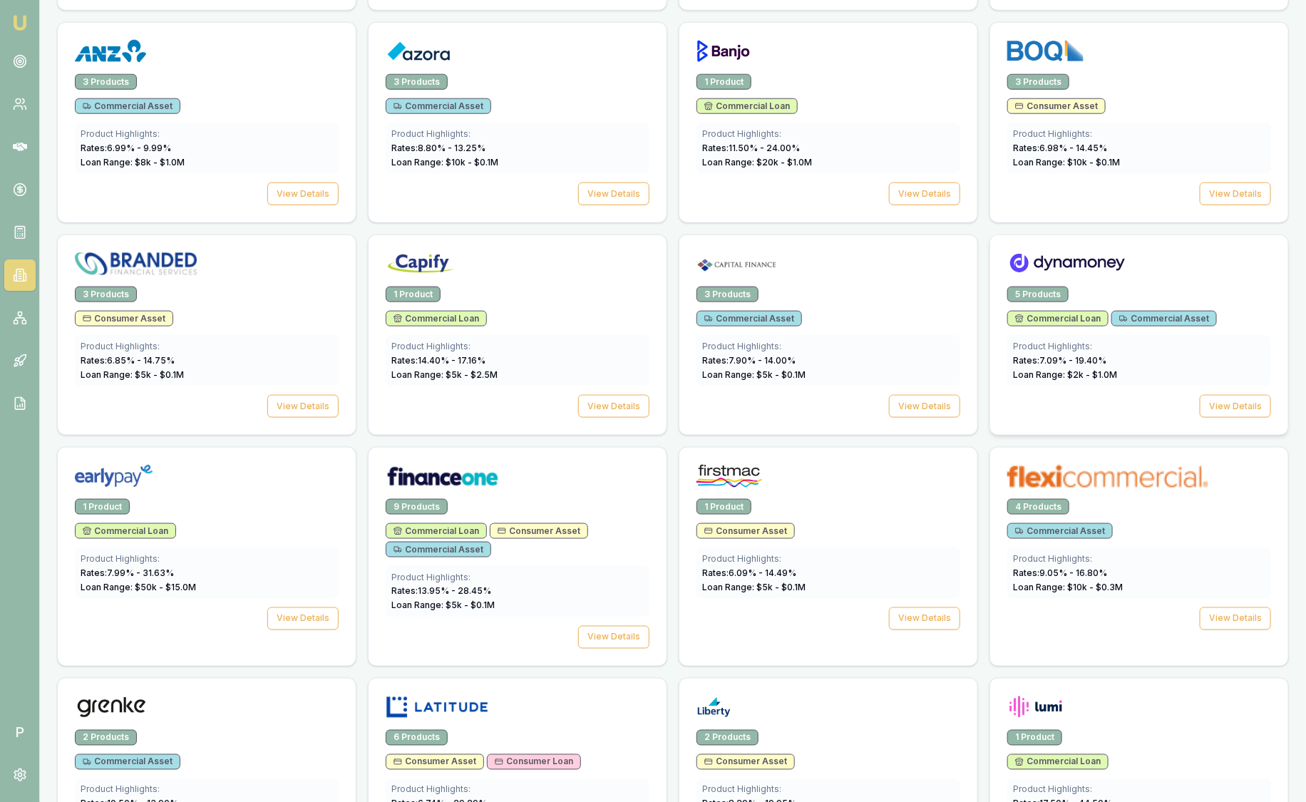
click at [1130, 252] on div at bounding box center [1140, 266] width 264 height 29
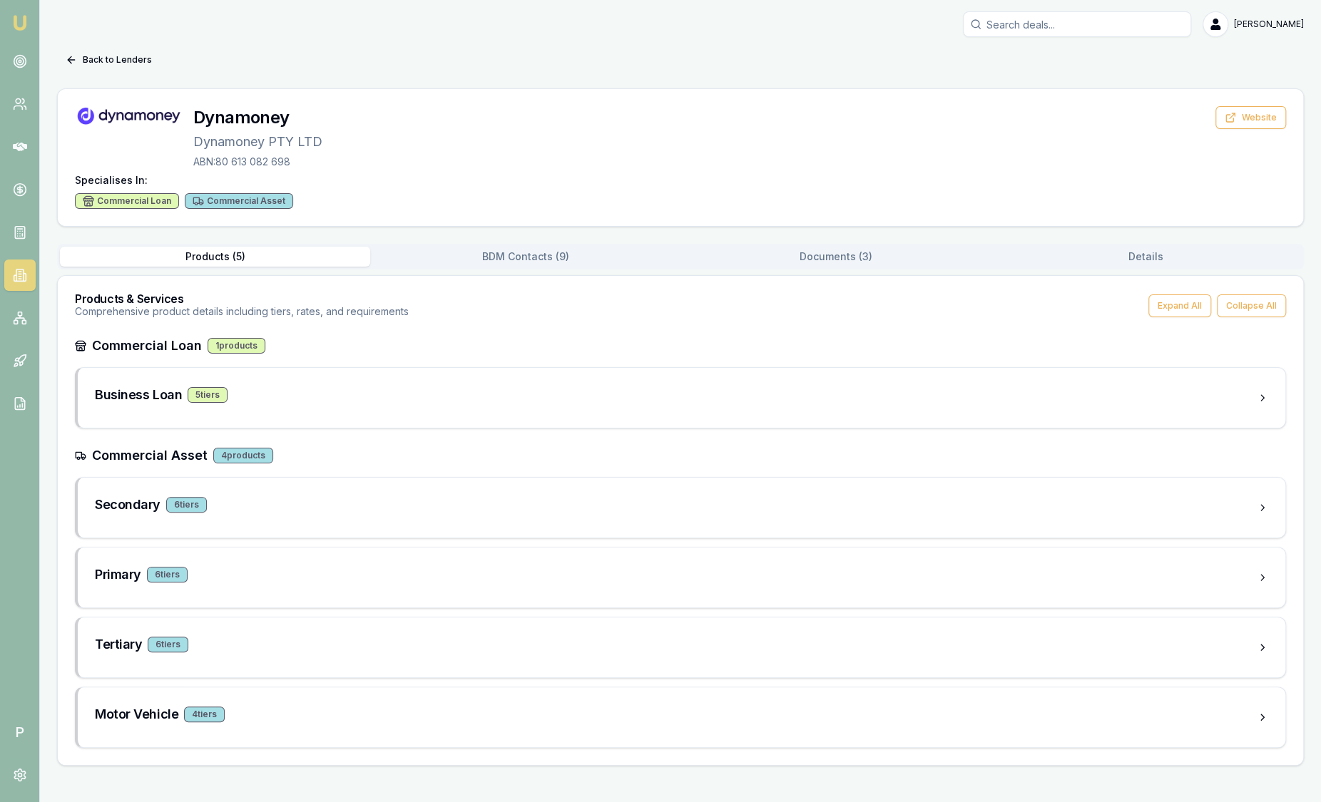
click at [790, 260] on button "Documents ( 3 )" at bounding box center [835, 257] width 310 height 20
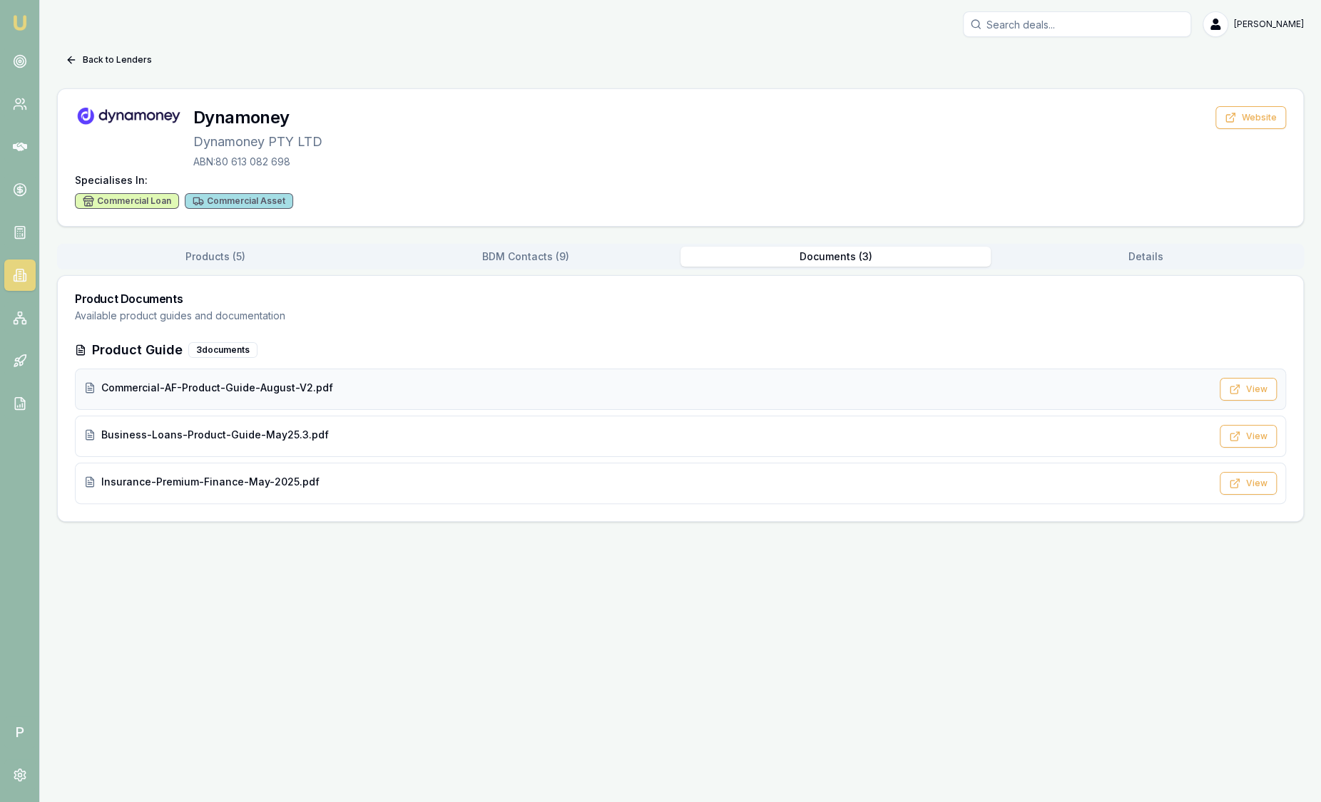
click at [461, 396] on div "Commercial-AF-Product-Guide-August-V2.pdf" at bounding box center [647, 389] width 1127 height 17
click at [94, 63] on button "Back to Lenders" at bounding box center [108, 59] width 103 height 23
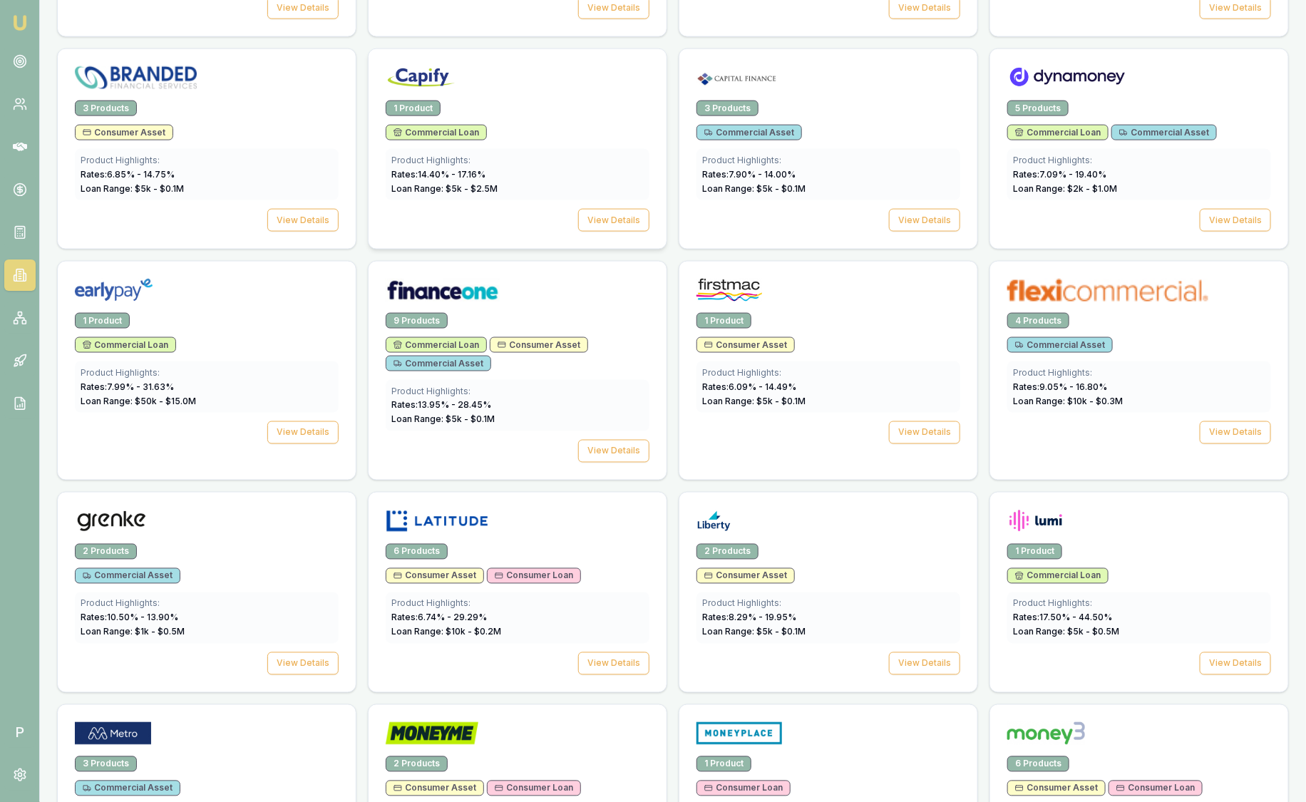
scroll to position [1070, 0]
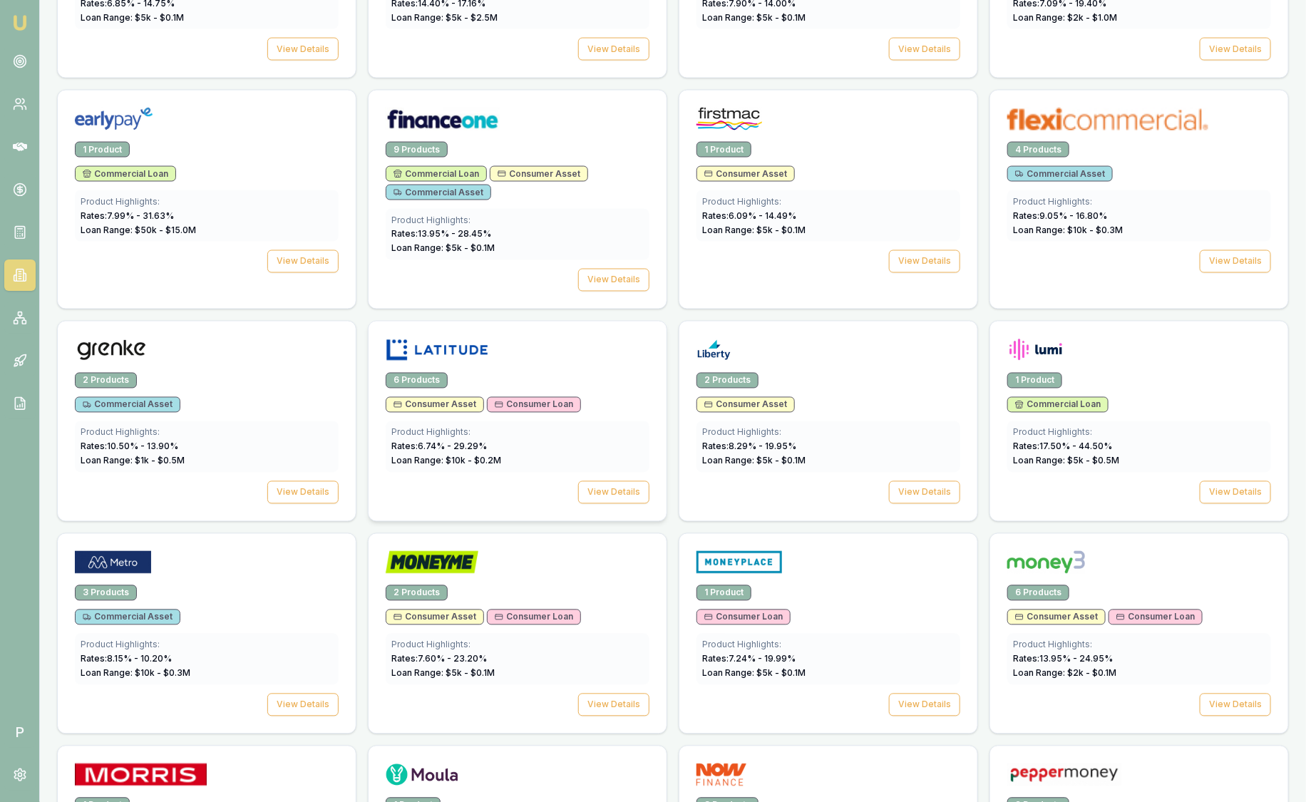
drag, startPoint x: 575, startPoint y: 316, endPoint x: 568, endPoint y: 331, distance: 16.6
drag, startPoint x: 568, startPoint y: 331, endPoint x: 488, endPoint y: 575, distance: 257.5
click at [488, 575] on div at bounding box center [518, 559] width 298 height 51
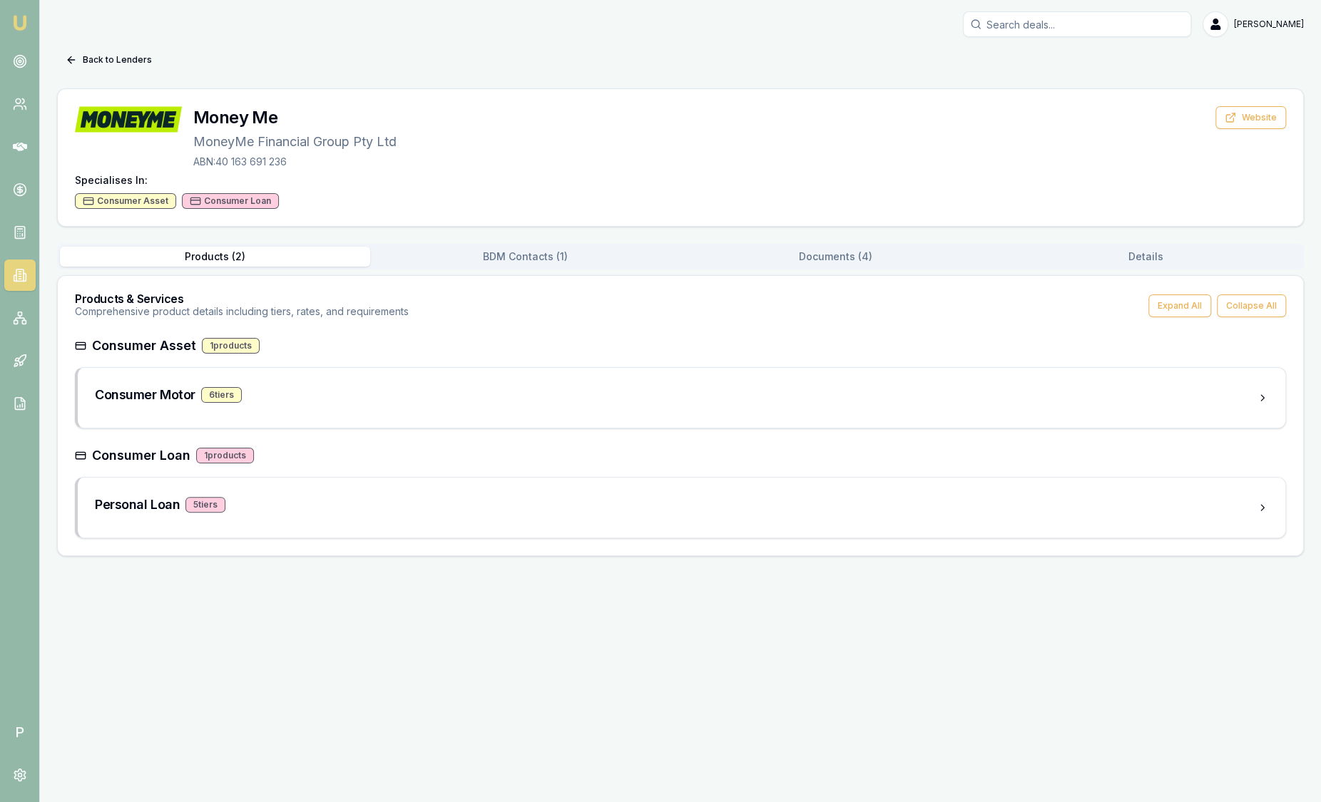
click at [811, 258] on button "Documents ( 4 )" at bounding box center [835, 257] width 310 height 20
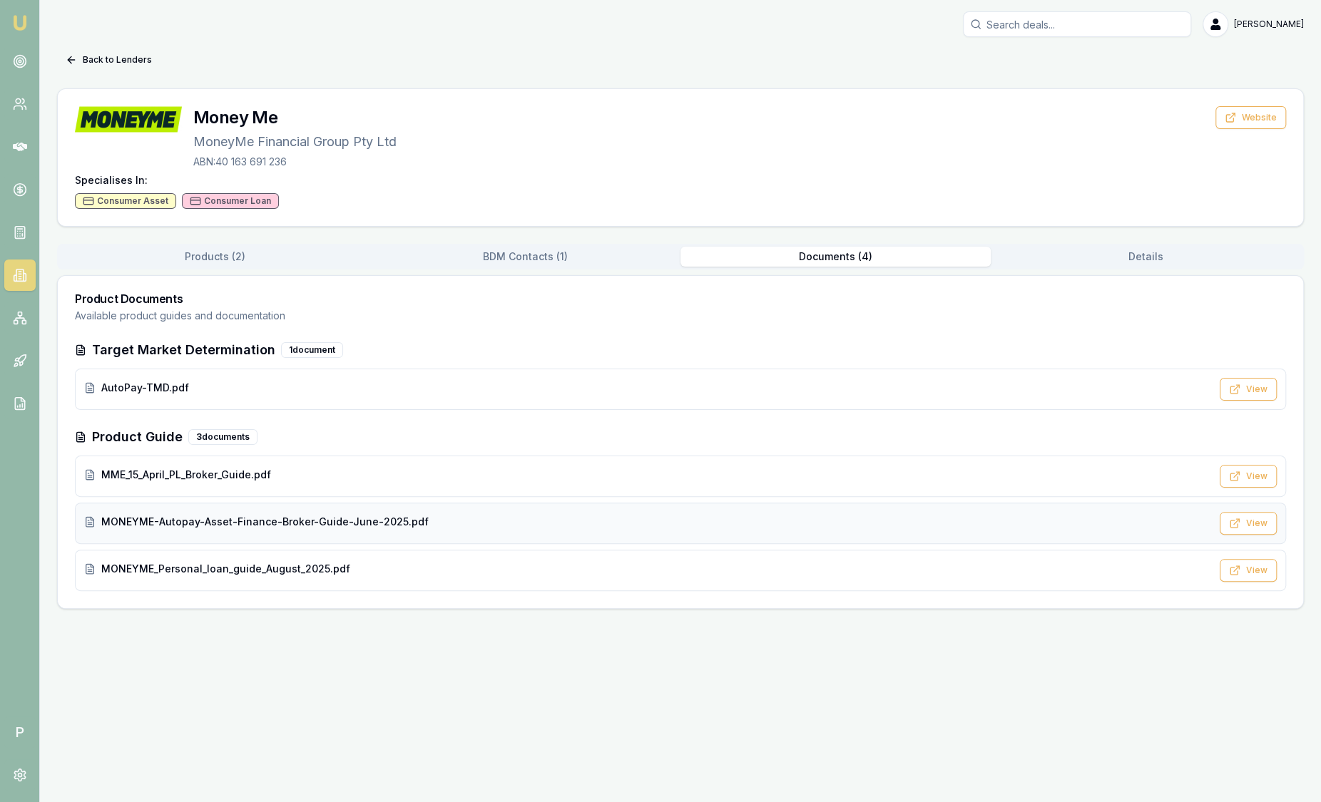
click at [520, 510] on div "MONEYME-Autopay-Asset-Finance-Broker-Guide-June-2025.pdf View" at bounding box center [680, 523] width 1211 height 41
click at [111, 58] on button "Back to Lenders" at bounding box center [108, 59] width 103 height 23
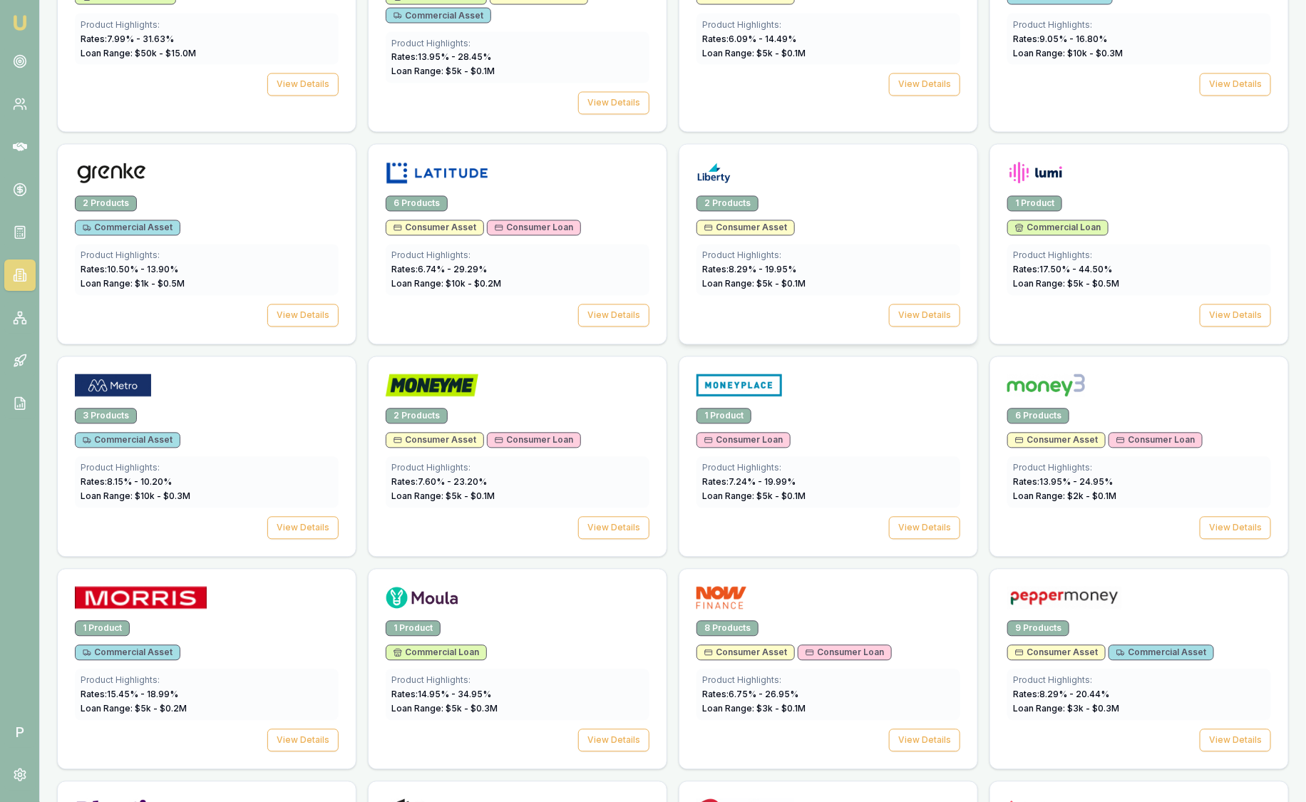
scroll to position [1247, 0]
click at [1185, 408] on div "6 Products" at bounding box center [1140, 416] width 264 height 16
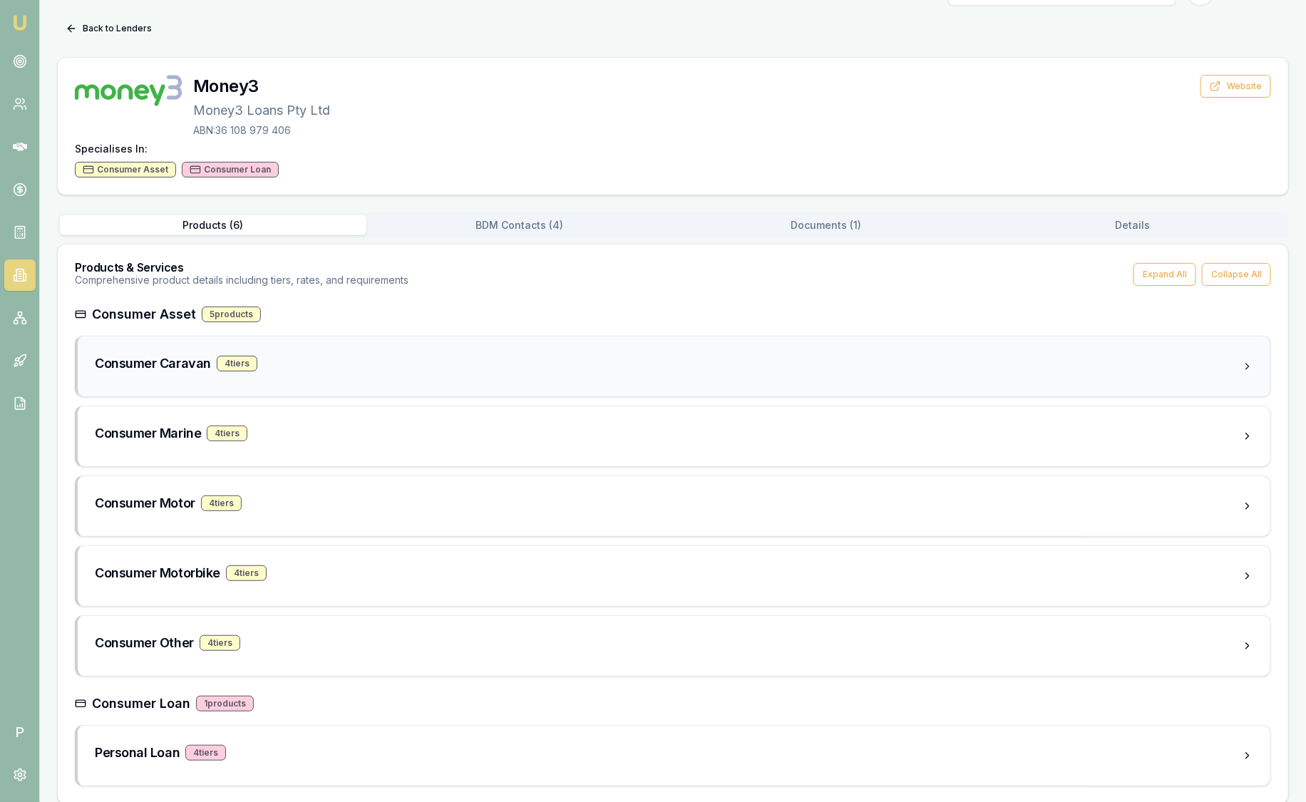
scroll to position [42, 0]
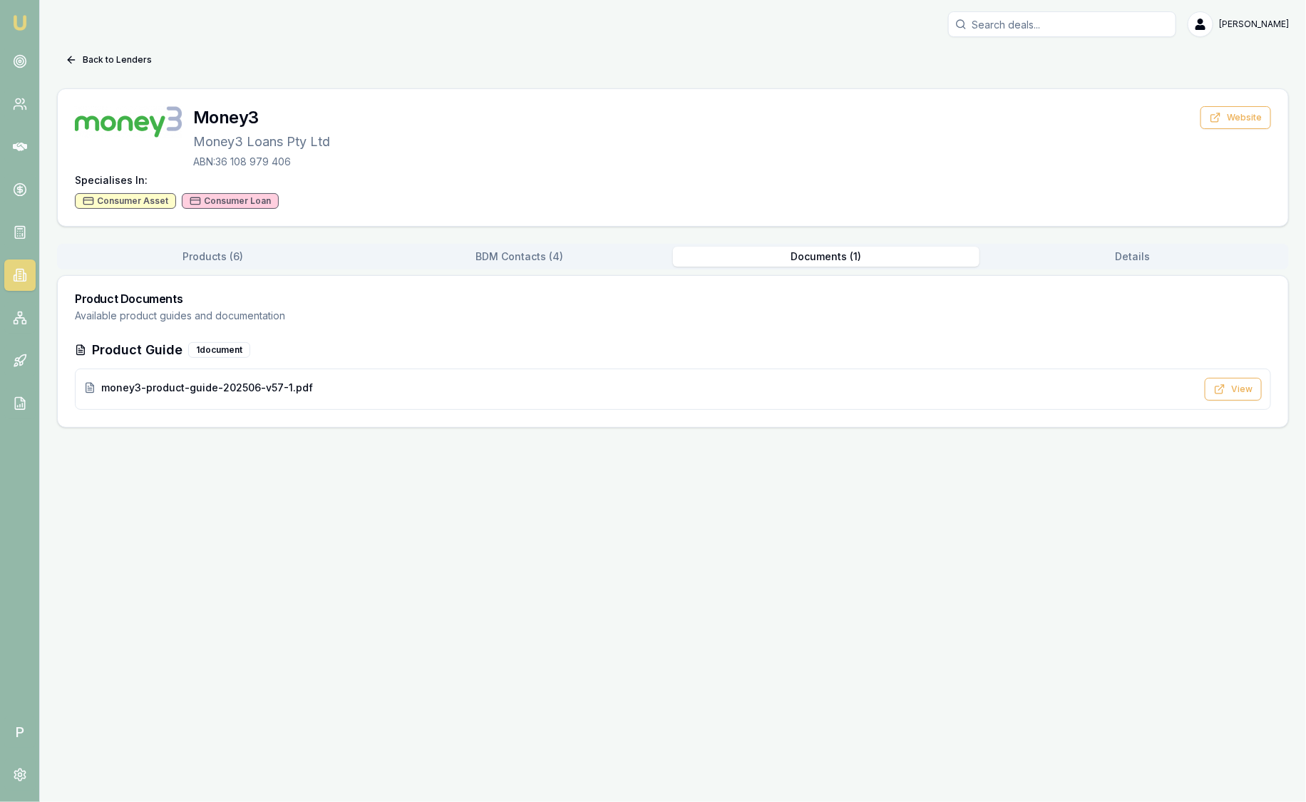
click at [858, 219] on div "Back to Lenders Money3 Money3 Loans Pty Ltd ABN: 36 108 979 406 Website Special…" at bounding box center [673, 237] width 1232 height 379
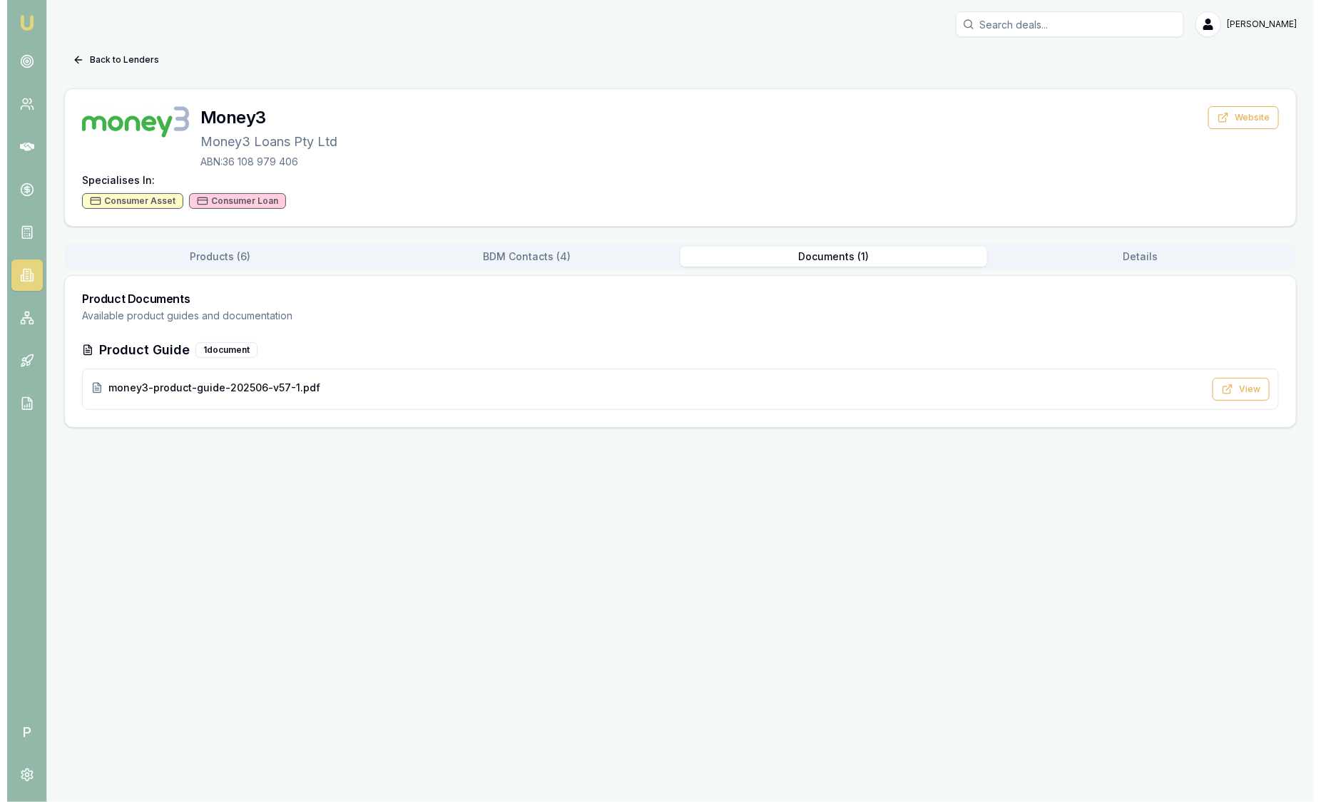
scroll to position [0, 0]
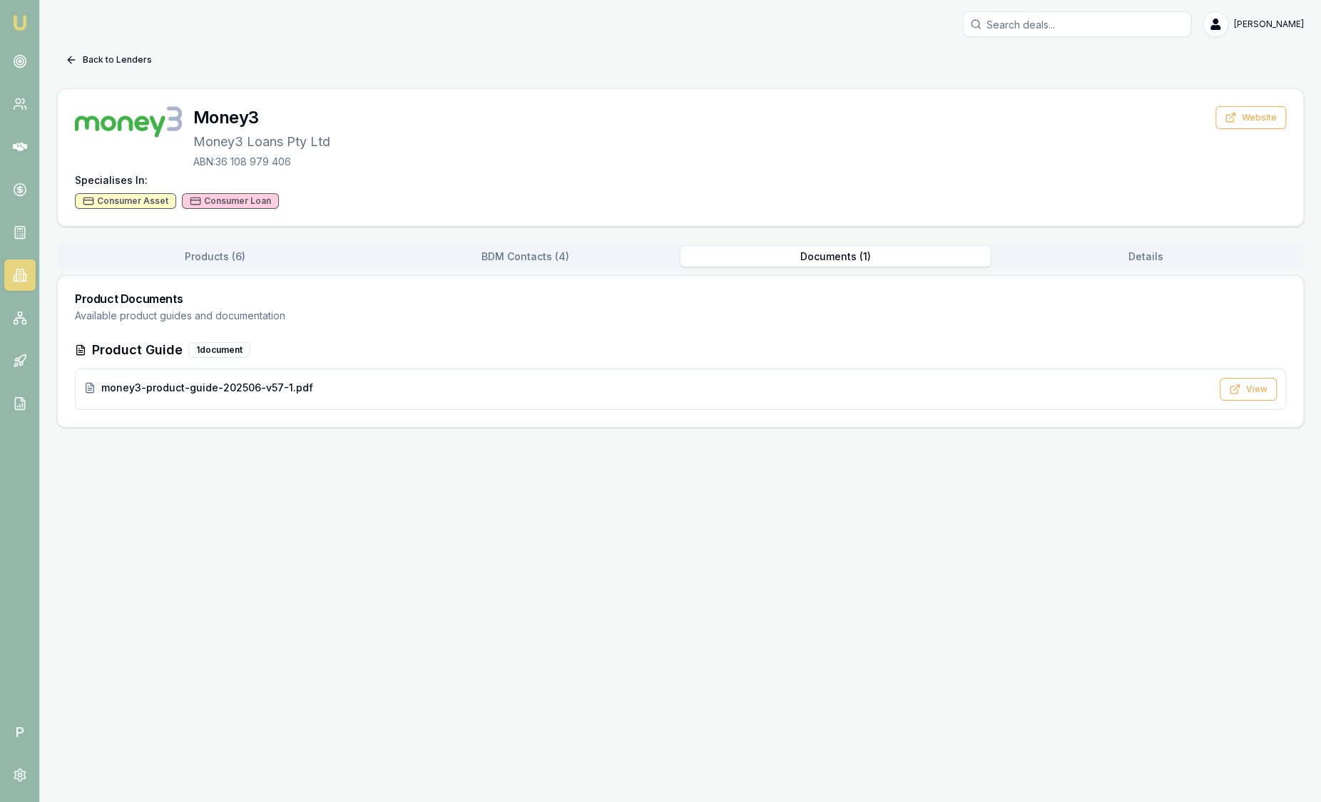
click at [98, 61] on button "Back to Lenders" at bounding box center [108, 59] width 103 height 23
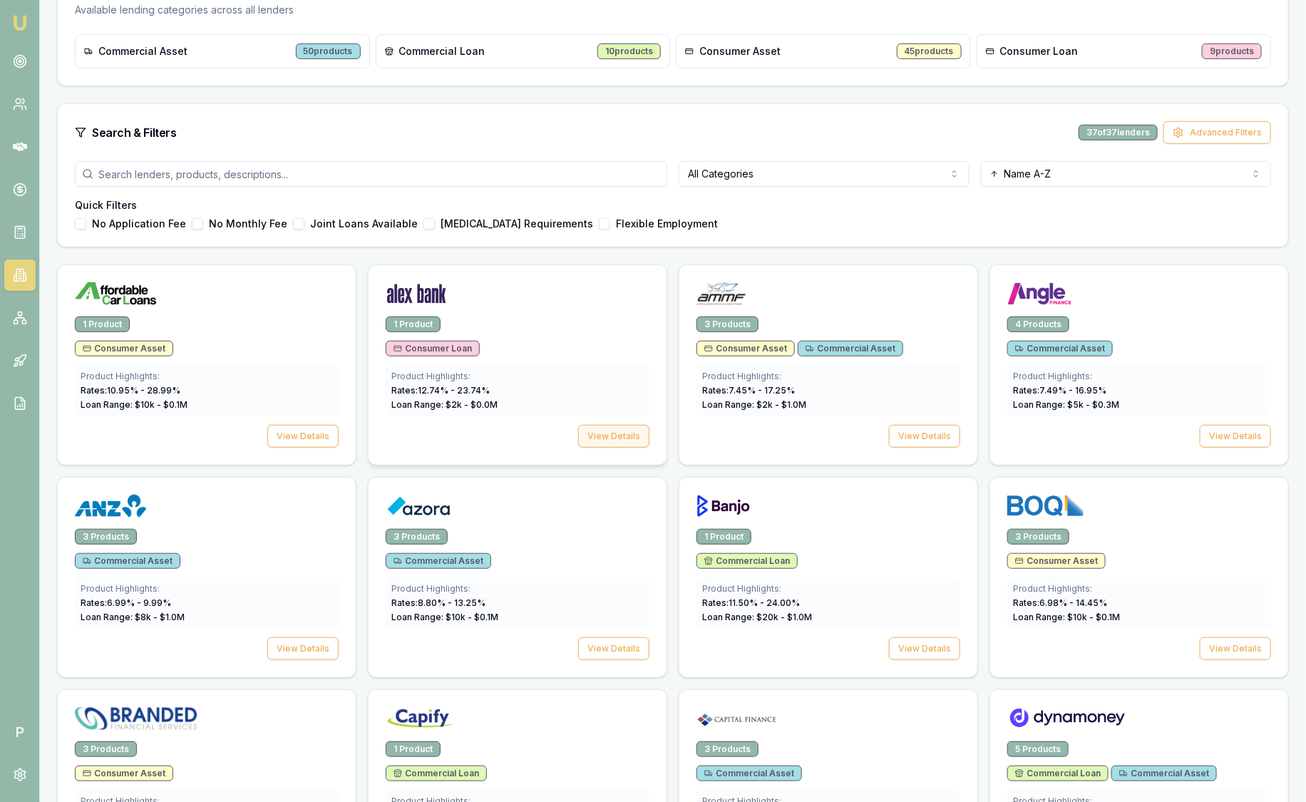
scroll to position [267, 0]
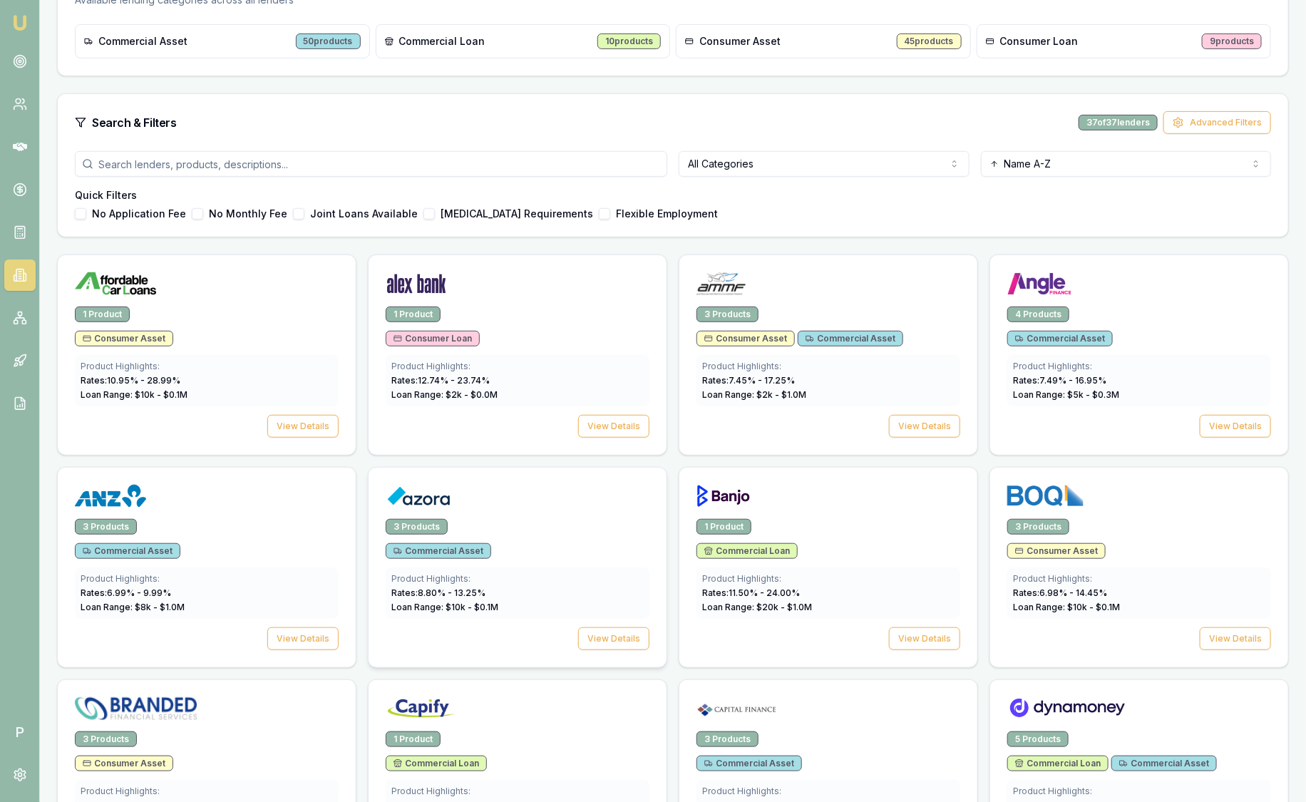
click at [535, 516] on div at bounding box center [518, 493] width 298 height 51
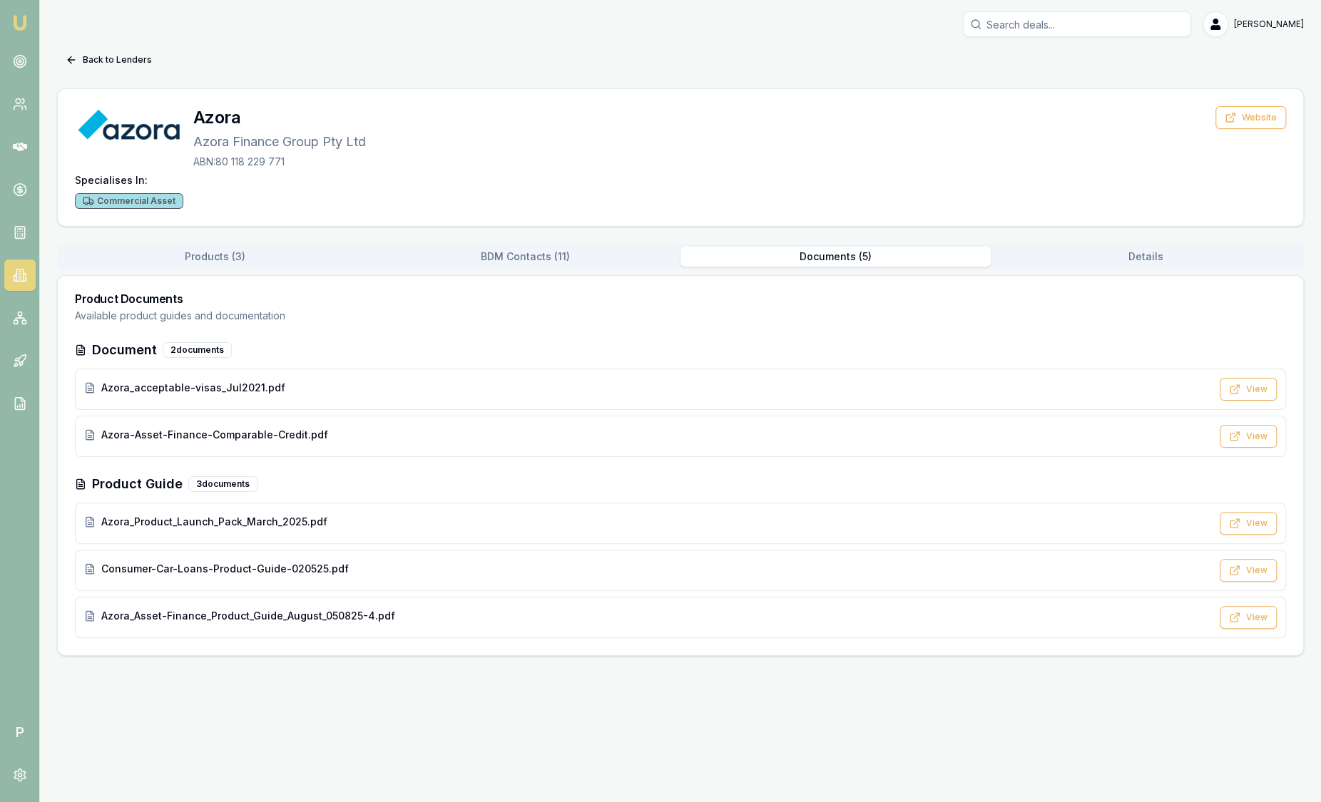
click at [829, 253] on button "Documents ( 5 )" at bounding box center [835, 257] width 310 height 20
click at [304, 617] on span "Azora_Asset-Finance_Product_Guide_August_050825-4.pdf" at bounding box center [248, 616] width 294 height 14
click at [110, 56] on button "Back to Lenders" at bounding box center [108, 59] width 103 height 23
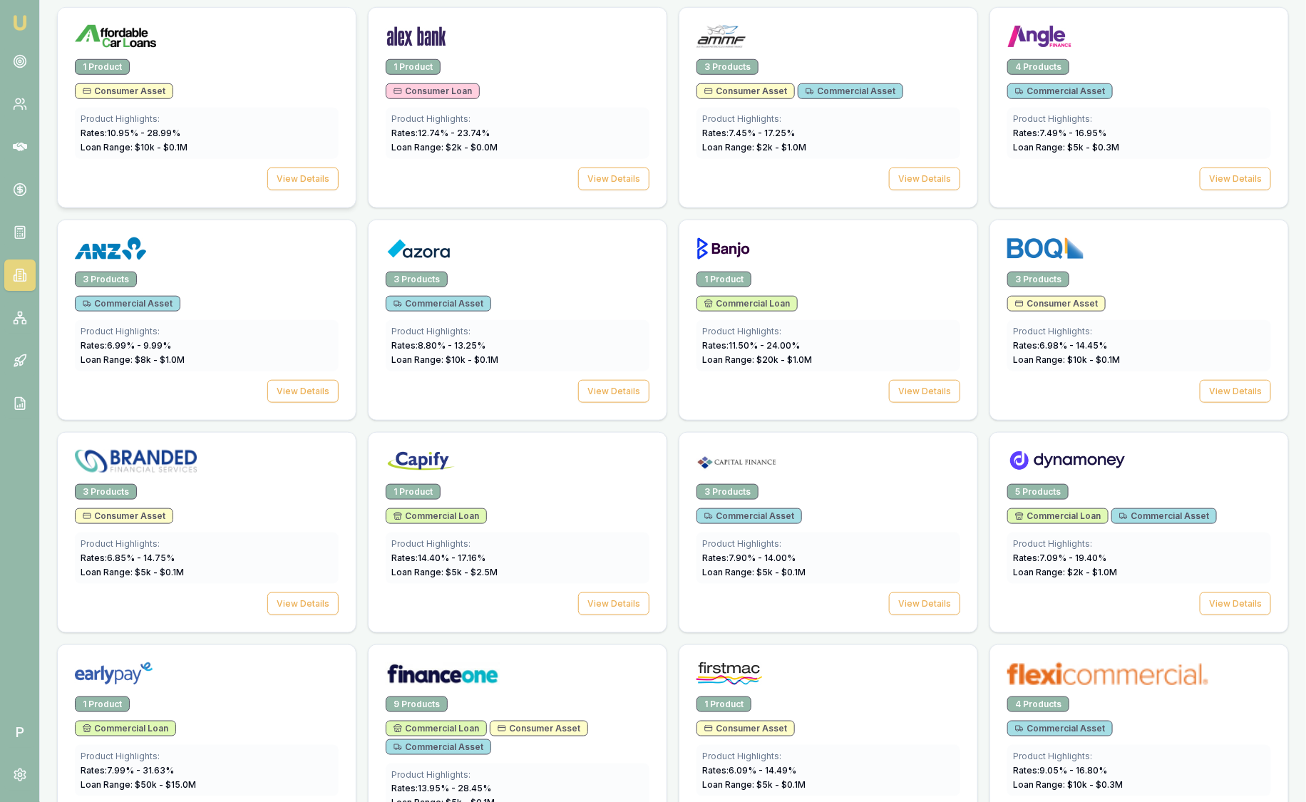
scroll to position [712, 0]
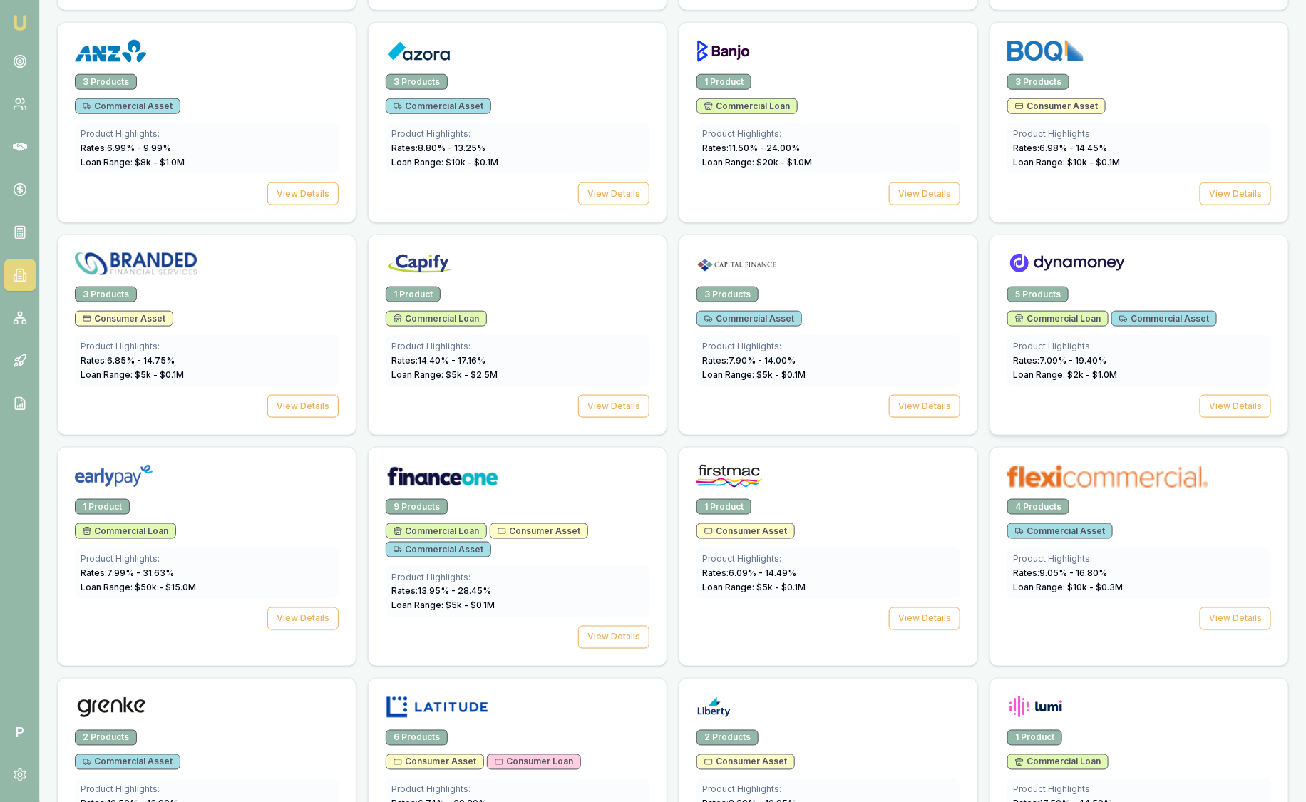
click at [1117, 265] on img at bounding box center [1068, 263] width 120 height 23
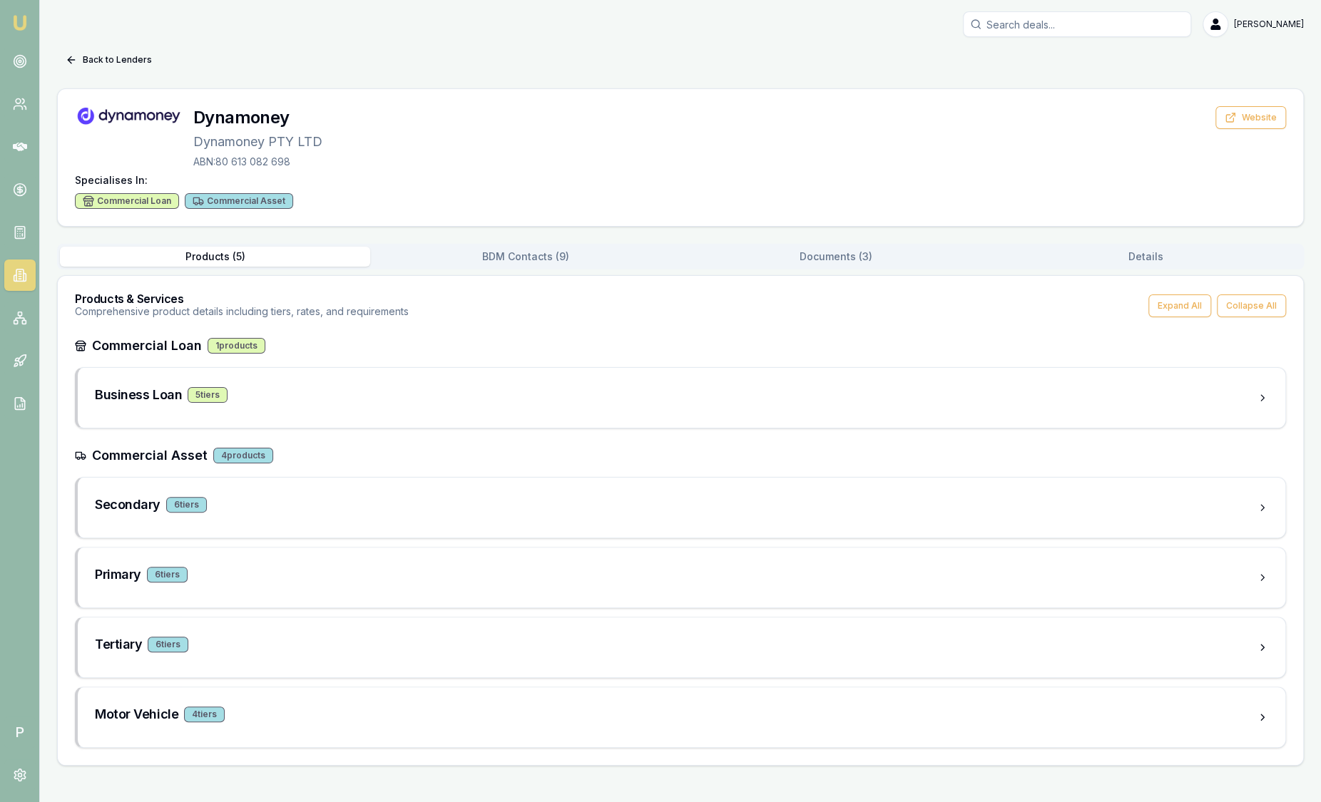
click at [806, 254] on button "Documents ( 3 )" at bounding box center [835, 257] width 310 height 20
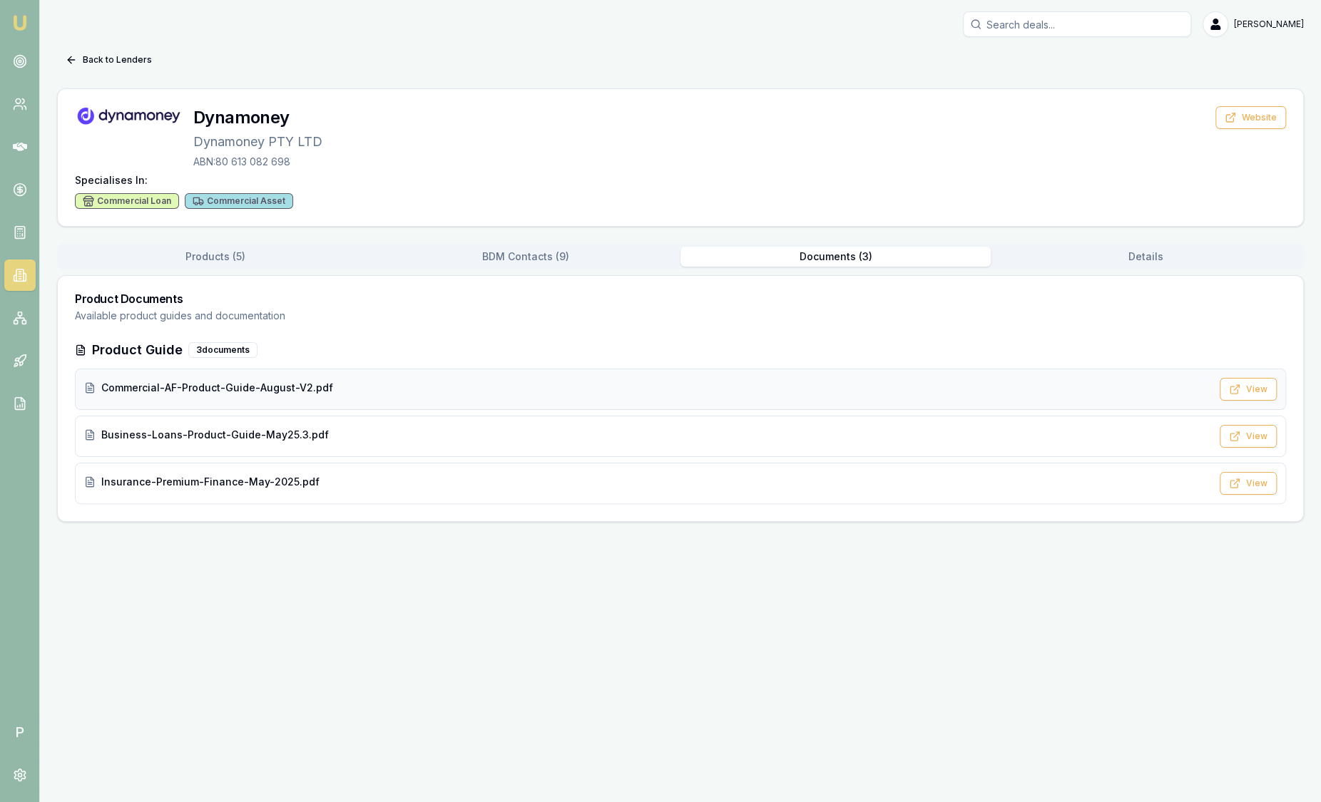
click at [455, 384] on div "Commercial-AF-Product-Guide-August-V2.pdf" at bounding box center [647, 388] width 1127 height 14
click at [427, 376] on div "Commercial-AF-Product-Guide-August-V2.pdf View" at bounding box center [680, 389] width 1211 height 41
click at [424, 383] on div "Commercial-AF-Product-Guide-August-V2.pdf" at bounding box center [647, 388] width 1127 height 14
click at [119, 59] on button "Back to Lenders" at bounding box center [108, 59] width 103 height 23
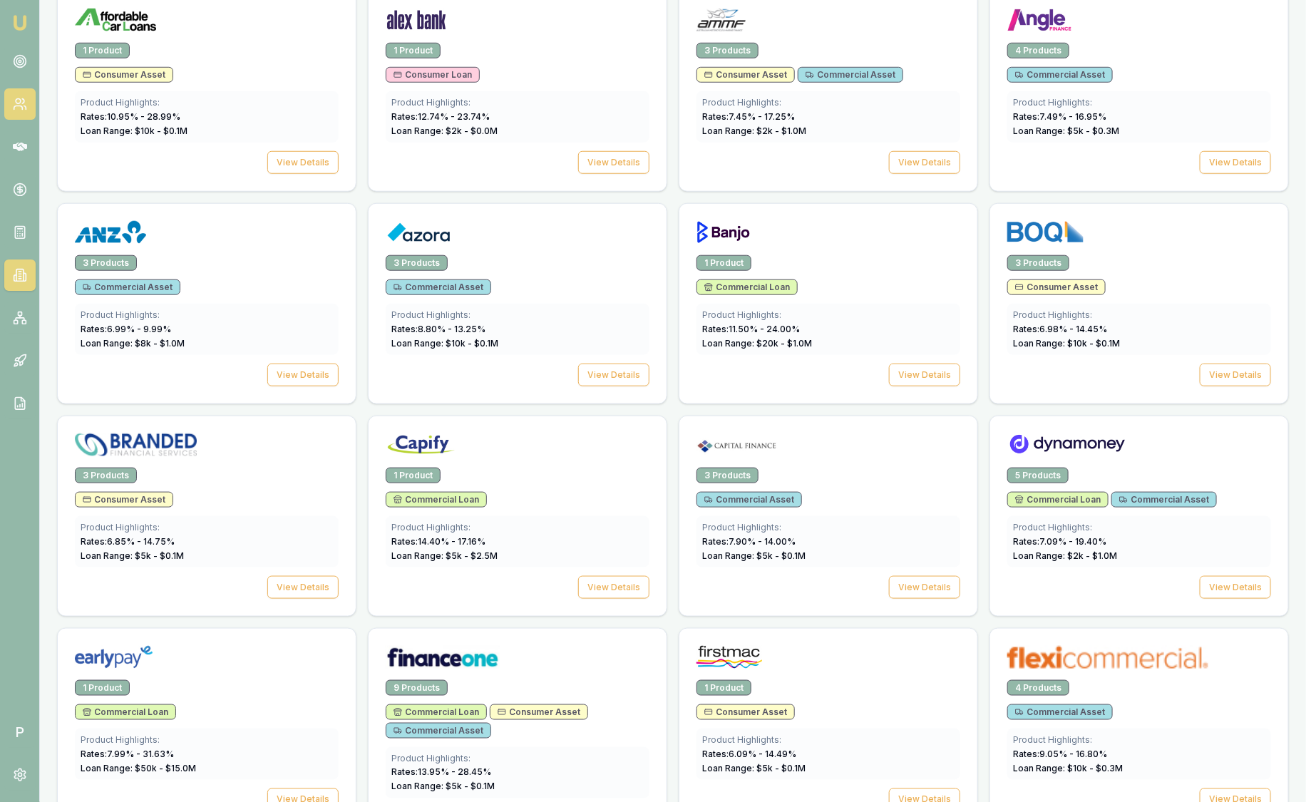
scroll to position [356, 0]
